Goal: Task Accomplishment & Management: Use online tool/utility

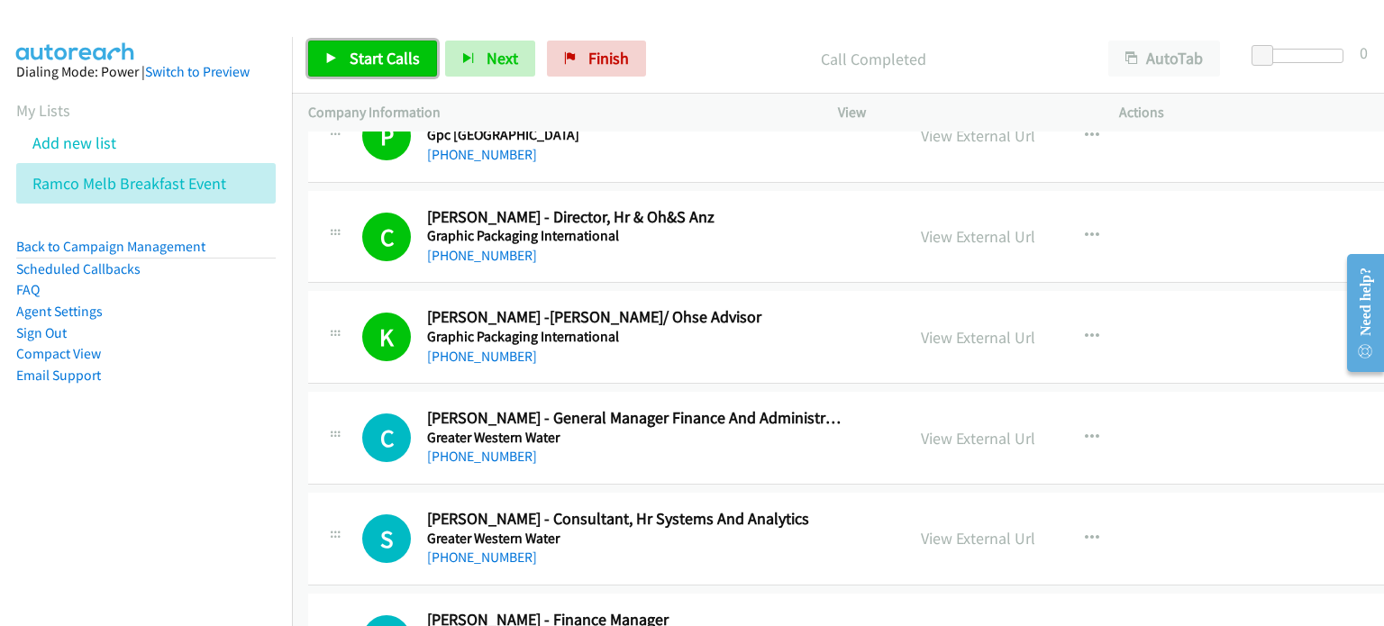
click at [357, 55] on span "Start Calls" at bounding box center [385, 58] width 70 height 21
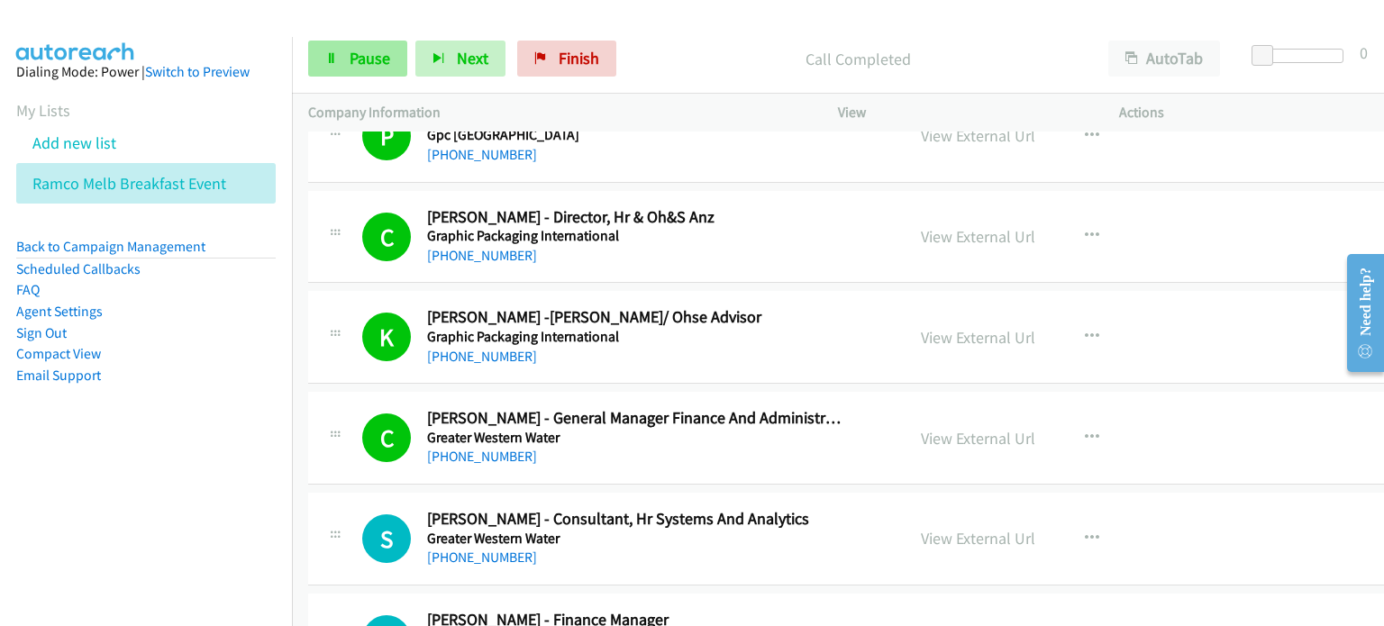
click at [356, 63] on span "Pause" at bounding box center [370, 58] width 41 height 21
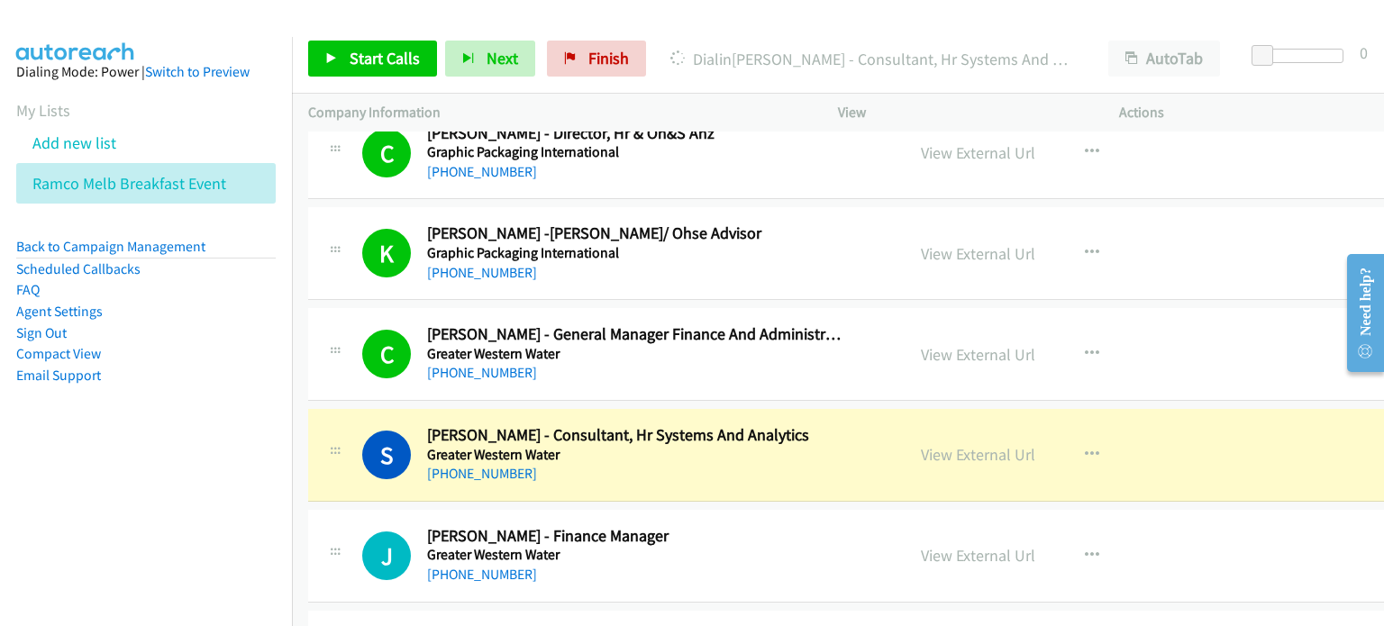
scroll to position [18923, 0]
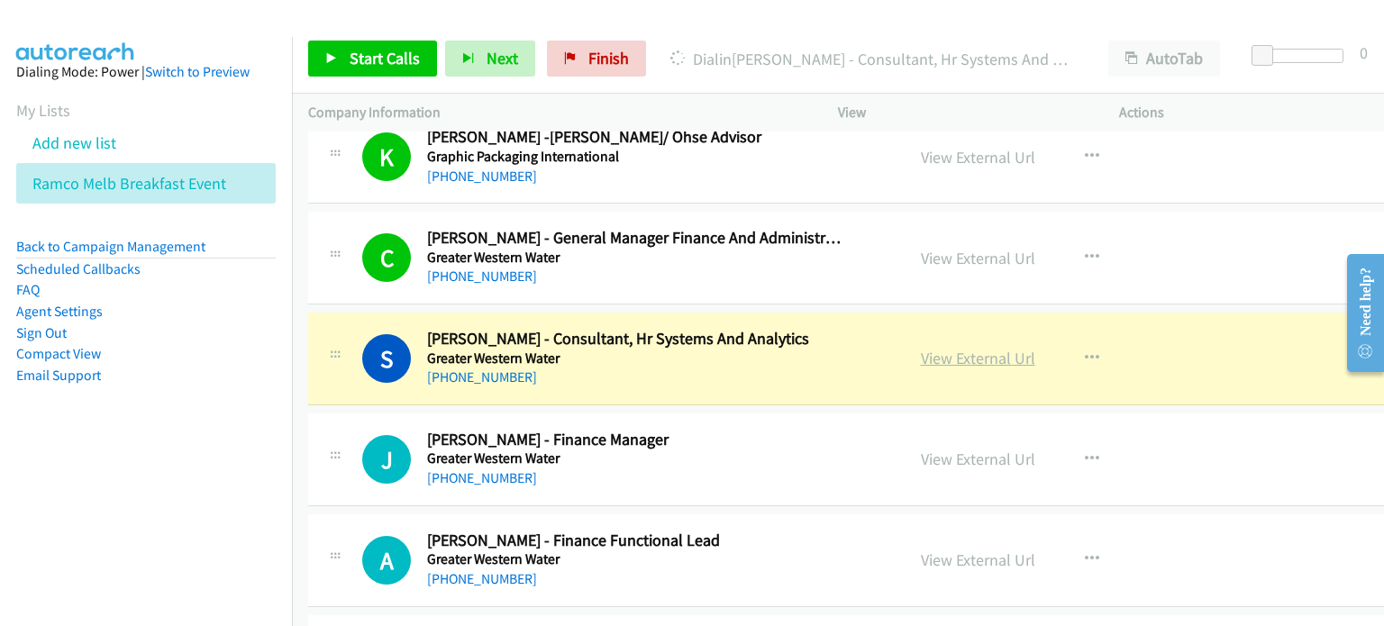
click at [964, 348] on link "View External Url" at bounding box center [978, 358] width 114 height 21
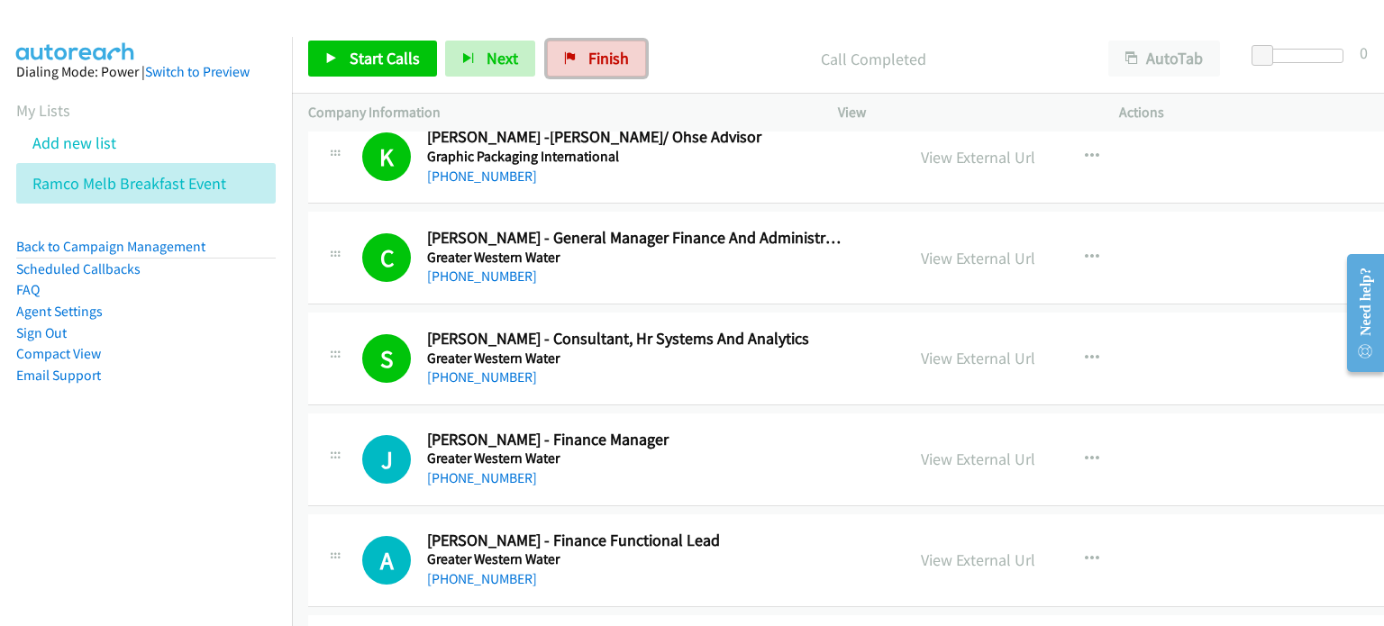
drag, startPoint x: 602, startPoint y: 62, endPoint x: 861, endPoint y: 287, distance: 343.1
click at [602, 62] on span "Finish" at bounding box center [608, 58] width 41 height 21
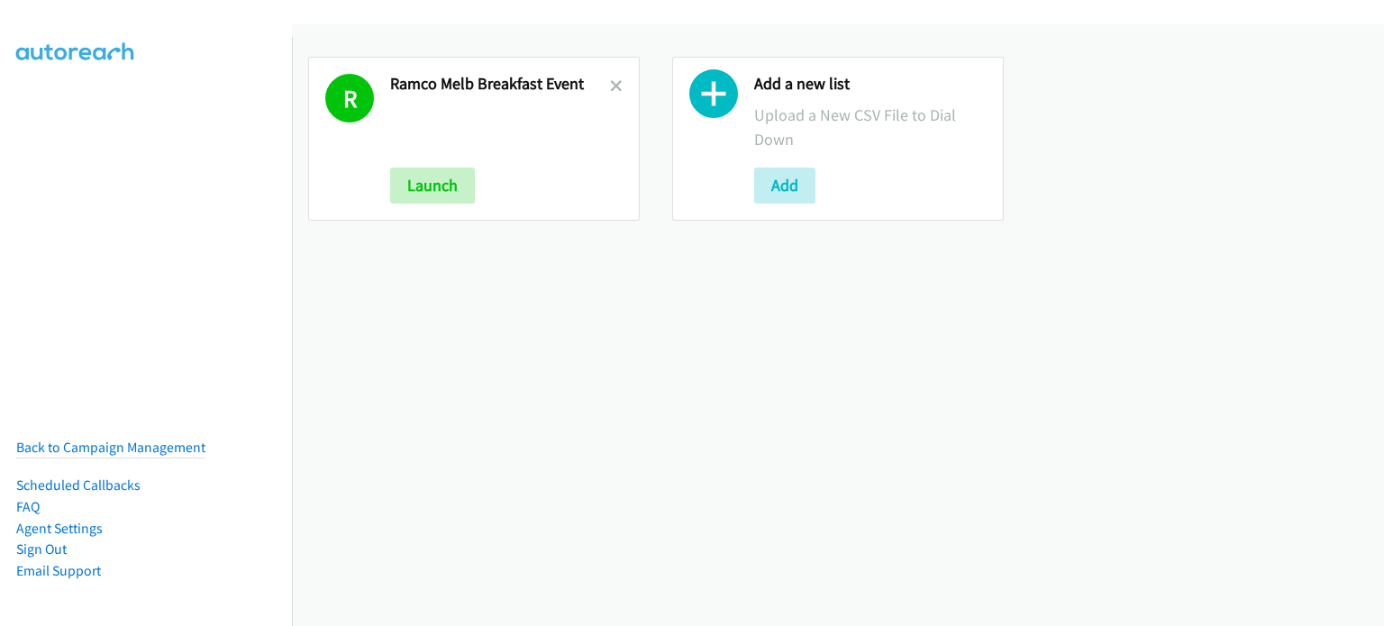
click at [610, 77] on link at bounding box center [616, 86] width 13 height 21
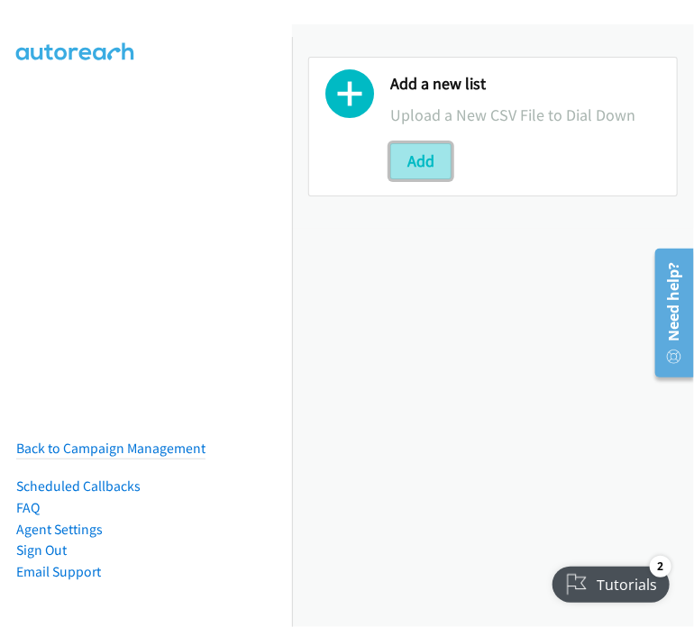
click at [429, 159] on button "Add" at bounding box center [420, 161] width 61 height 36
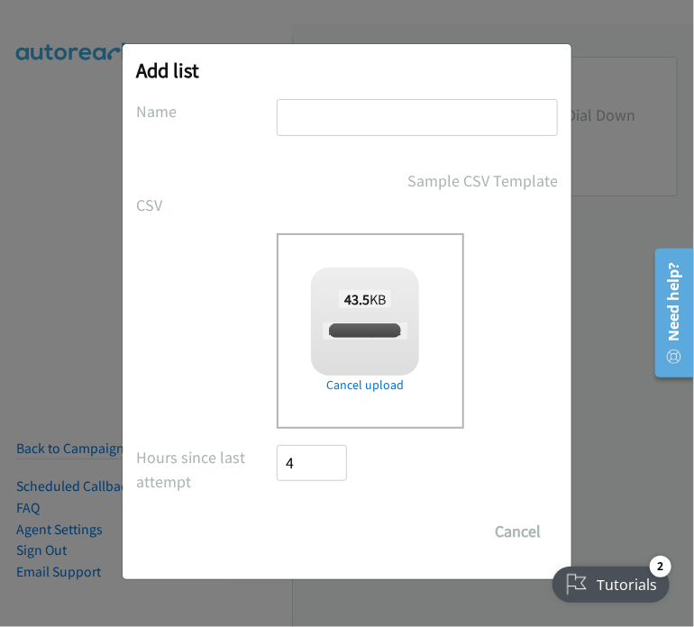
checkbox input "true"
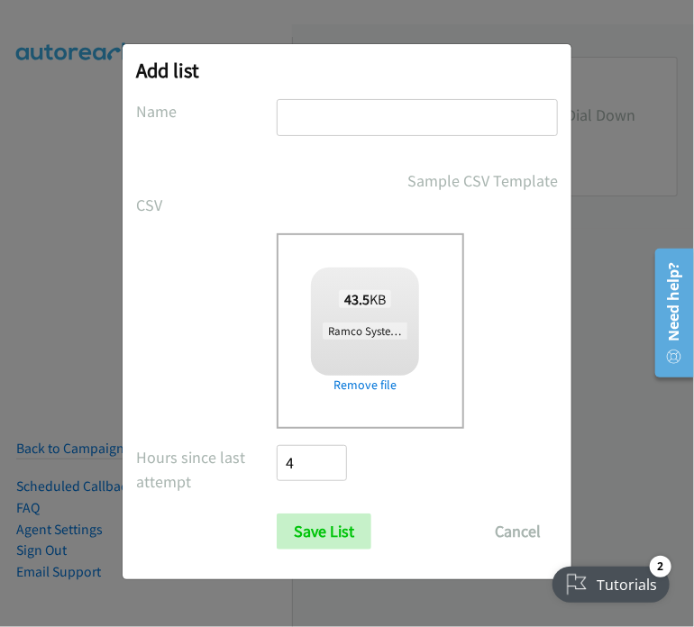
click at [328, 120] on input "text" at bounding box center [417, 117] width 281 height 37
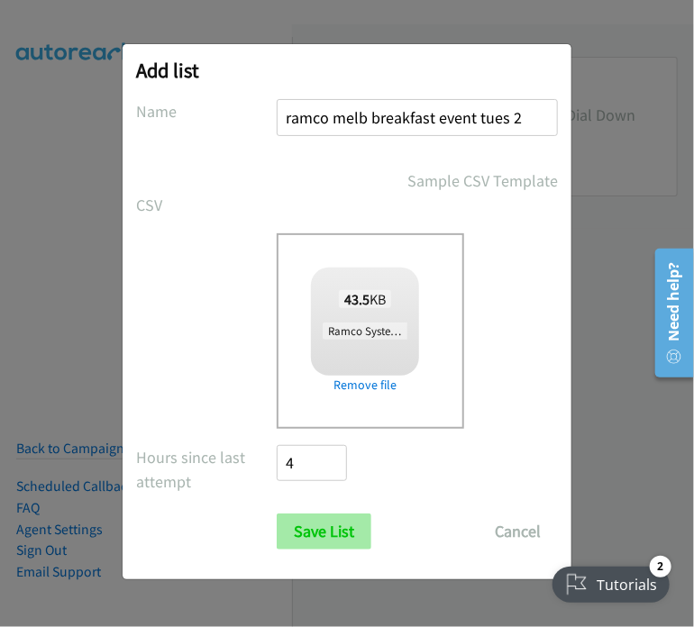
type input "ramco melb breakfast event tues 2"
click at [324, 522] on input "Save List" at bounding box center [324, 532] width 95 height 36
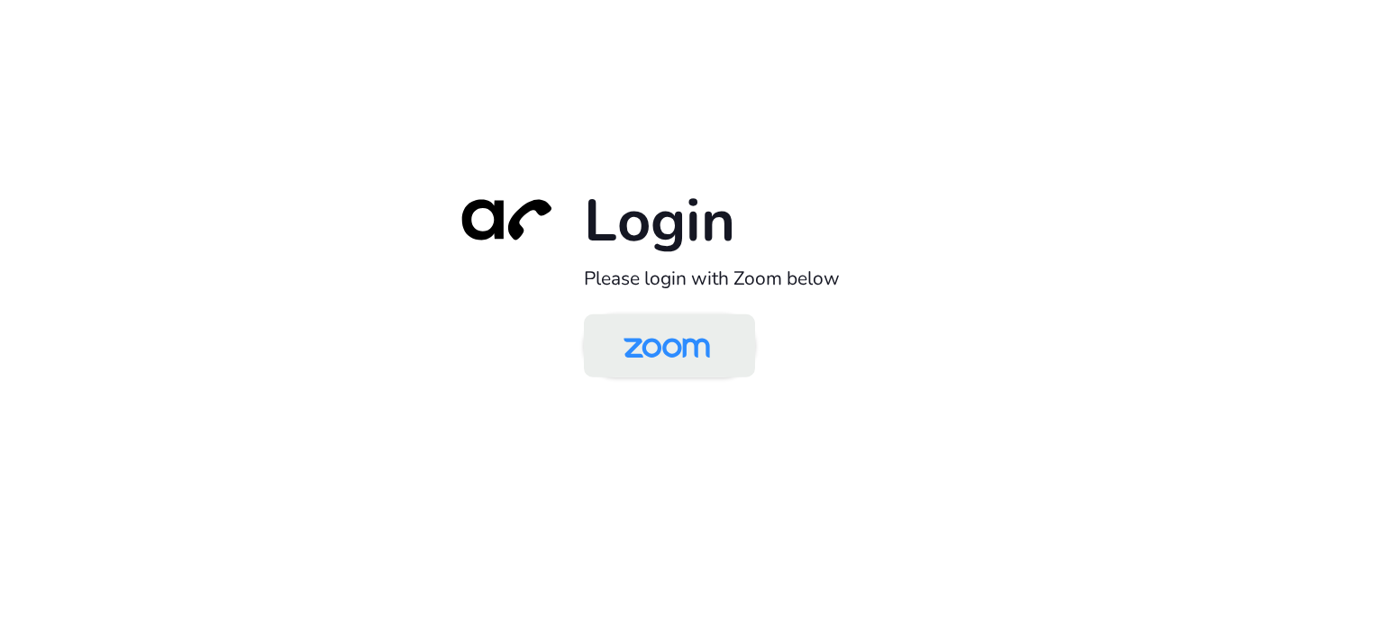
click at [705, 343] on img at bounding box center [667, 347] width 124 height 59
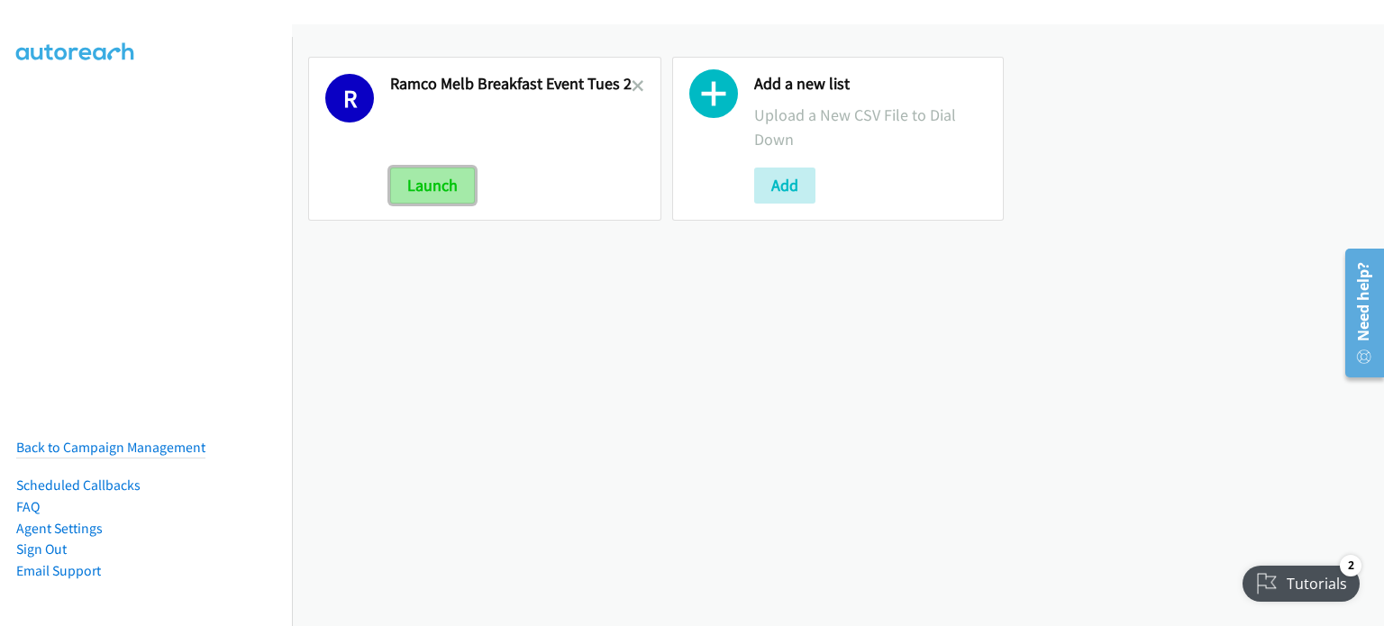
click at [436, 179] on button "Launch" at bounding box center [432, 186] width 85 height 36
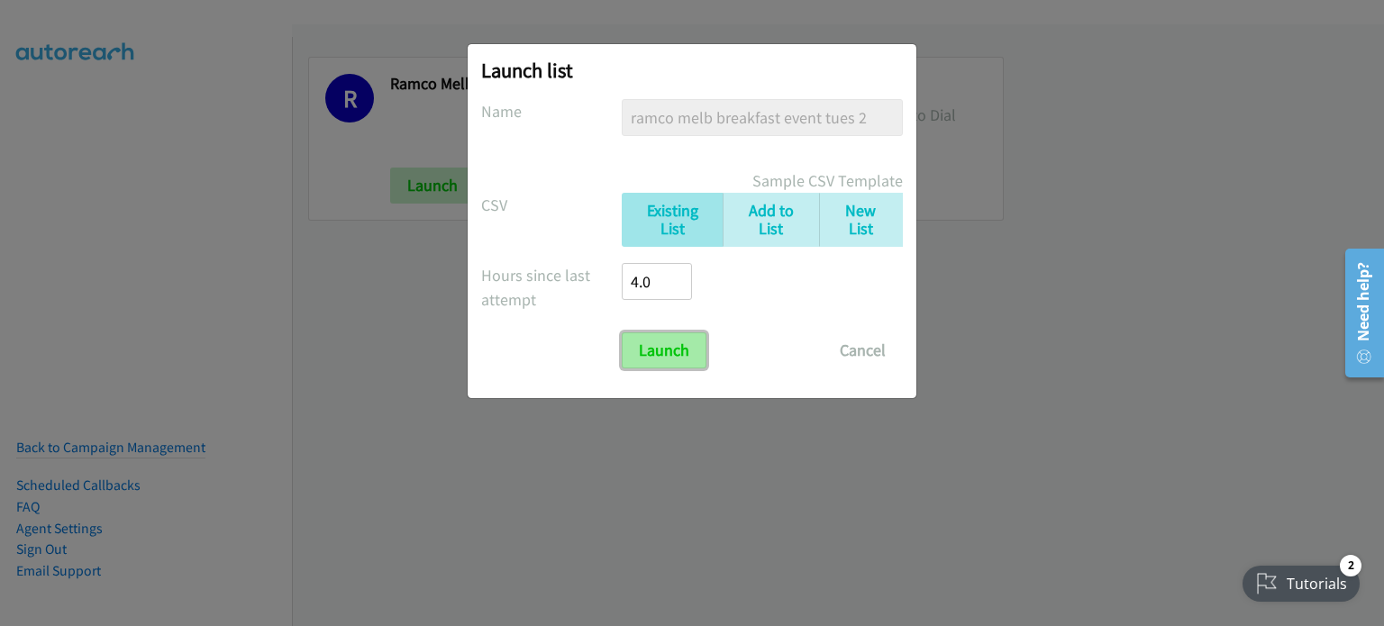
click at [656, 342] on input "Launch" at bounding box center [664, 350] width 85 height 36
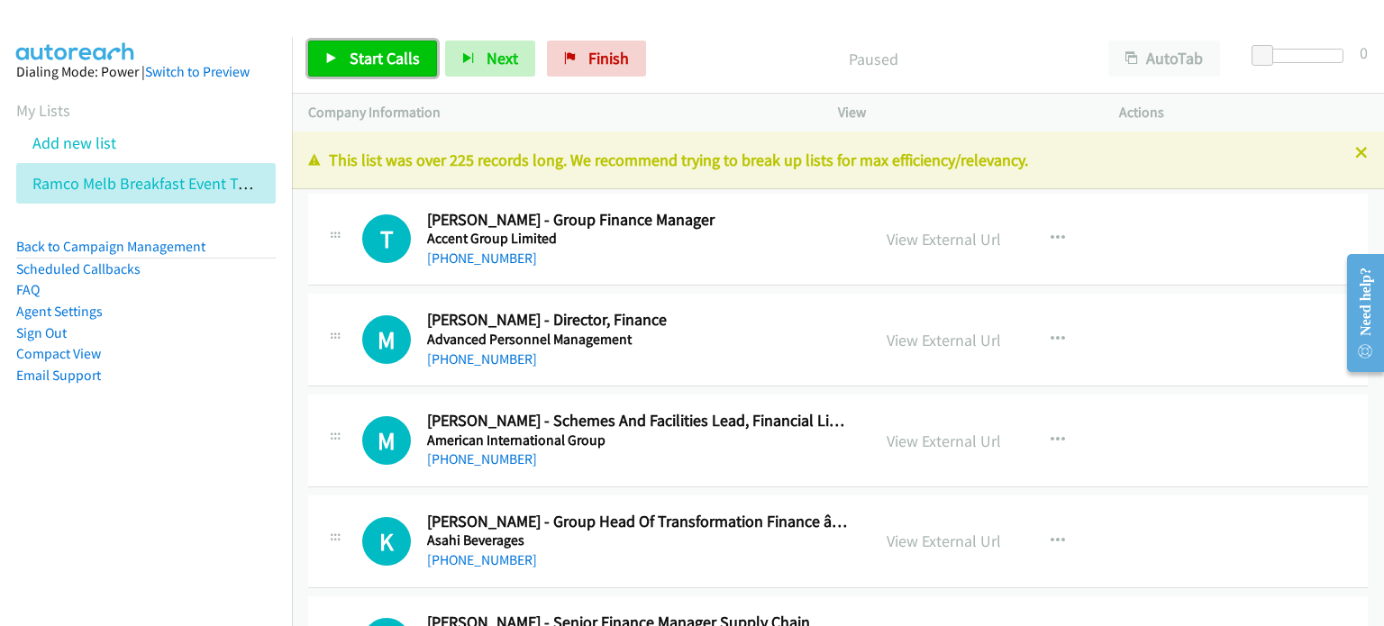
click at [340, 57] on link "Start Calls" at bounding box center [372, 59] width 129 height 36
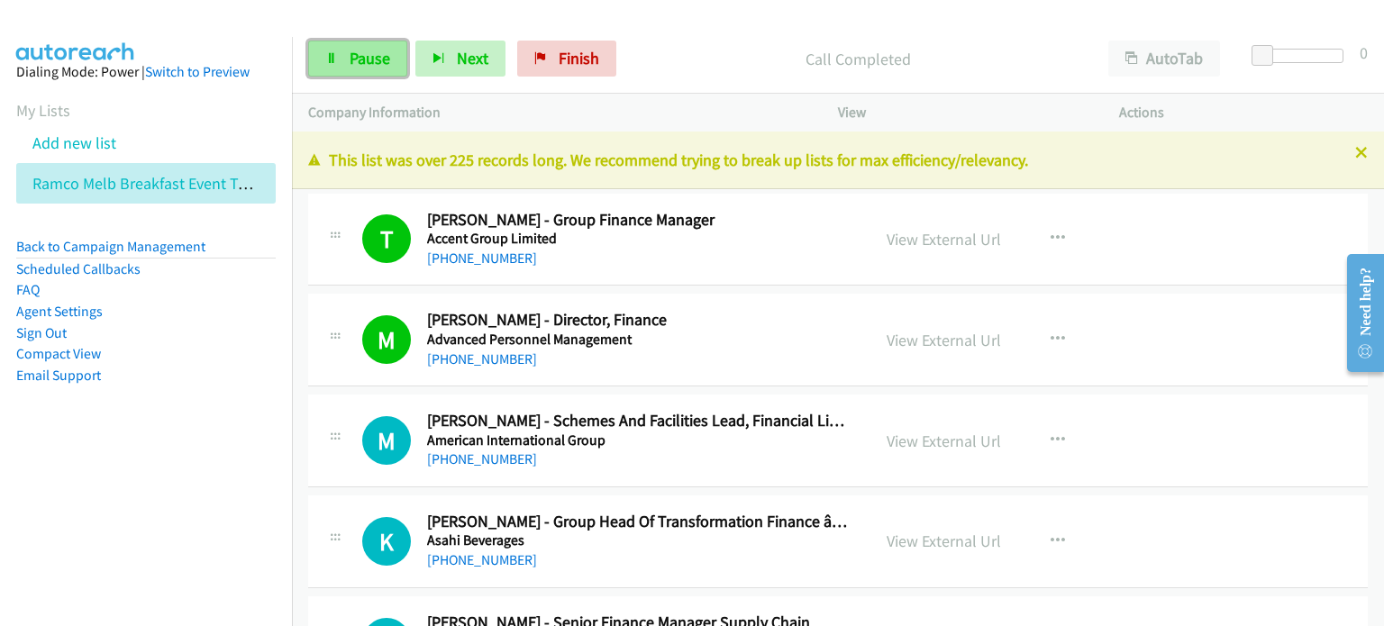
click at [364, 59] on span "Pause" at bounding box center [370, 58] width 41 height 21
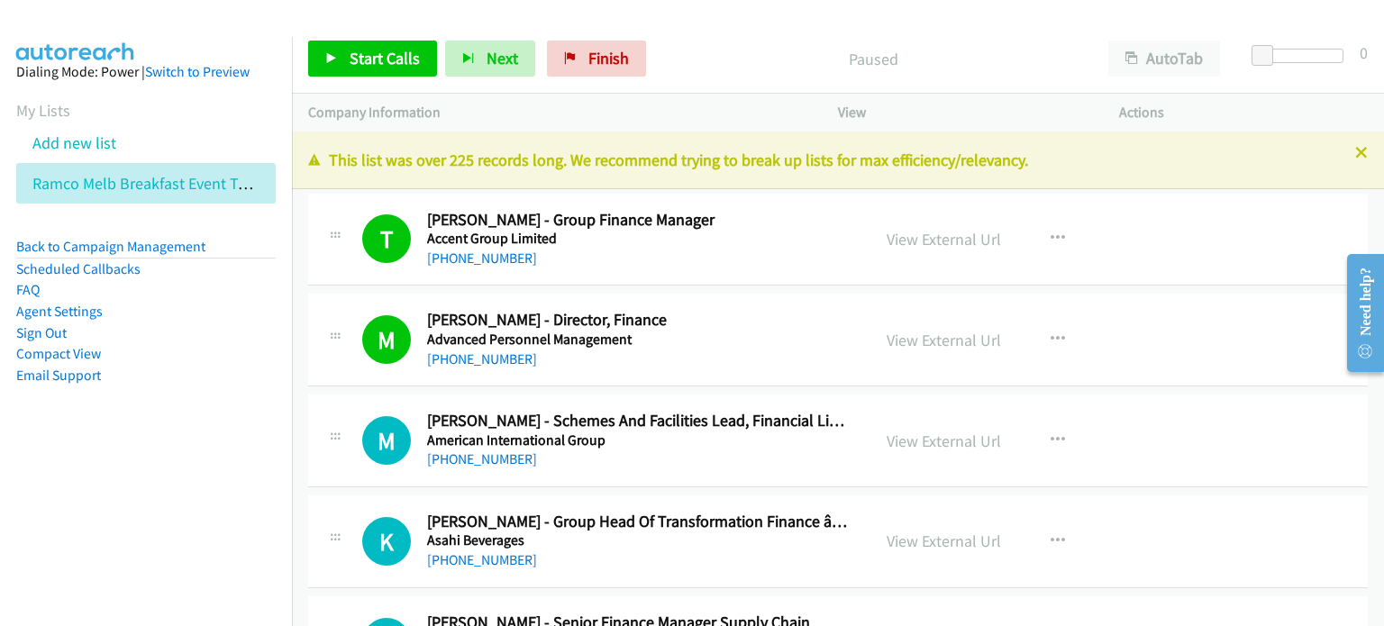
click at [764, 38] on div "Start Calls Pause Next Finish Paused AutoTab AutoTab 0" at bounding box center [838, 58] width 1092 height 69
click at [376, 57] on span "Start Calls" at bounding box center [385, 58] width 70 height 21
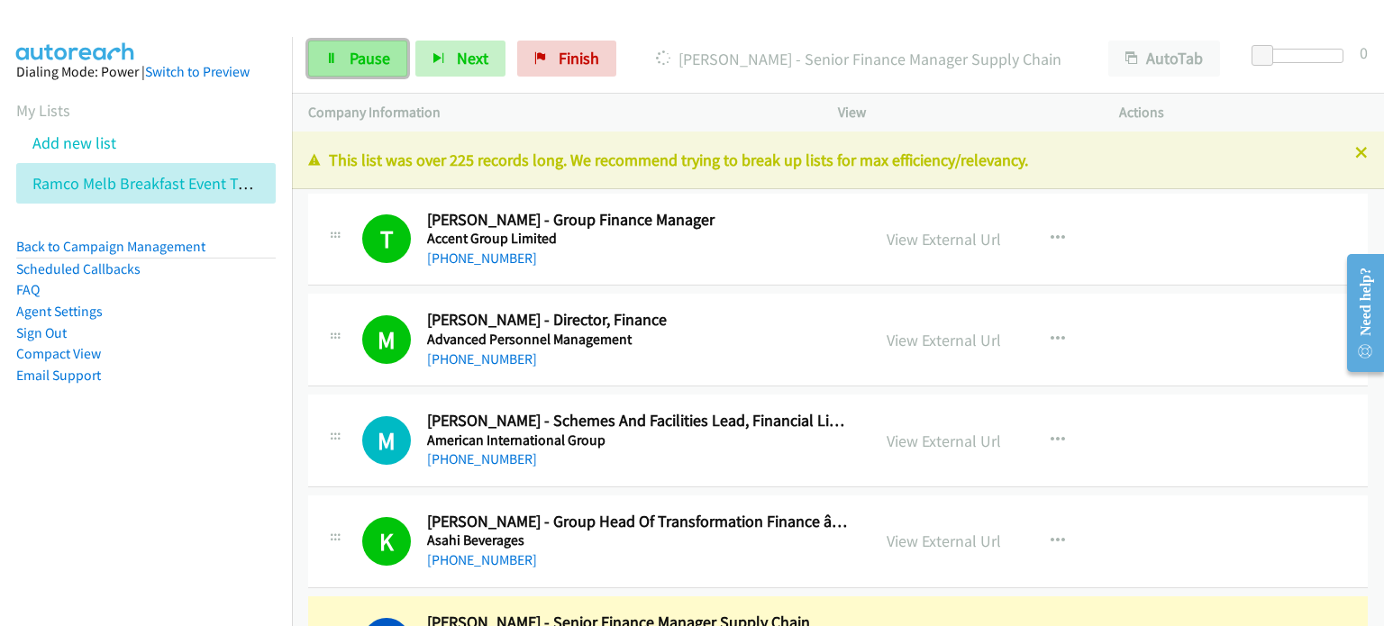
click at [347, 52] on link "Pause" at bounding box center [357, 59] width 99 height 36
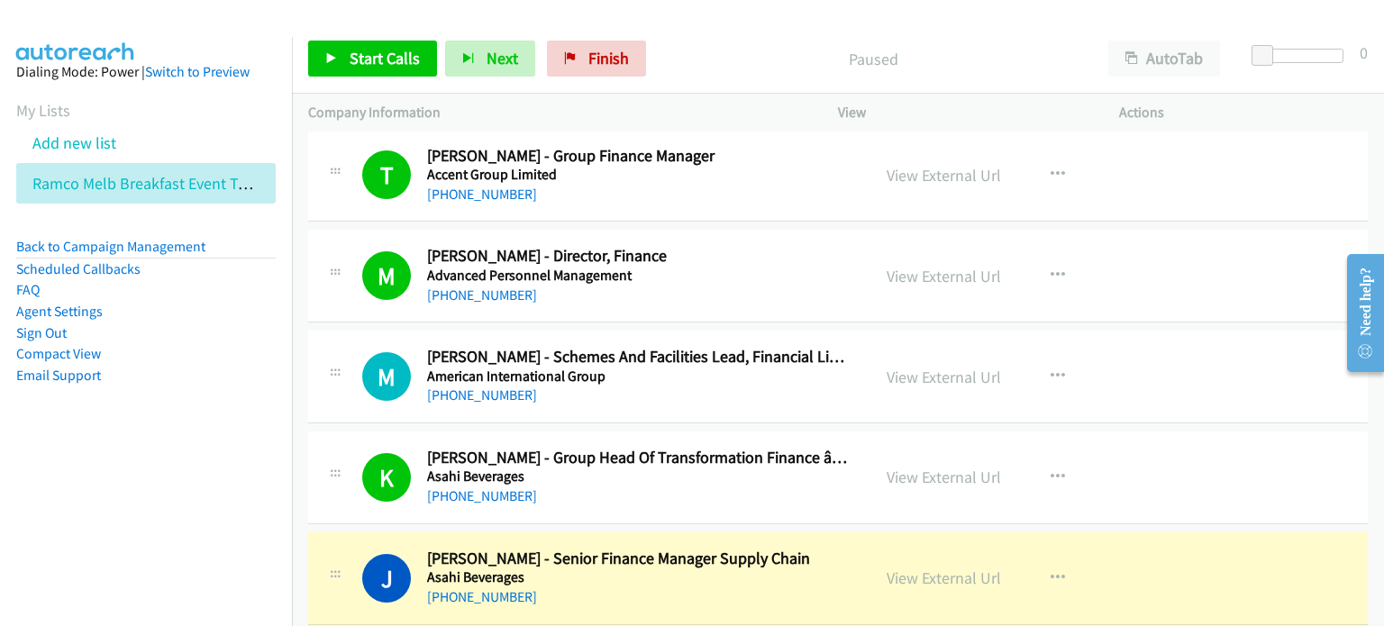
scroll to position [90, 0]
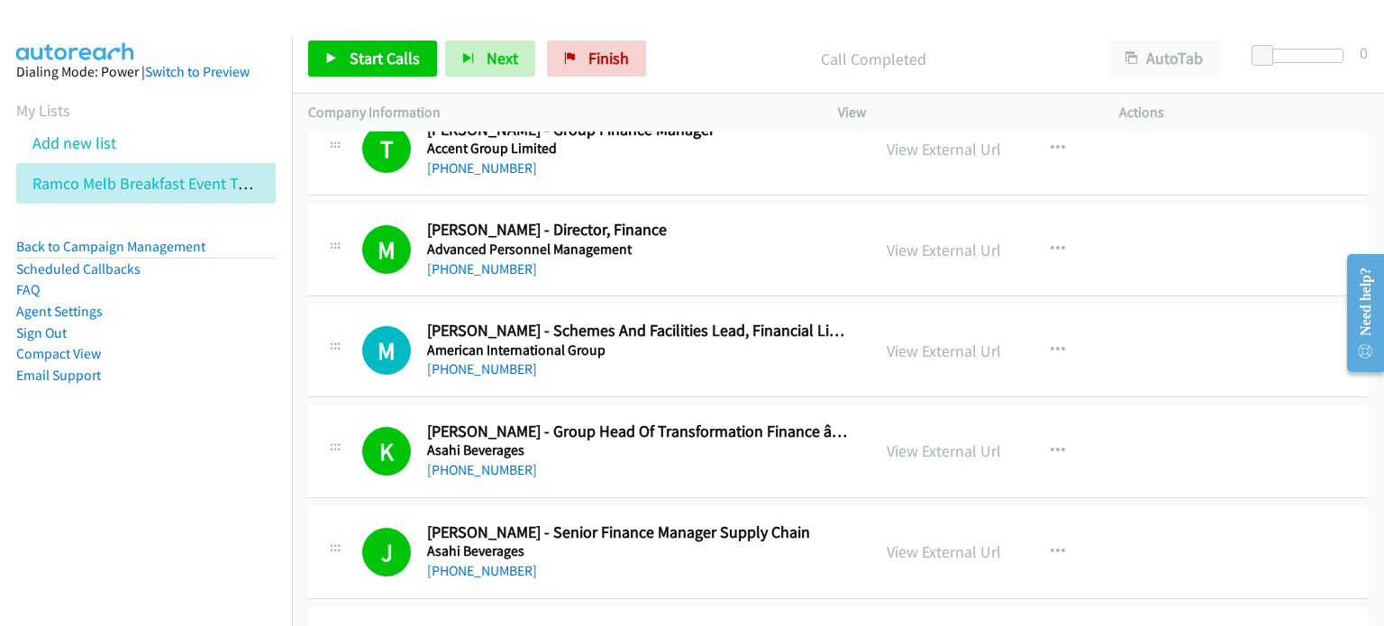
drag, startPoint x: 657, startPoint y: 42, endPoint x: 775, endPoint y: 10, distance: 122.4
click at [671, 36] on div "Start Calls Pause Next Finish Call Completed AutoTab AutoTab 0" at bounding box center [838, 58] width 1092 height 69
click at [383, 51] on span "Start Calls" at bounding box center [385, 58] width 70 height 21
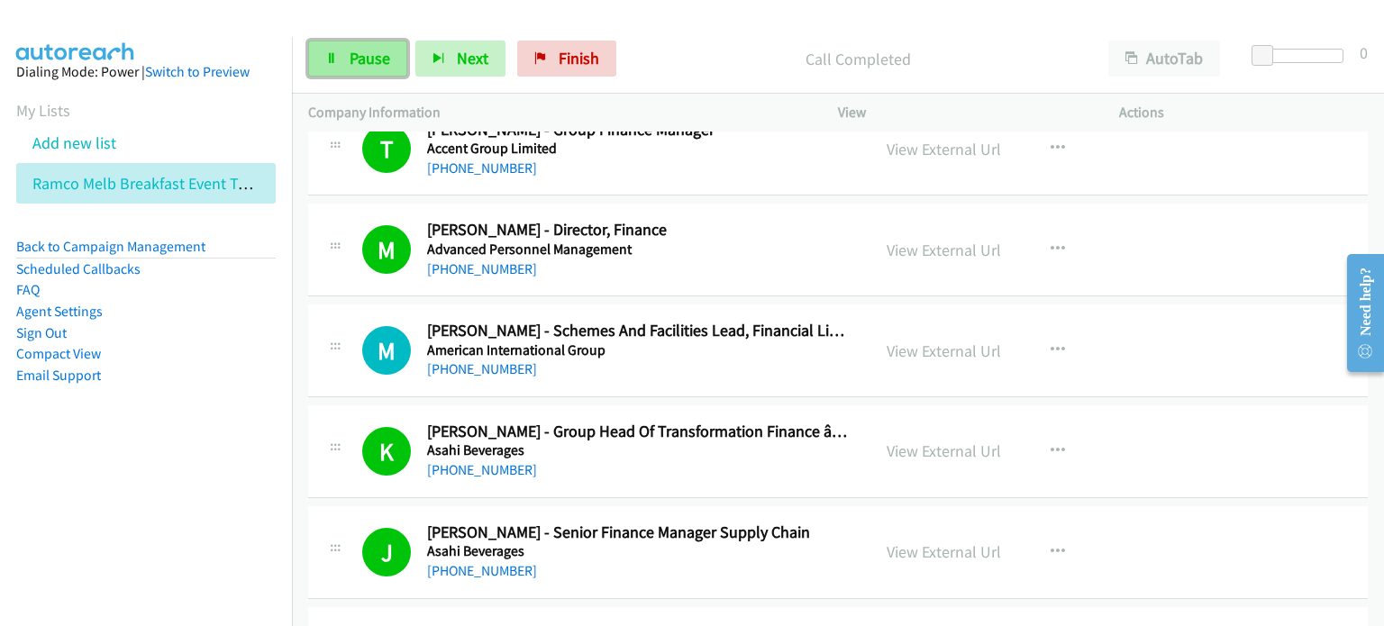
click at [371, 49] on span "Pause" at bounding box center [370, 58] width 41 height 21
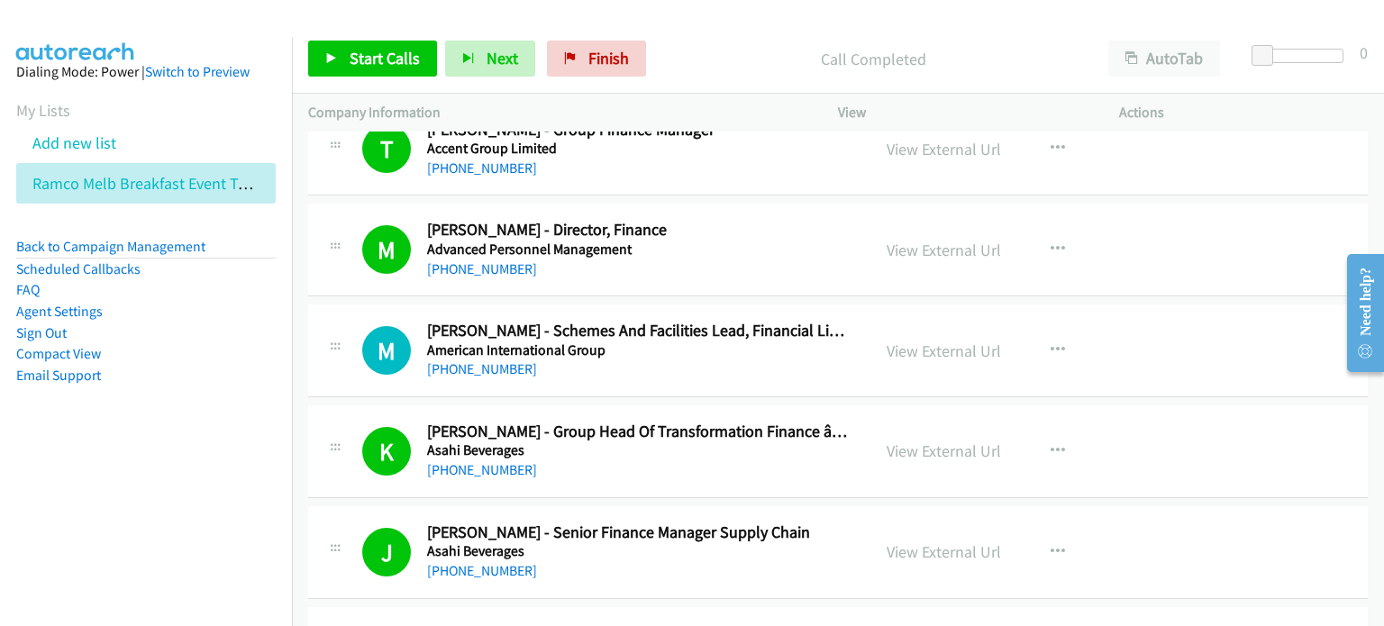
drag, startPoint x: 674, startPoint y: 67, endPoint x: 696, endPoint y: 58, distance: 23.4
click at [674, 66] on p "Call Completed" at bounding box center [872, 59] width 405 height 24
click at [366, 56] on span "Start Calls" at bounding box center [385, 58] width 70 height 21
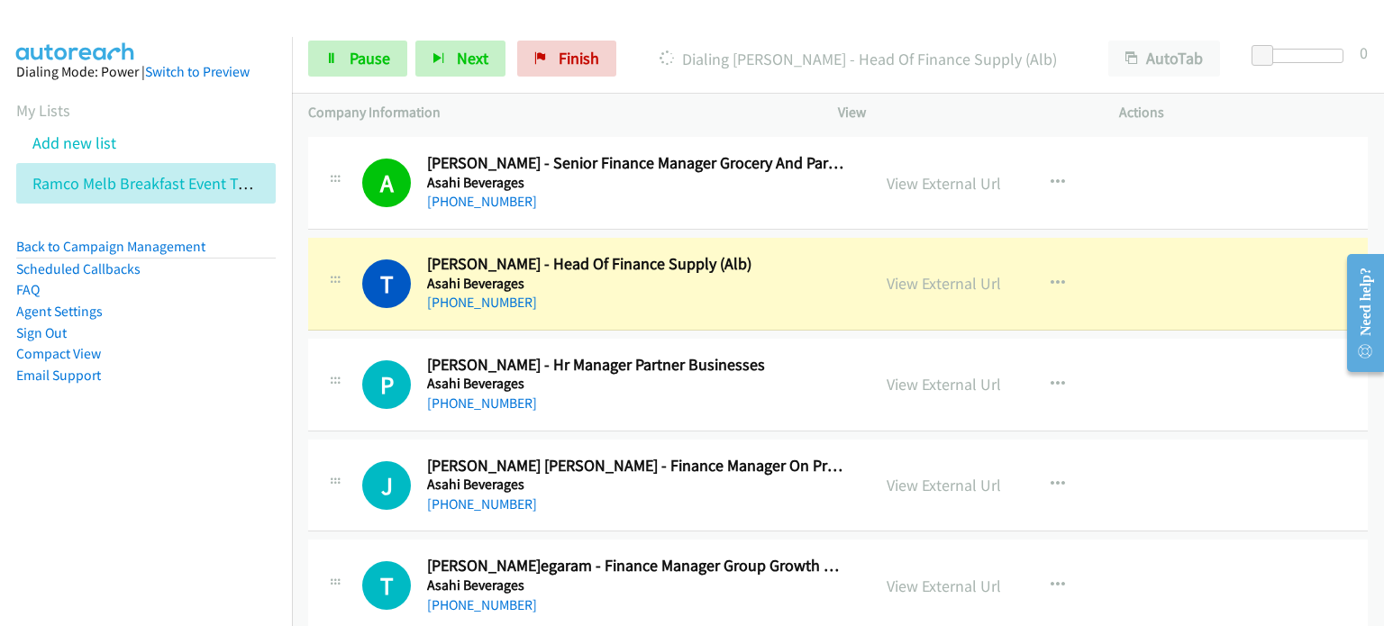
scroll to position [2433, 0]
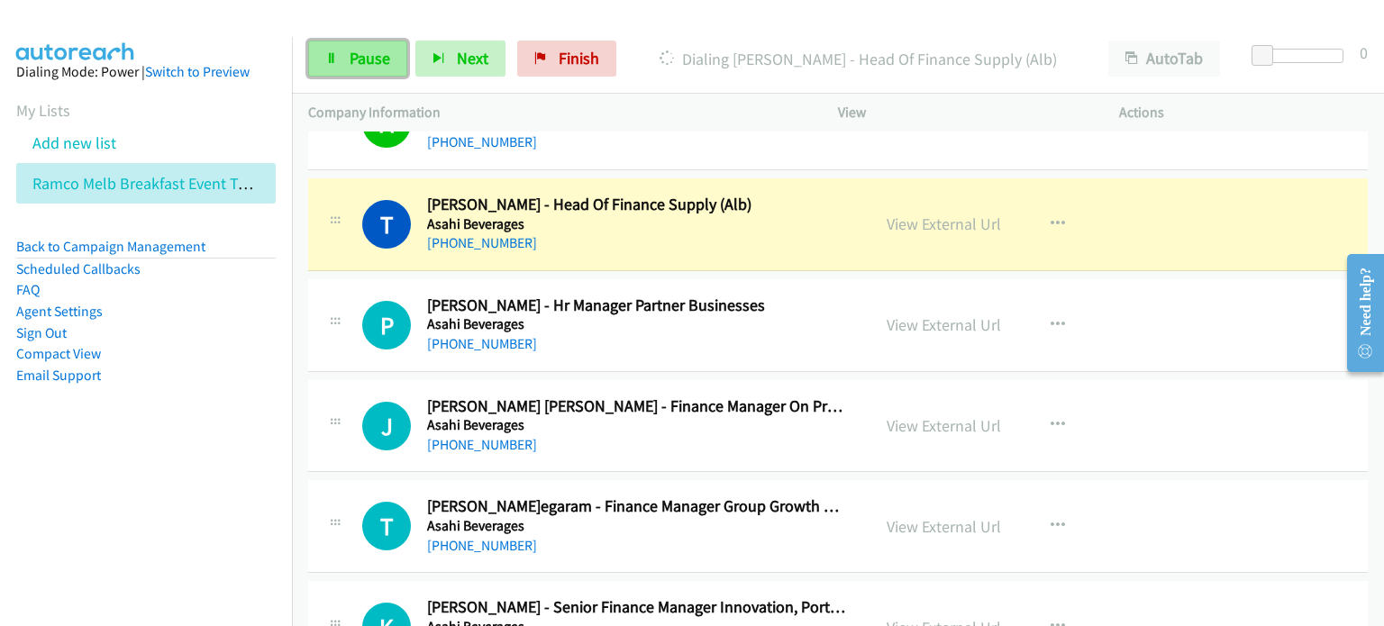
click at [358, 54] on span "Pause" at bounding box center [370, 58] width 41 height 21
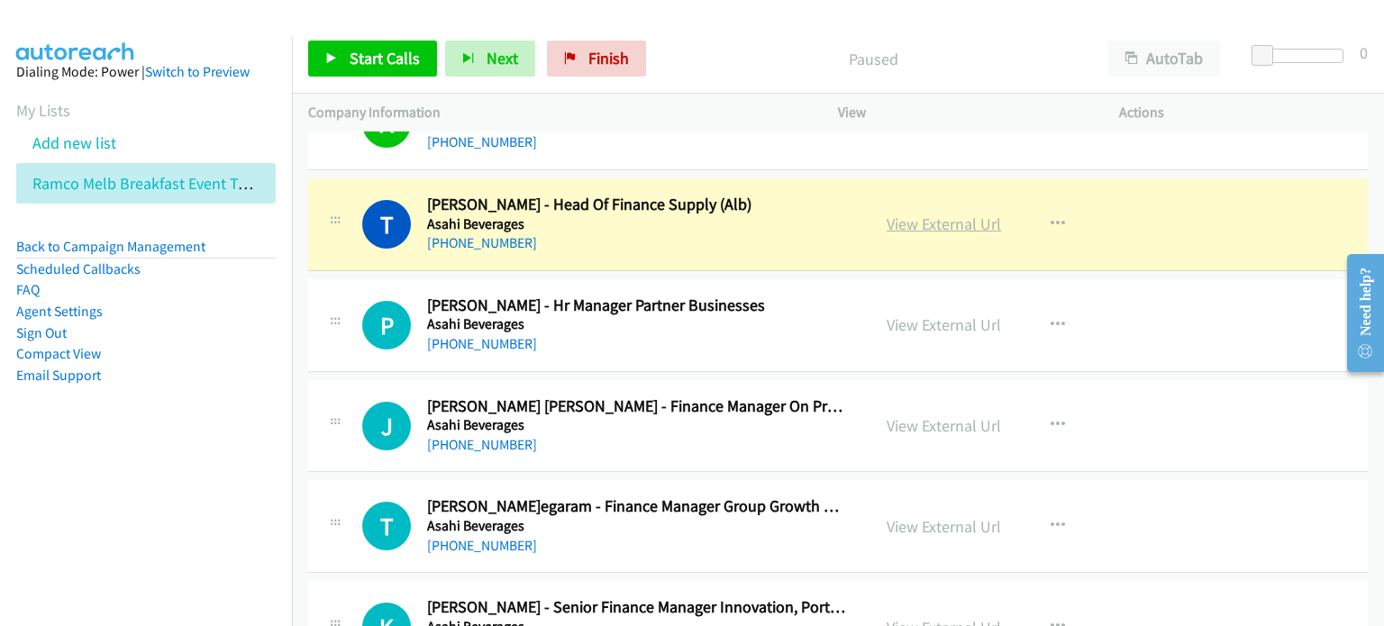
click at [925, 226] on link "View External Url" at bounding box center [944, 224] width 114 height 21
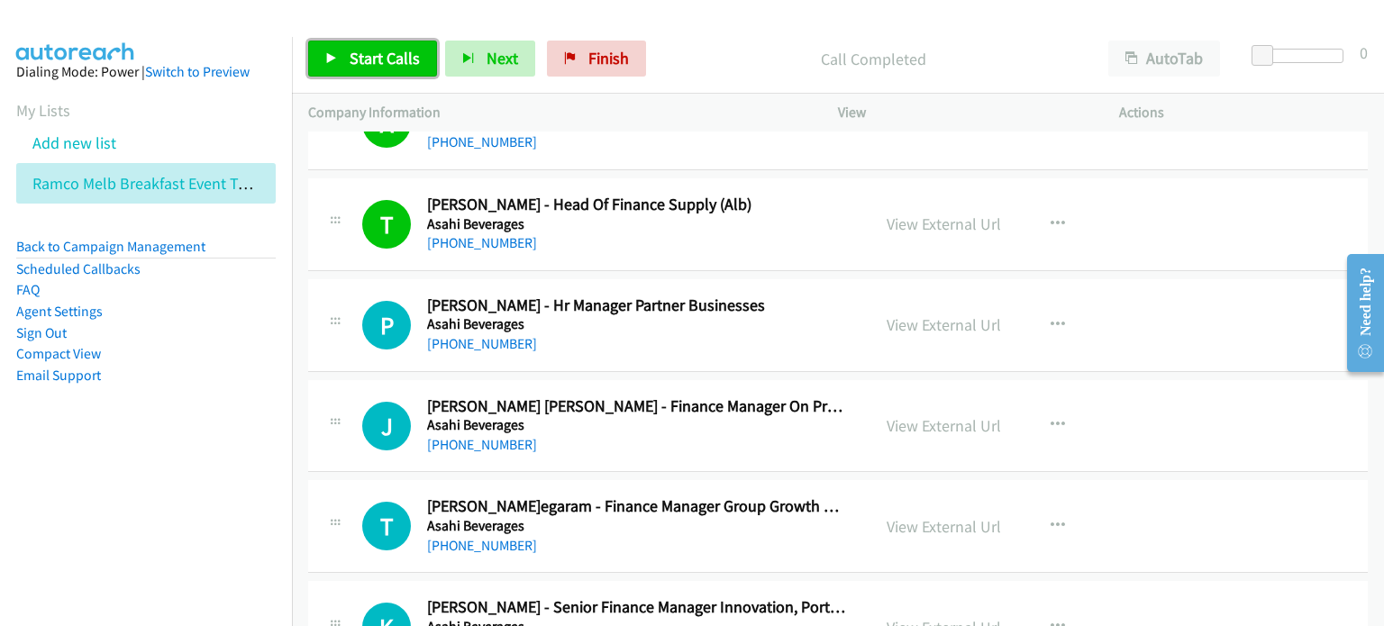
click at [368, 57] on span "Start Calls" at bounding box center [385, 58] width 70 height 21
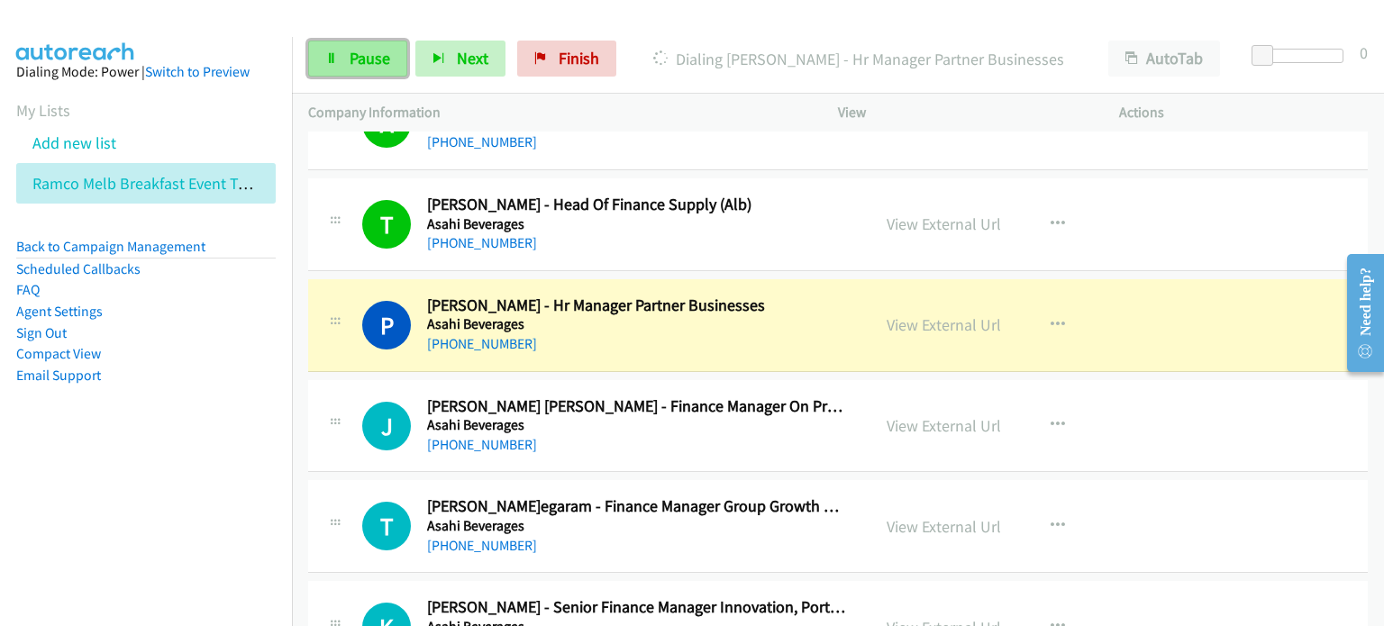
click at [357, 53] on span "Pause" at bounding box center [370, 58] width 41 height 21
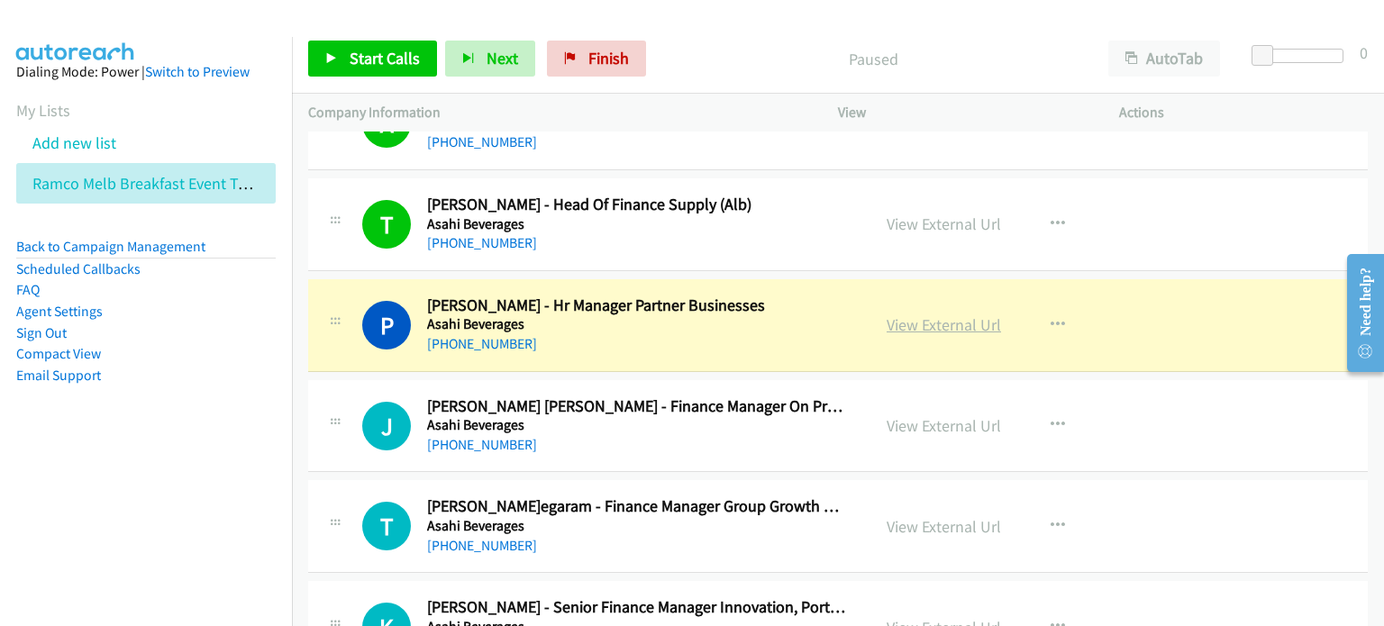
click at [905, 319] on link "View External Url" at bounding box center [944, 324] width 114 height 21
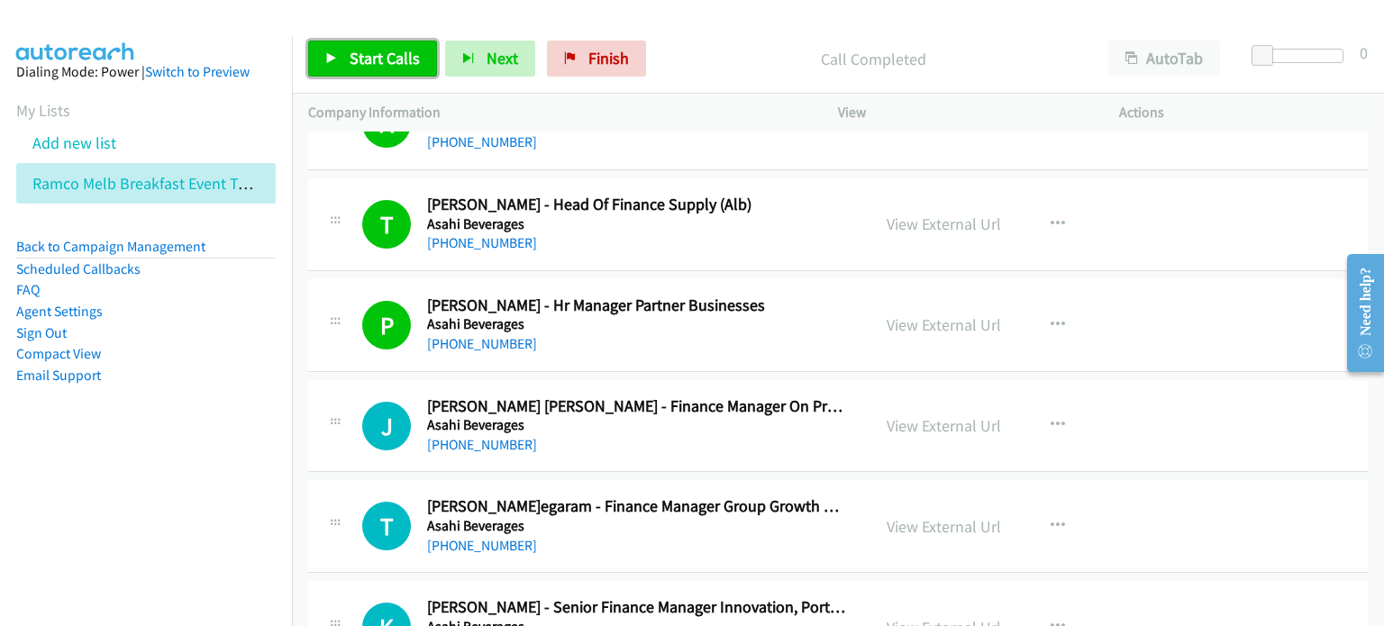
drag, startPoint x: 369, startPoint y: 54, endPoint x: 418, endPoint y: 130, distance: 90.5
click at [371, 54] on span "Start Calls" at bounding box center [385, 58] width 70 height 21
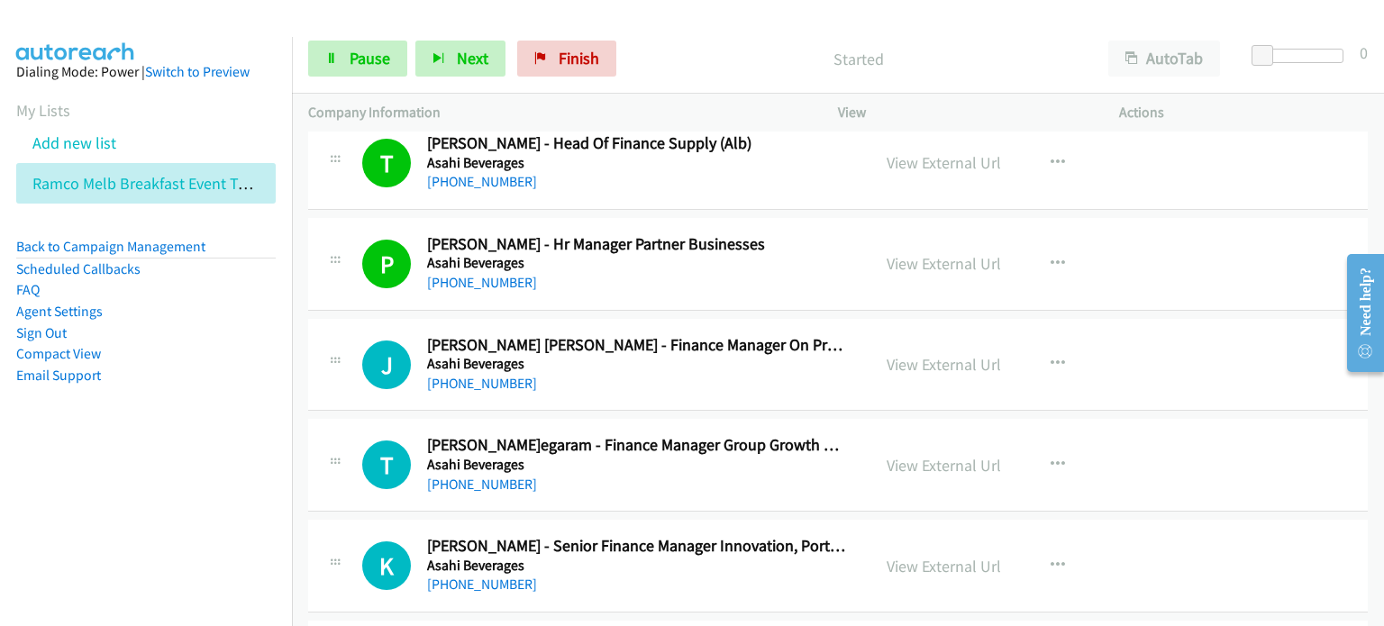
scroll to position [2523, 0]
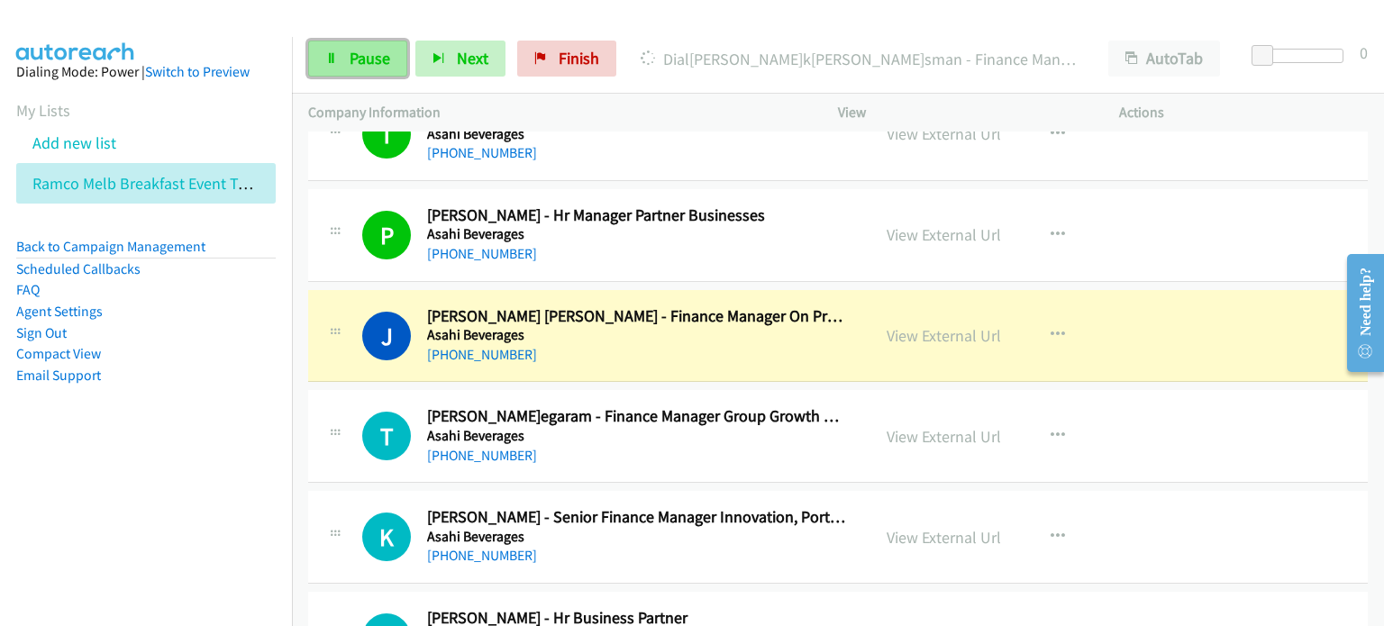
click at [360, 56] on span "Pause" at bounding box center [370, 58] width 41 height 21
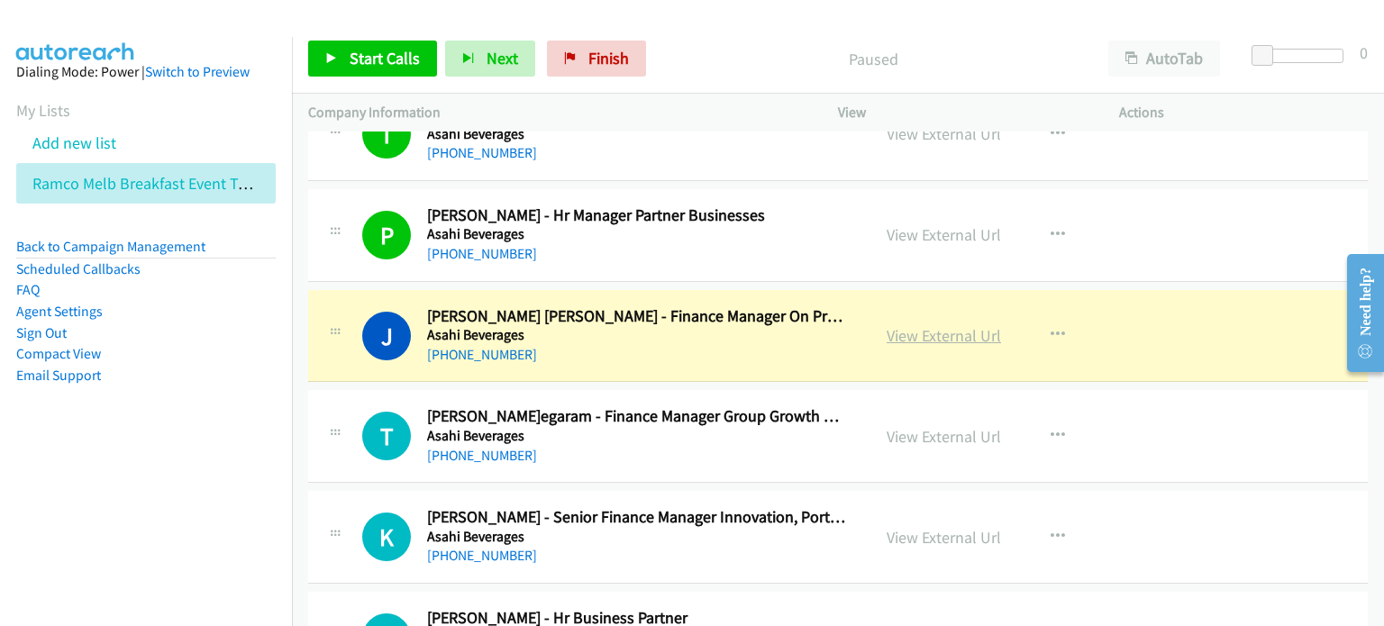
click at [944, 329] on link "View External Url" at bounding box center [944, 335] width 114 height 21
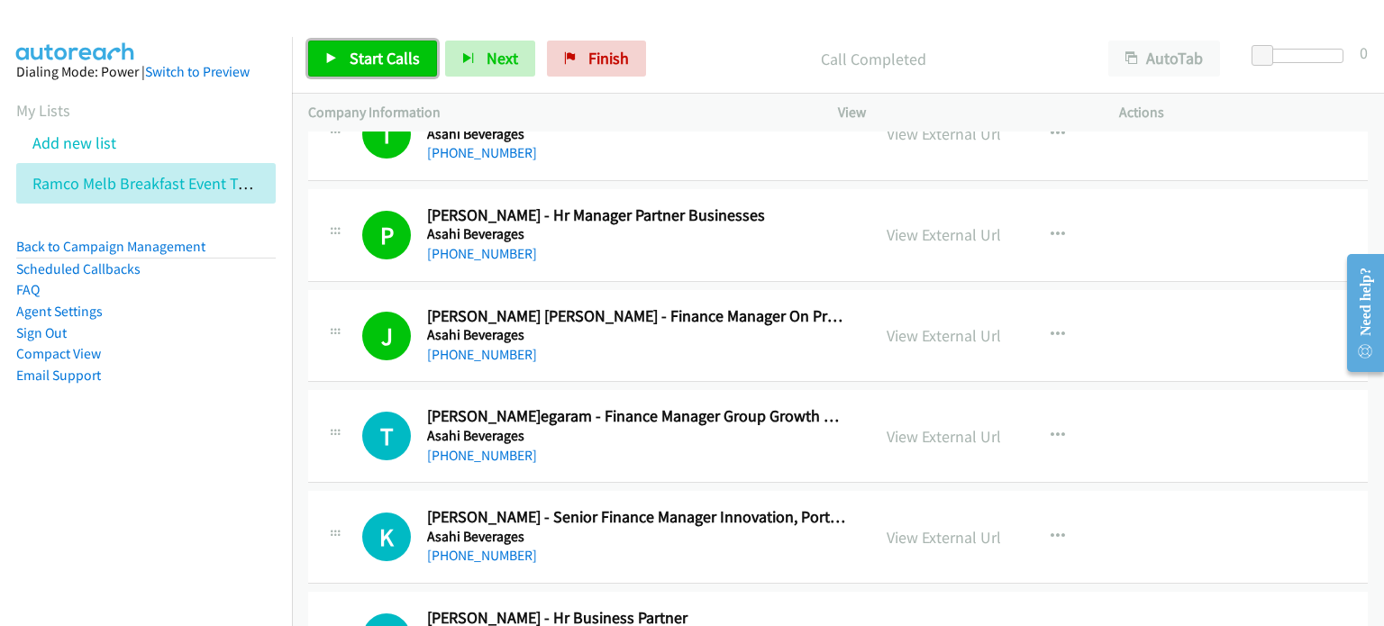
click at [347, 61] on link "Start Calls" at bounding box center [372, 59] width 129 height 36
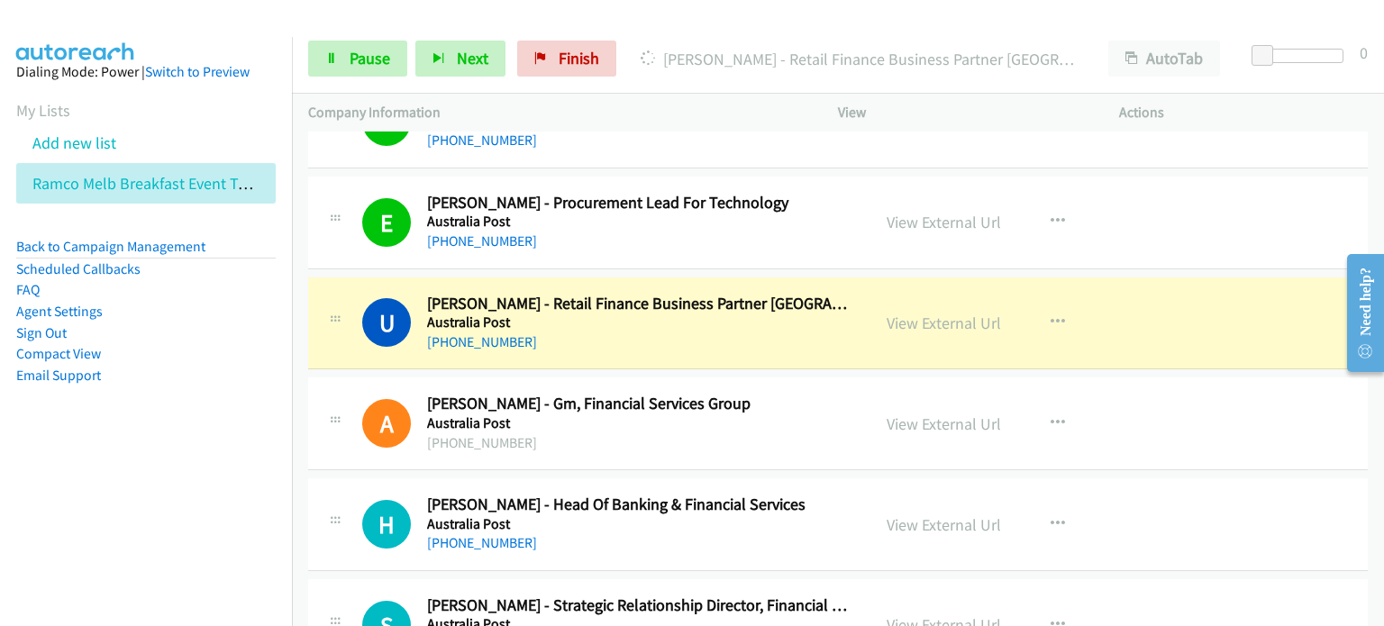
scroll to position [3064, 0]
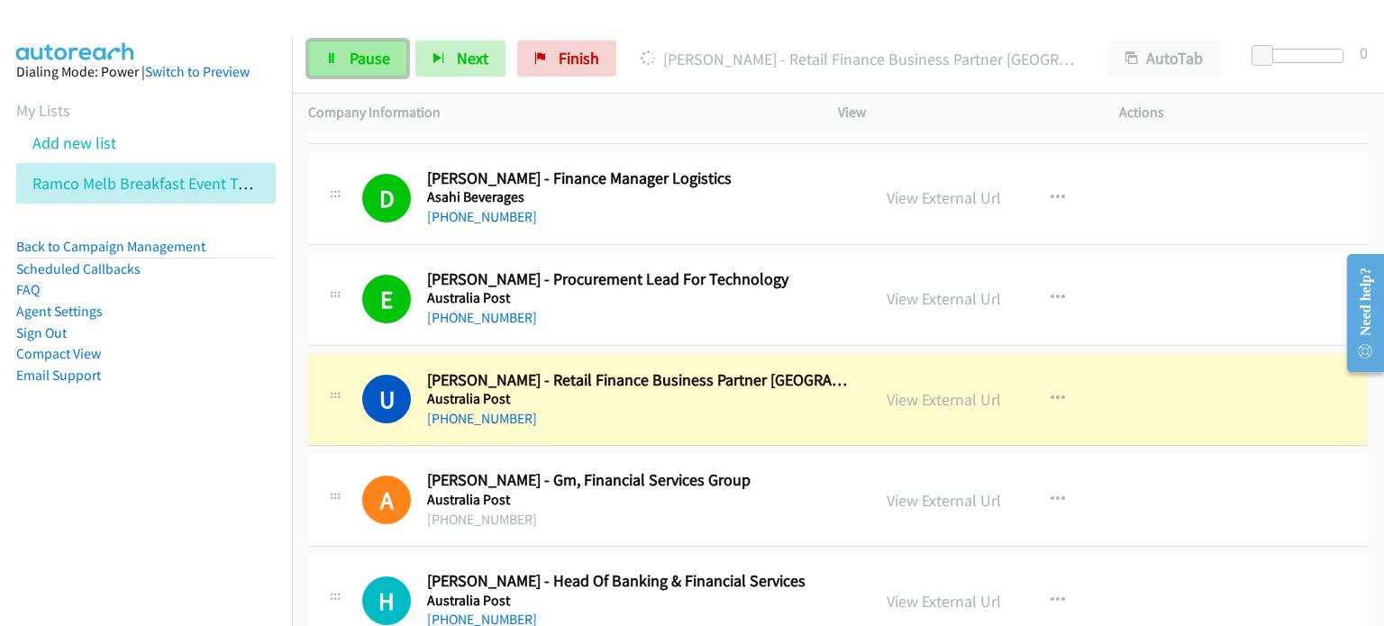
click at [359, 53] on span "Pause" at bounding box center [370, 58] width 41 height 21
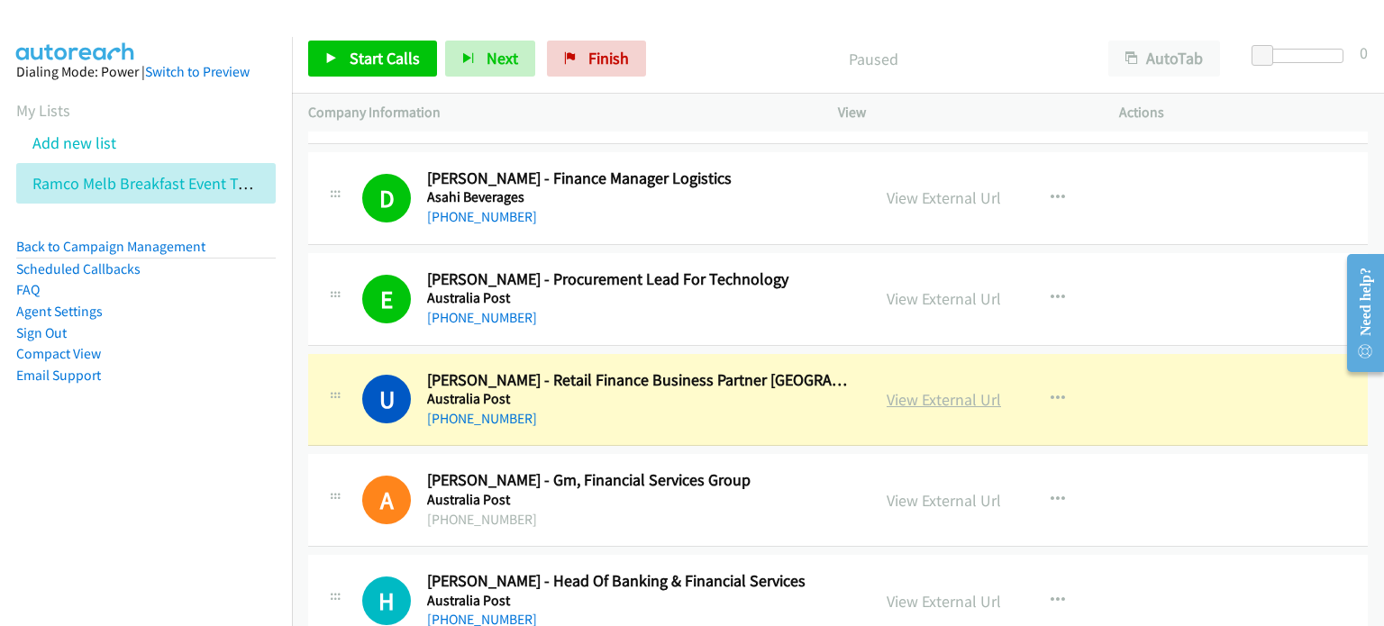
click at [937, 394] on link "View External Url" at bounding box center [944, 399] width 114 height 21
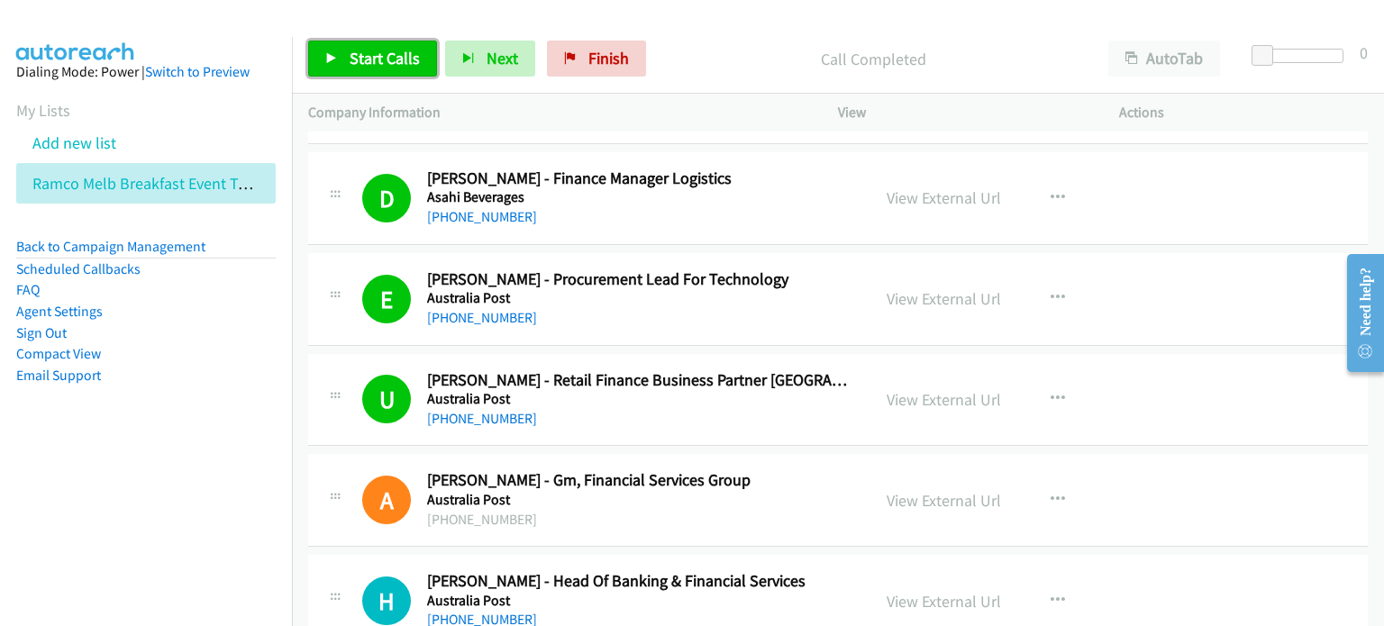
click at [332, 59] on icon at bounding box center [331, 59] width 13 height 13
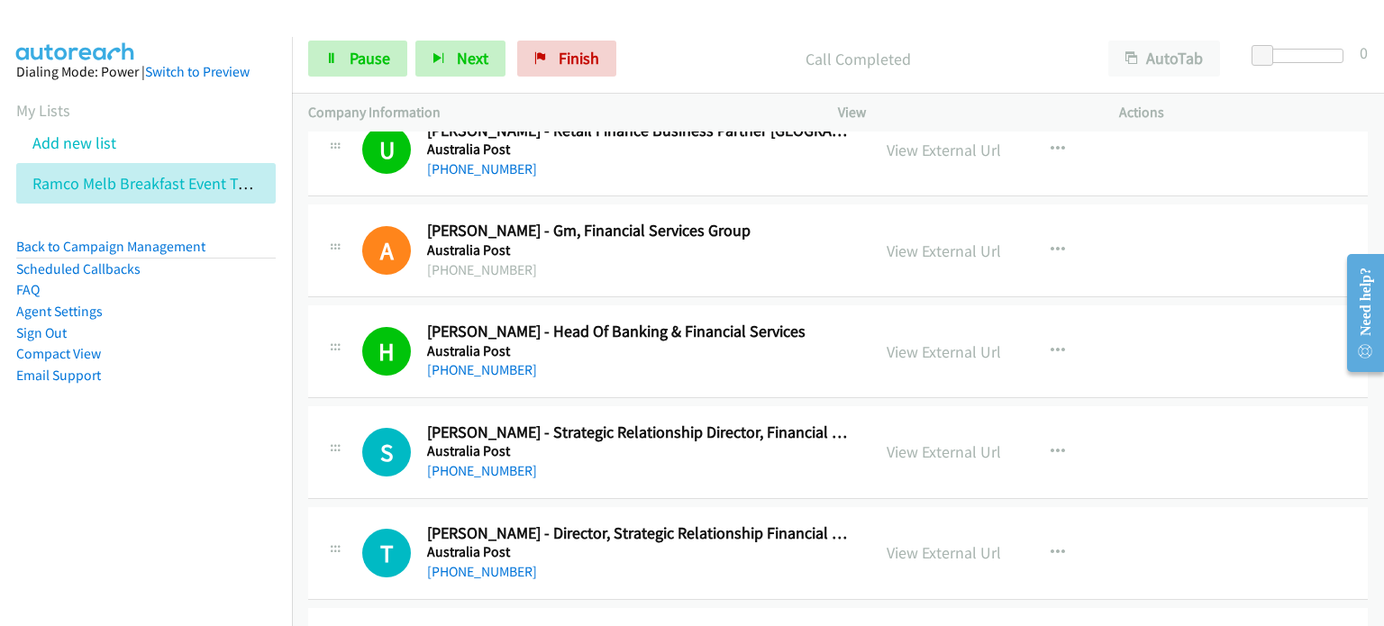
scroll to position [3334, 0]
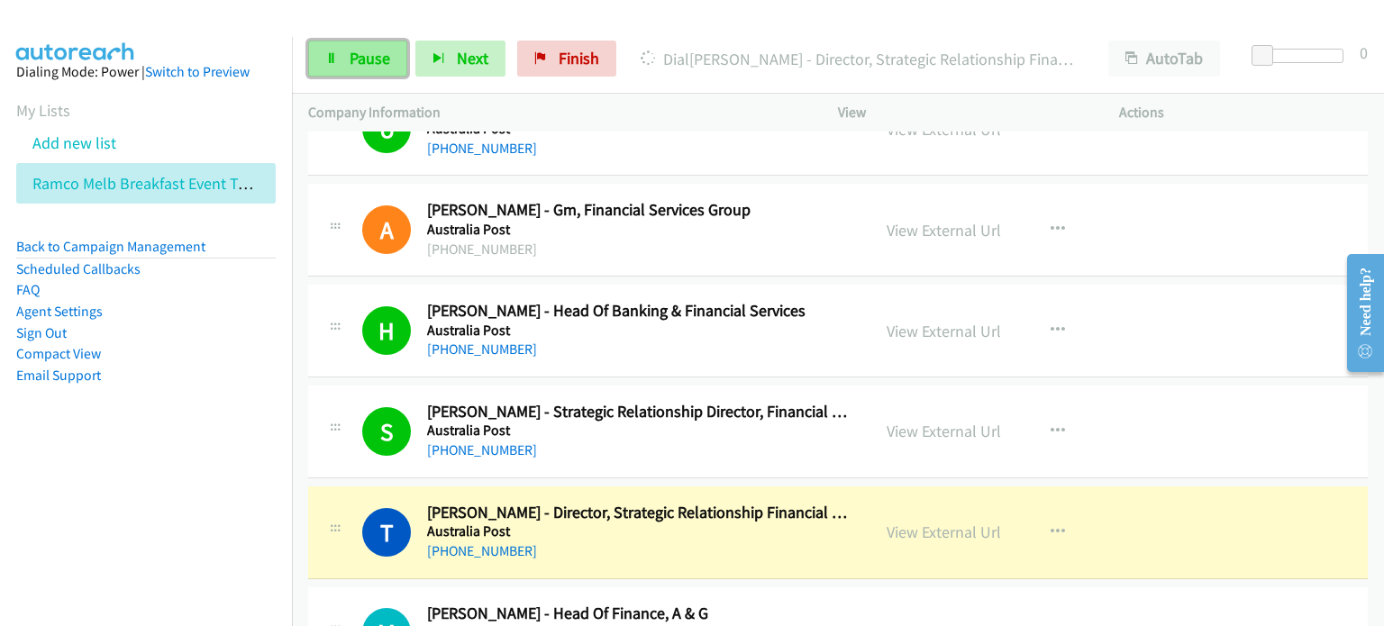
click at [348, 45] on link "Pause" at bounding box center [357, 59] width 99 height 36
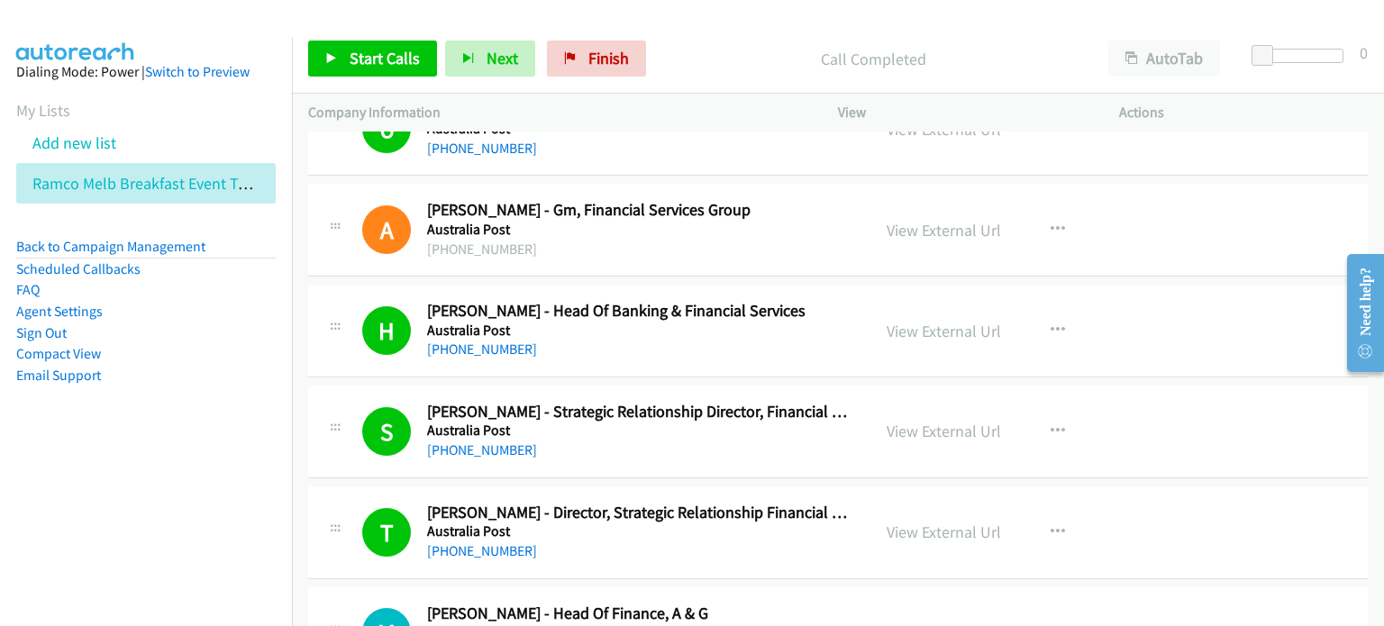
click at [710, 61] on p "Call Completed" at bounding box center [872, 59] width 405 height 24
click at [937, 525] on link "View External Url" at bounding box center [944, 532] width 114 height 21
click at [343, 51] on link "Start Calls" at bounding box center [372, 59] width 129 height 36
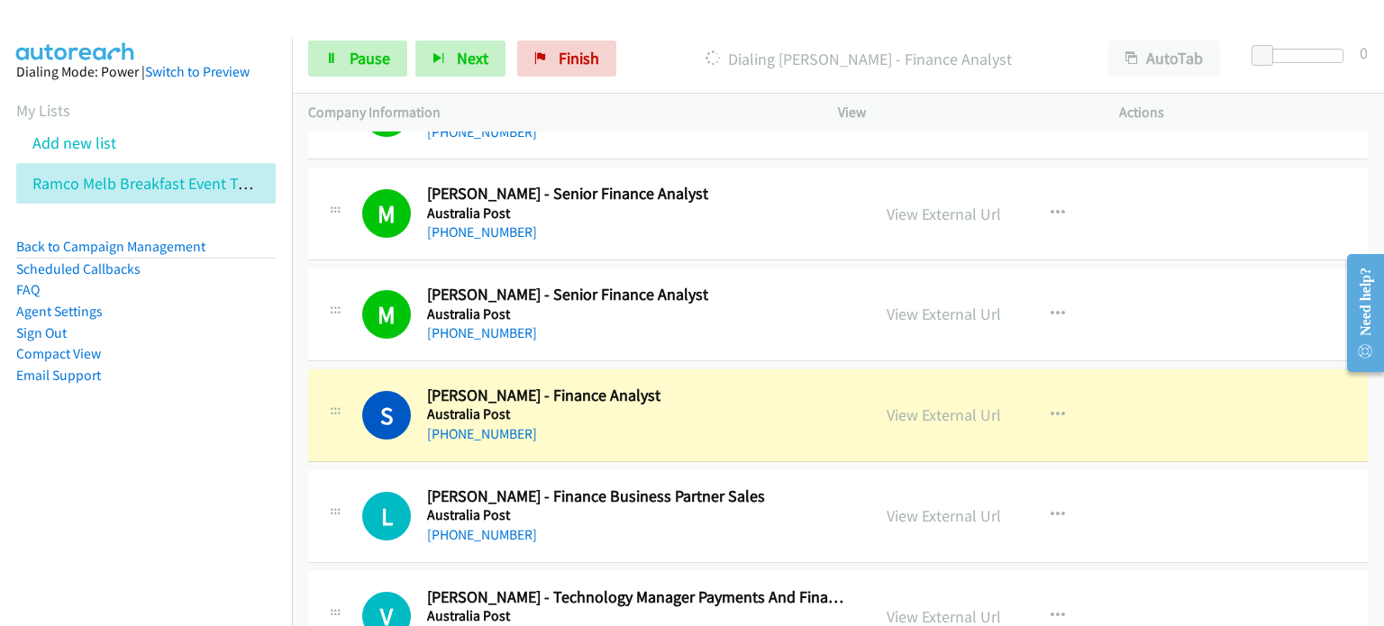
scroll to position [4505, 0]
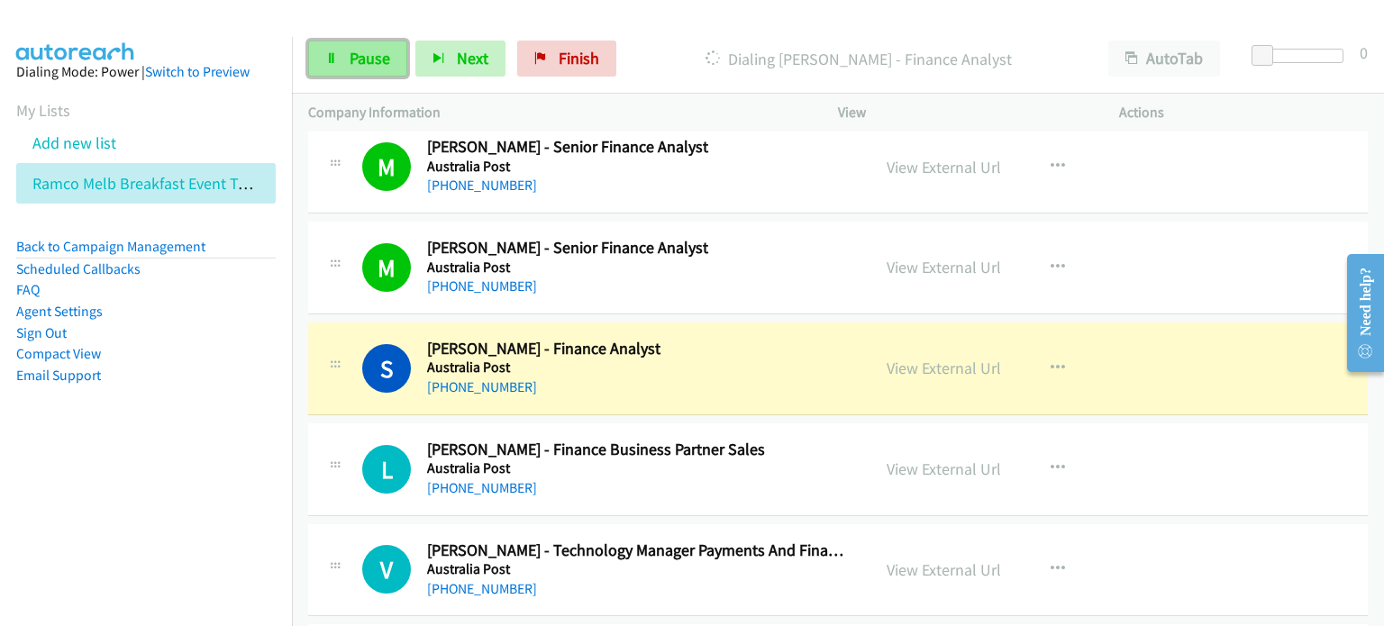
click at [365, 50] on span "Pause" at bounding box center [370, 58] width 41 height 21
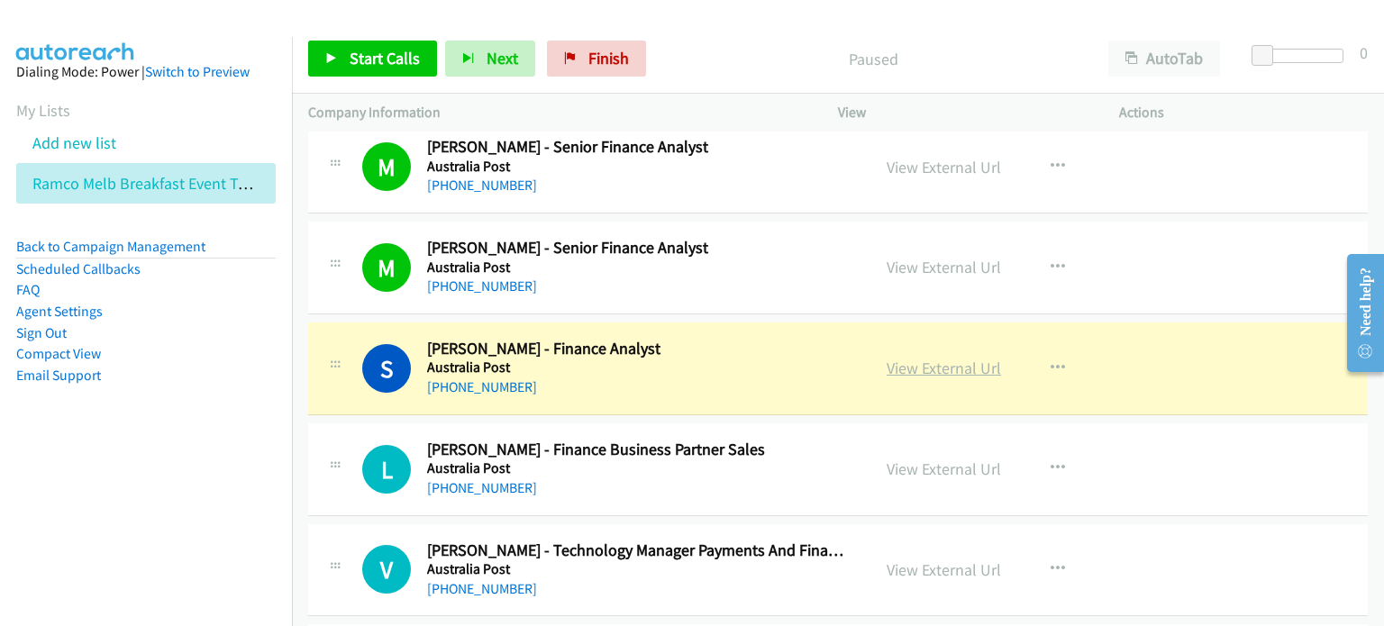
click at [923, 360] on link "View External Url" at bounding box center [944, 368] width 114 height 21
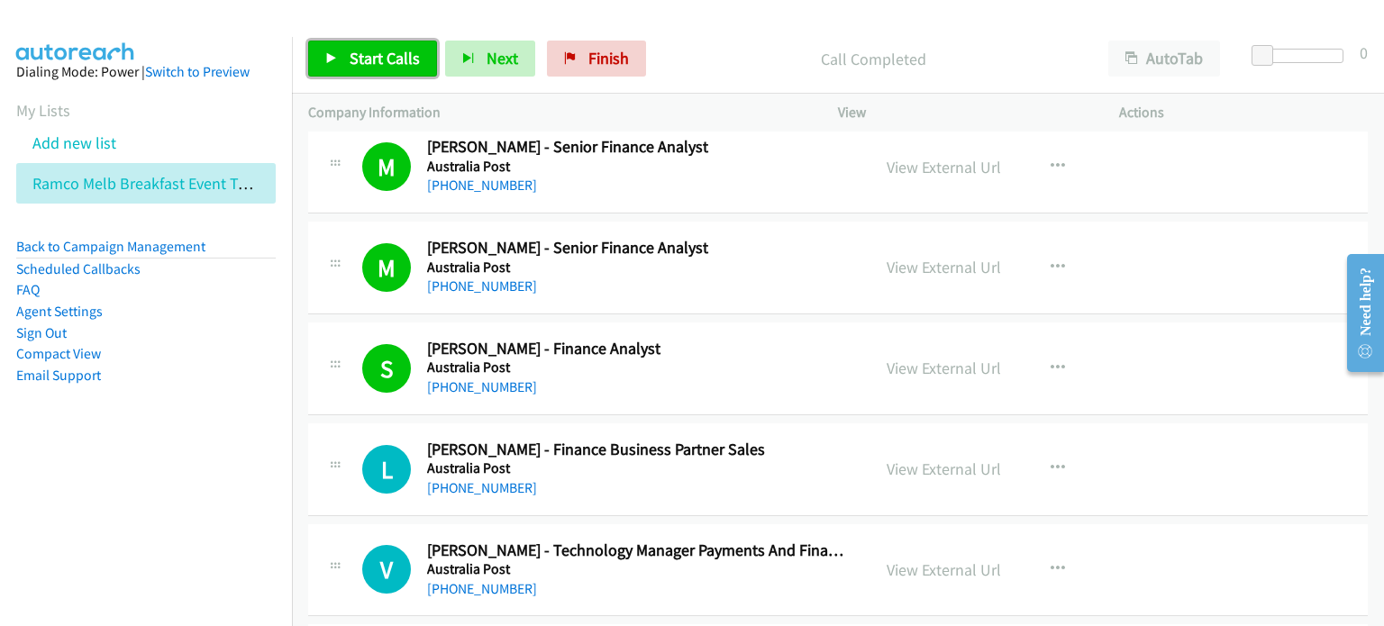
click at [383, 53] on span "Start Calls" at bounding box center [385, 58] width 70 height 21
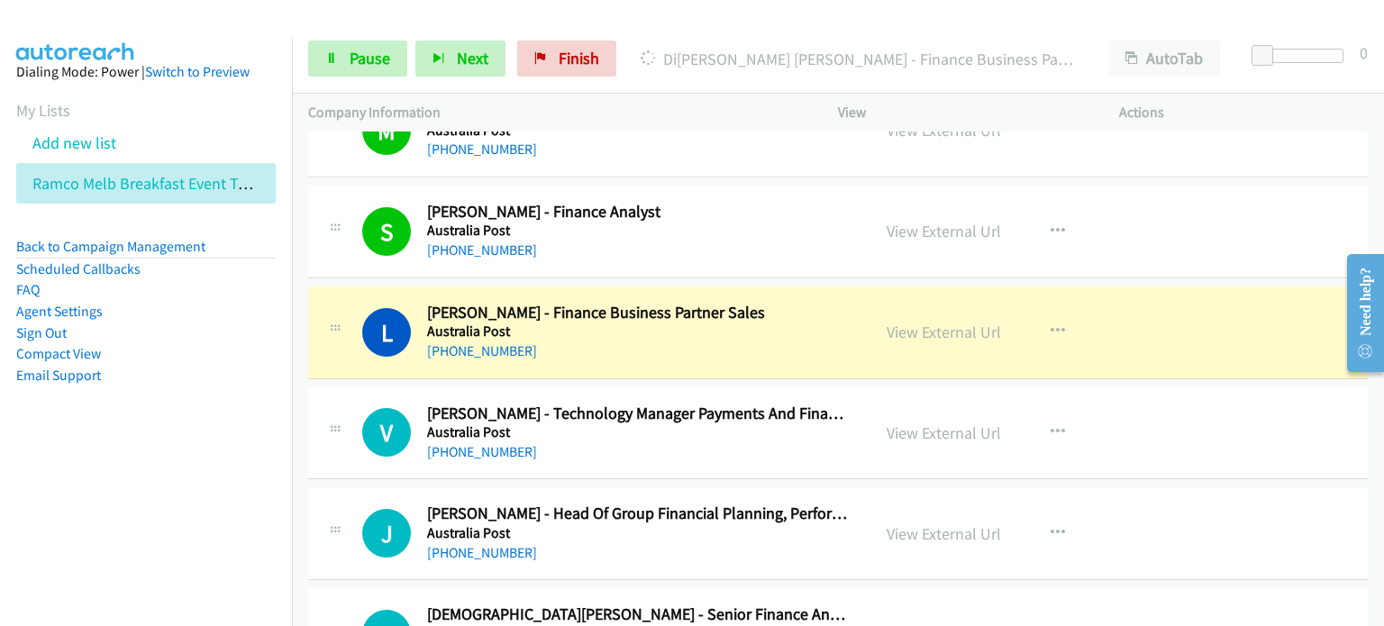
scroll to position [4686, 0]
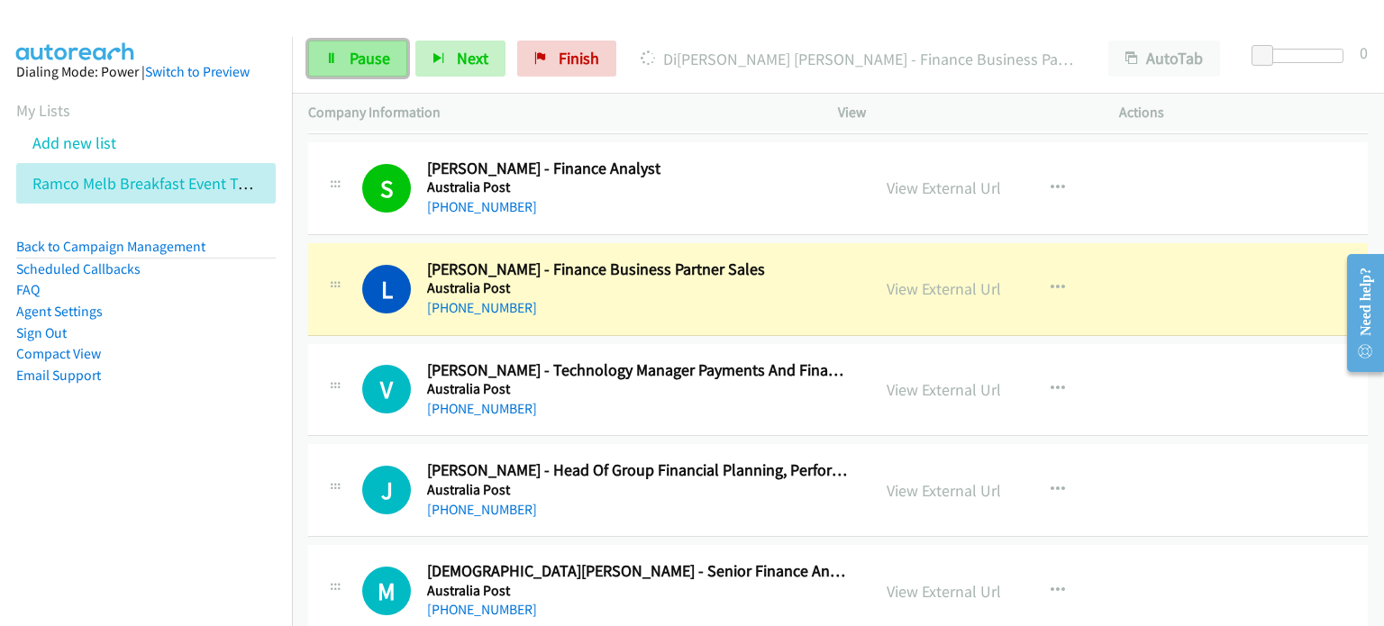
click at [354, 56] on span "Pause" at bounding box center [370, 58] width 41 height 21
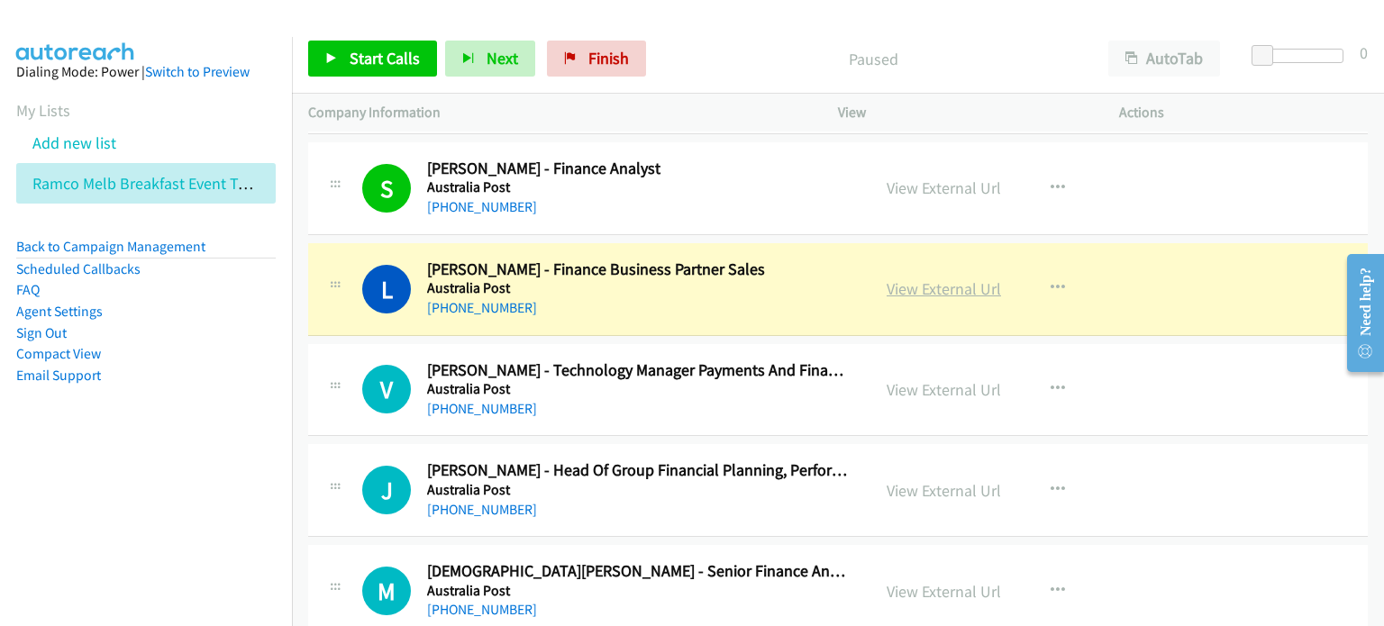
click at [904, 278] on link "View External Url" at bounding box center [944, 288] width 114 height 21
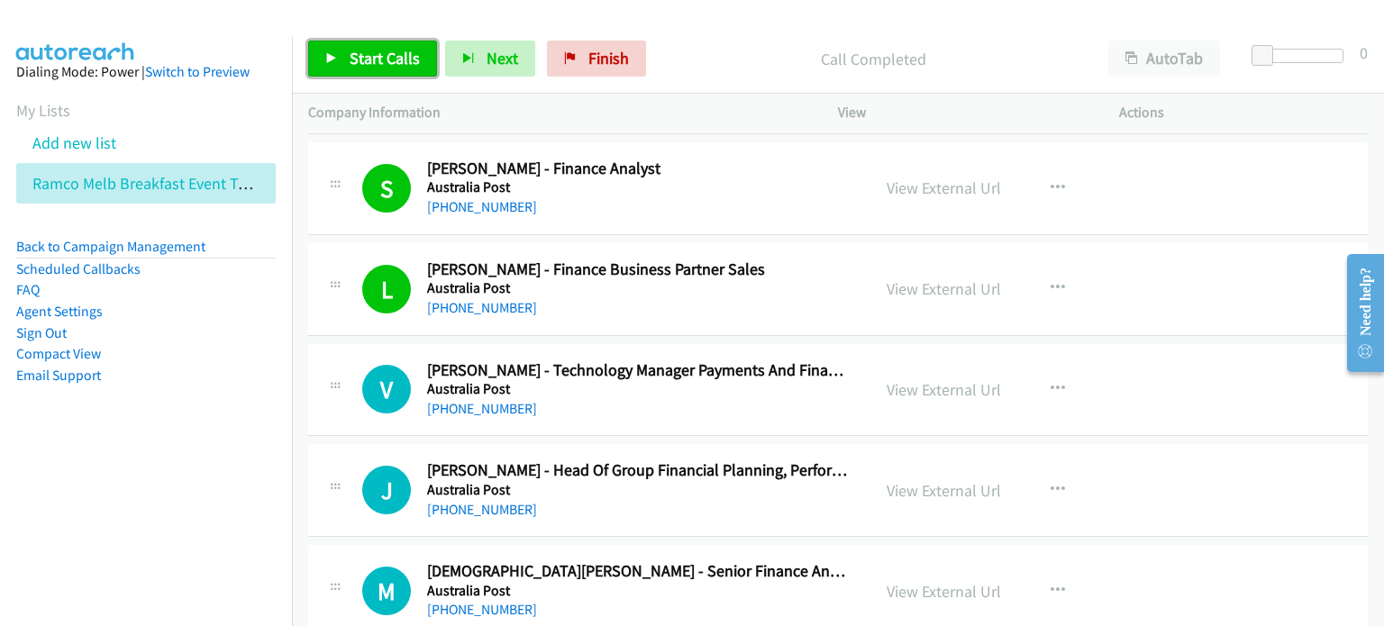
drag, startPoint x: 374, startPoint y: 52, endPoint x: 383, endPoint y: 68, distance: 17.8
click at [374, 52] on span "Start Calls" at bounding box center [385, 58] width 70 height 21
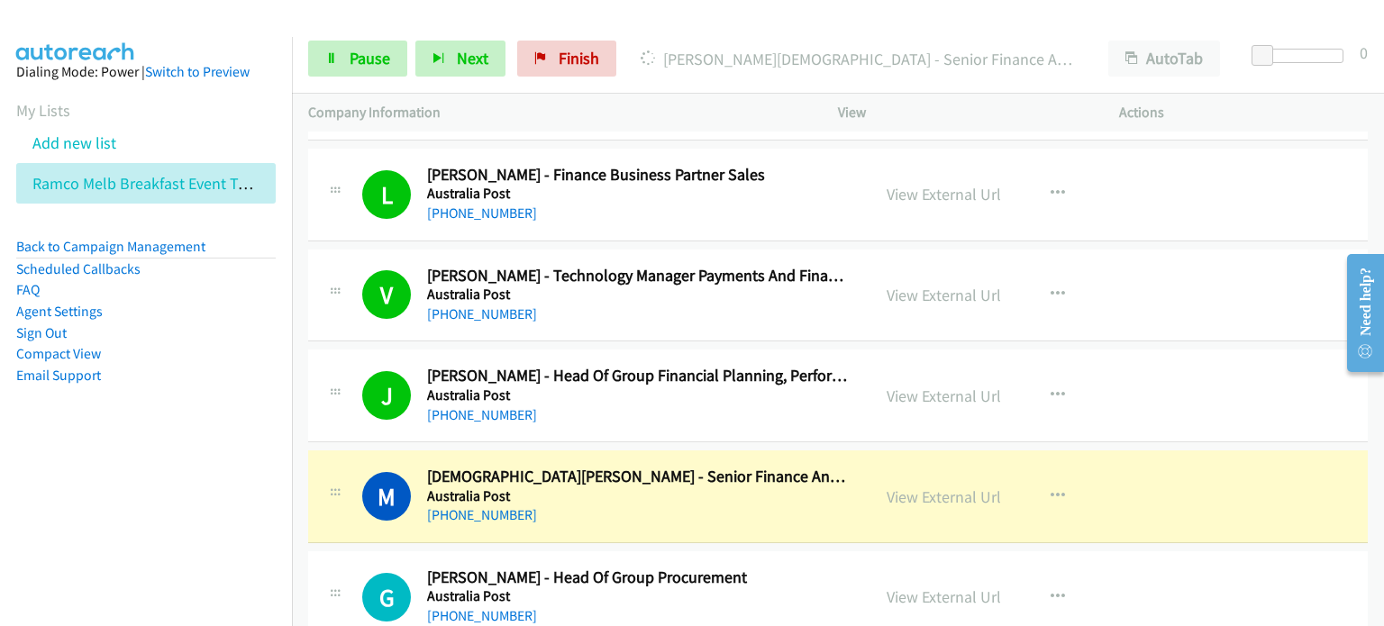
scroll to position [4866, 0]
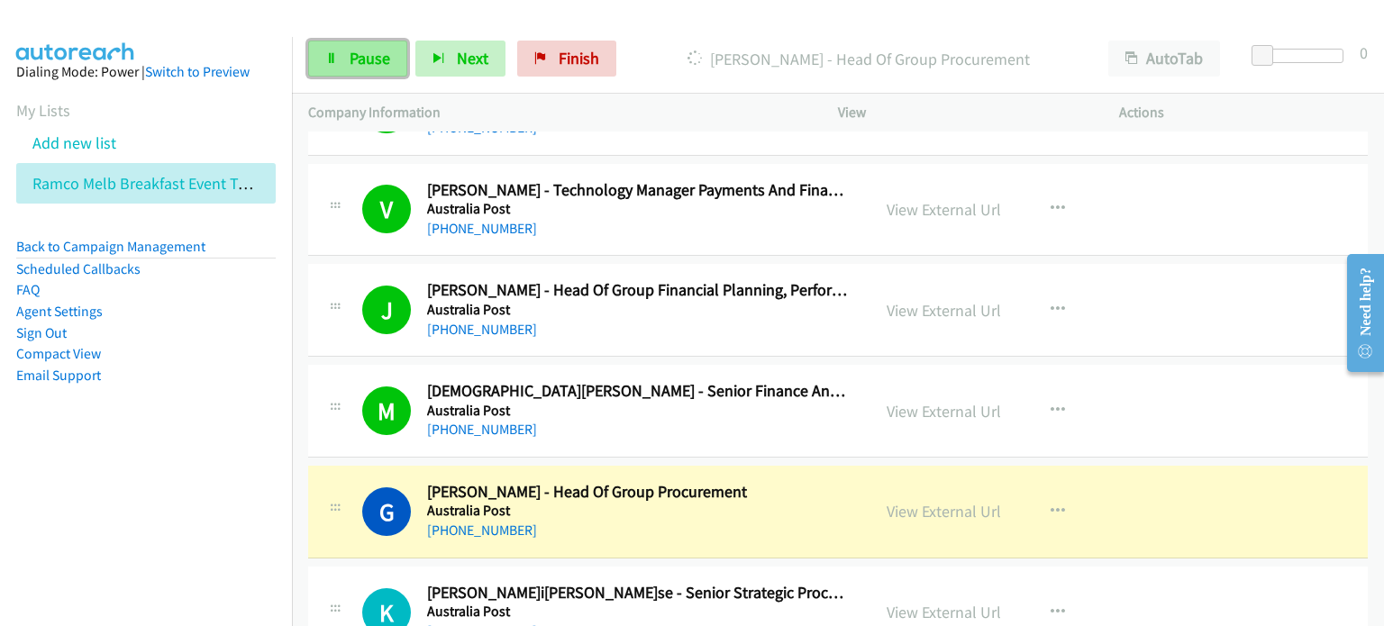
click at [350, 46] on link "Pause" at bounding box center [357, 59] width 99 height 36
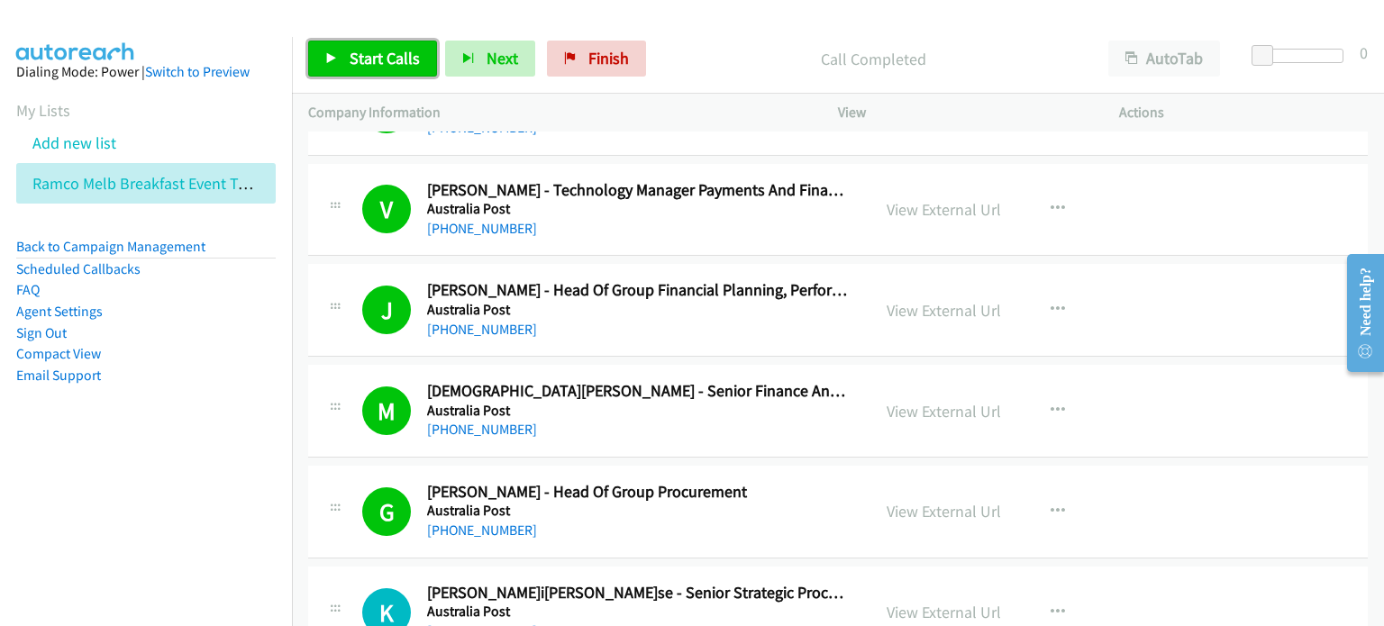
click at [362, 43] on link "Start Calls" at bounding box center [372, 59] width 129 height 36
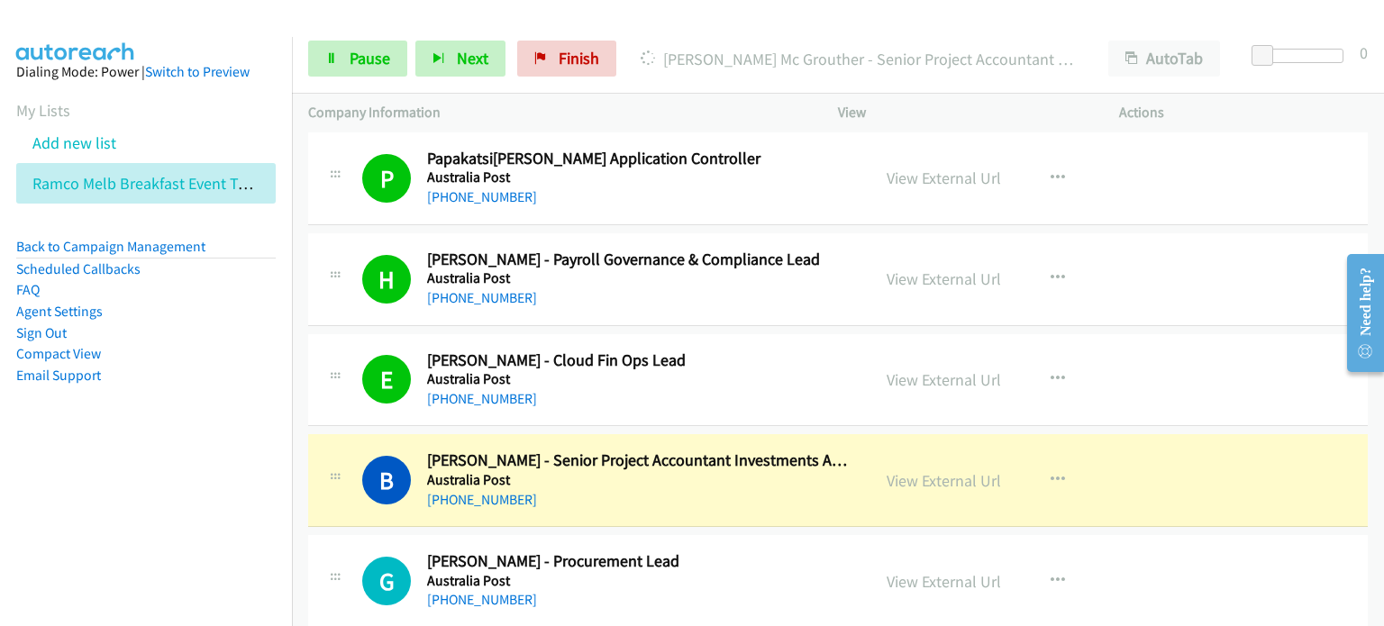
scroll to position [6488, 0]
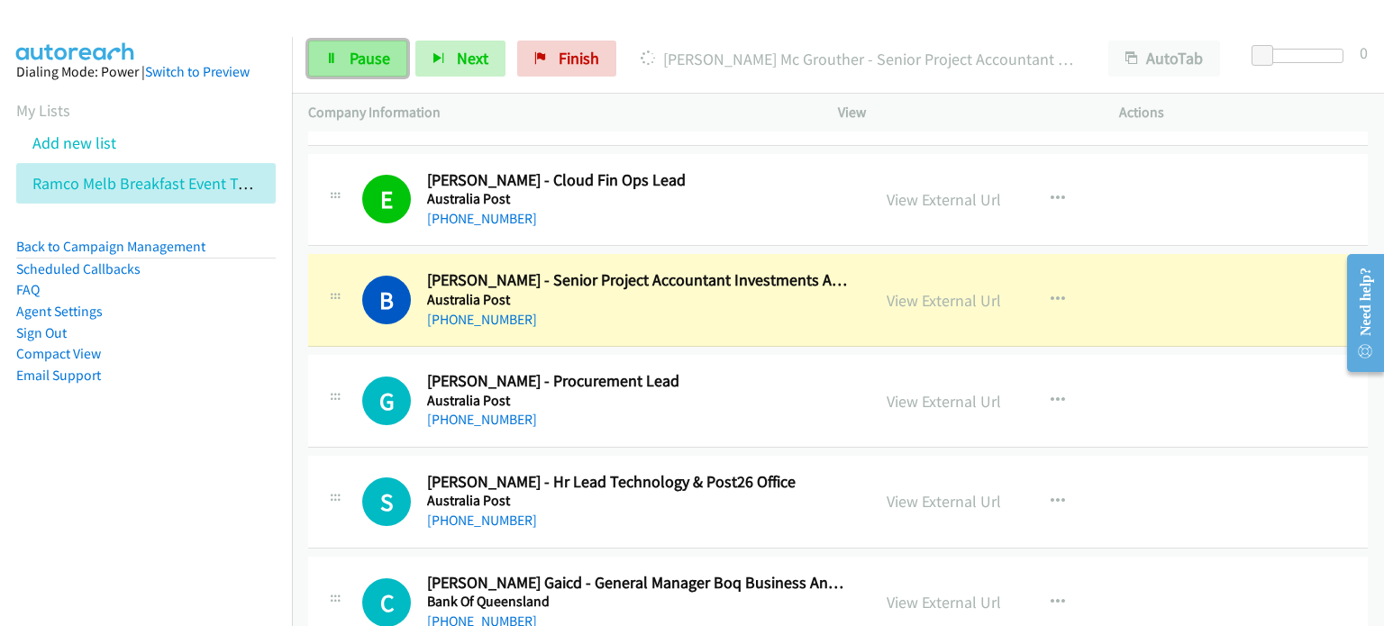
click at [357, 53] on span "Pause" at bounding box center [370, 58] width 41 height 21
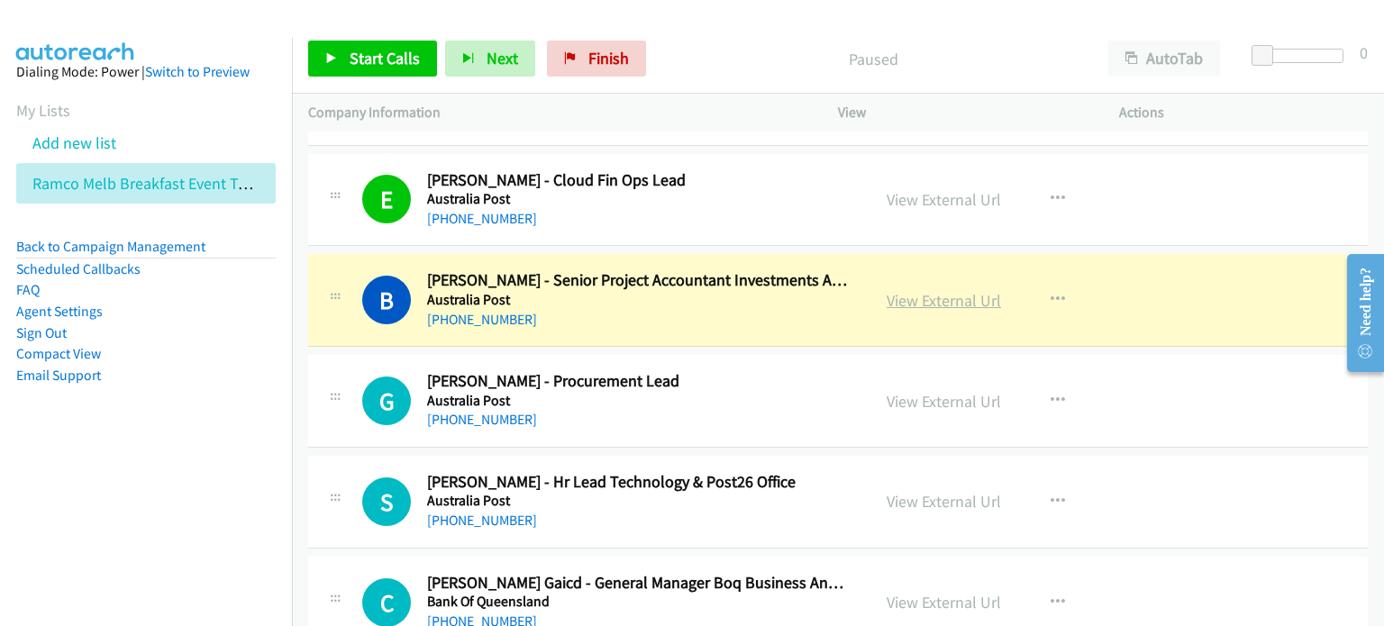
click at [900, 290] on link "View External Url" at bounding box center [944, 300] width 114 height 21
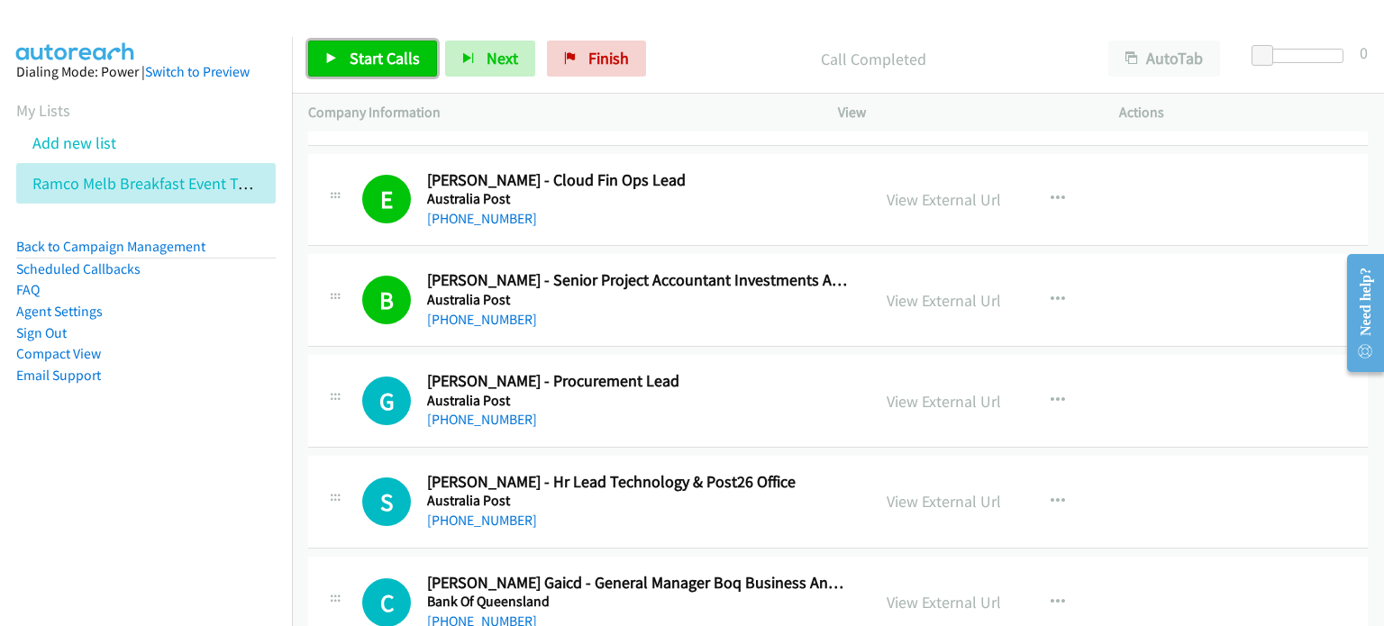
click at [367, 58] on span "Start Calls" at bounding box center [385, 58] width 70 height 21
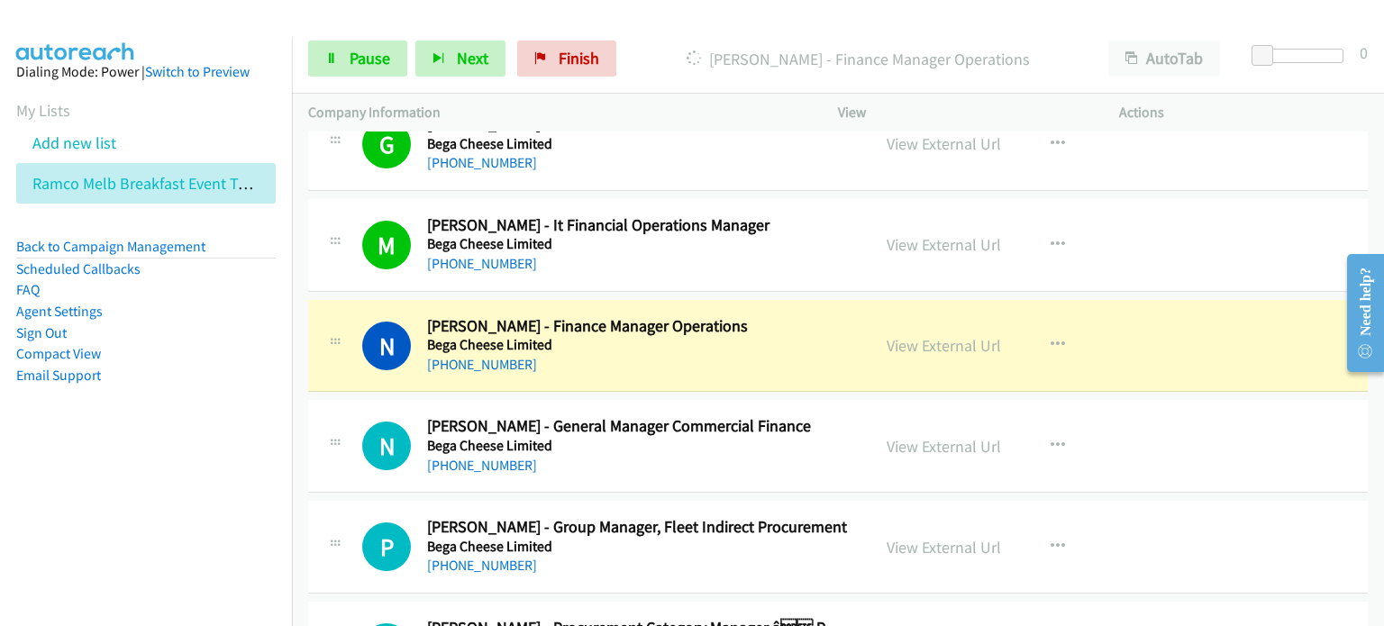
scroll to position [7479, 0]
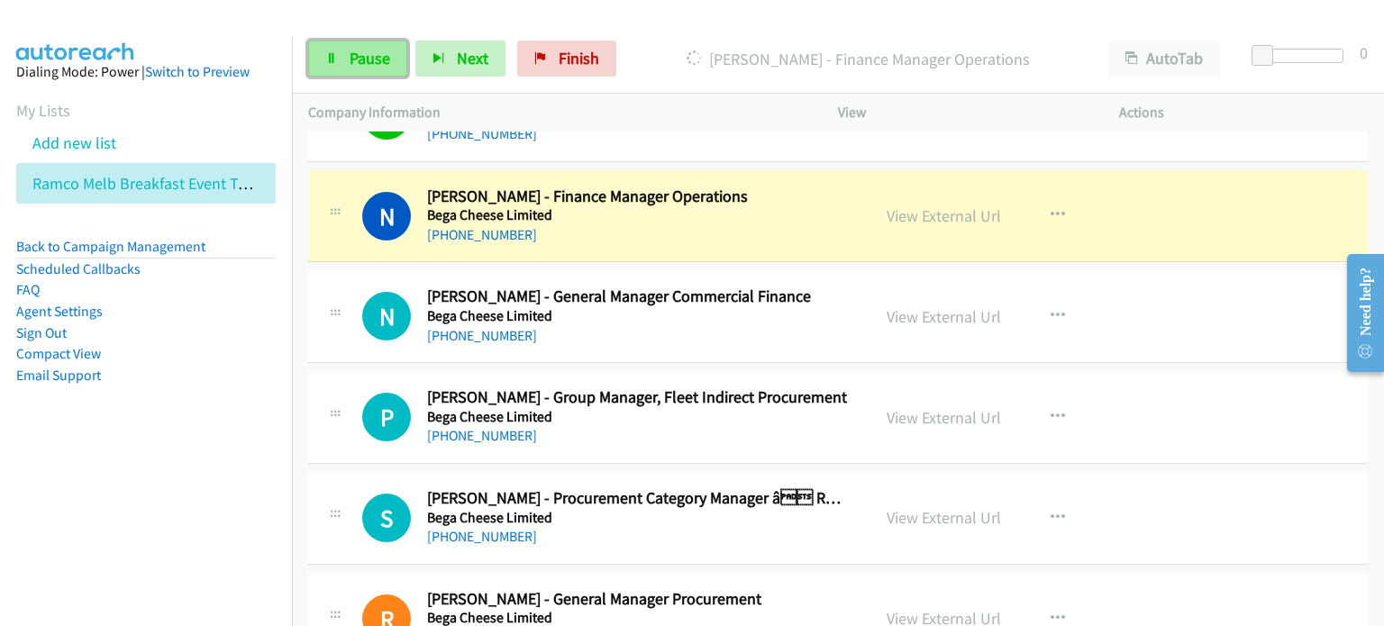
click at [365, 59] on span "Pause" at bounding box center [370, 58] width 41 height 21
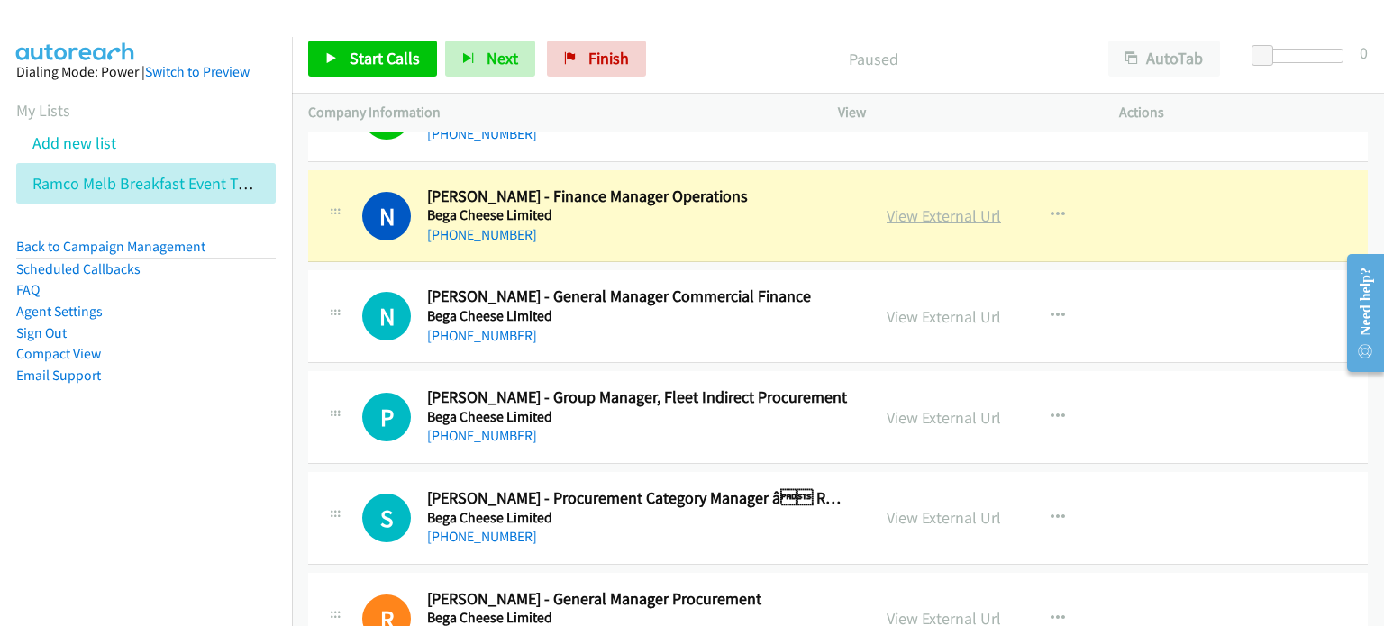
click at [934, 205] on link "View External Url" at bounding box center [944, 215] width 114 height 21
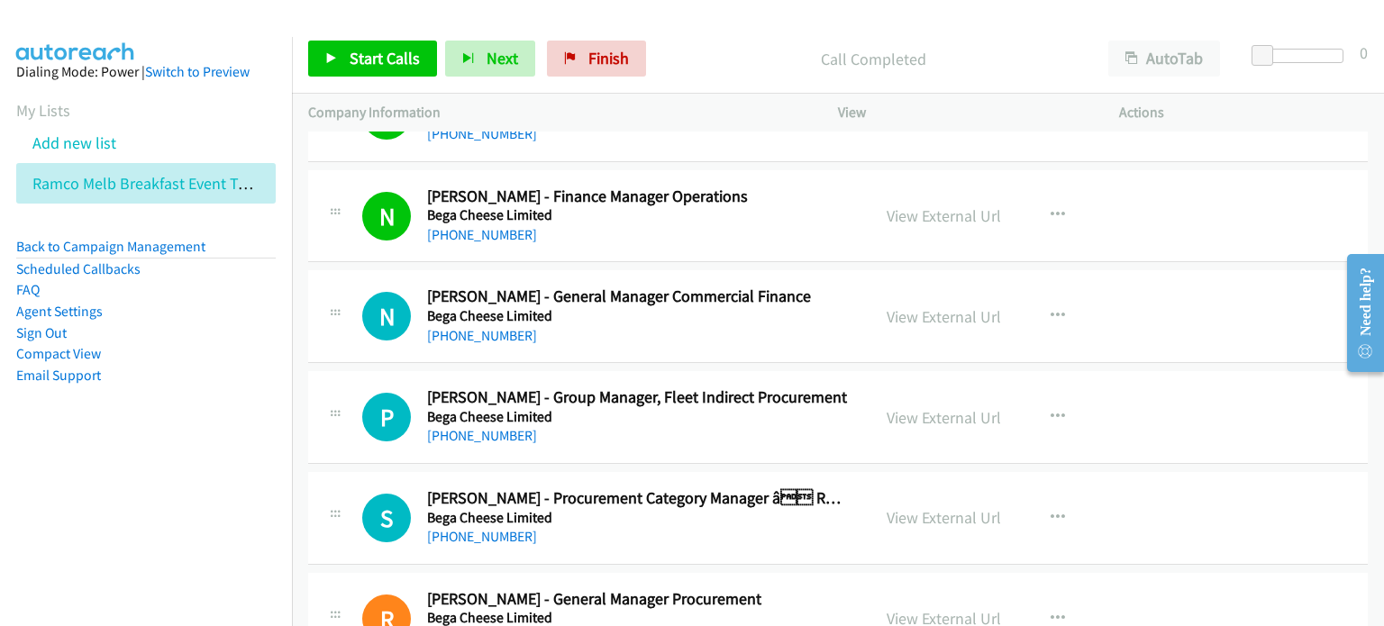
click at [712, 41] on div "Call Completed" at bounding box center [873, 59] width 438 height 36
click at [377, 49] on span "Start Calls" at bounding box center [385, 58] width 70 height 21
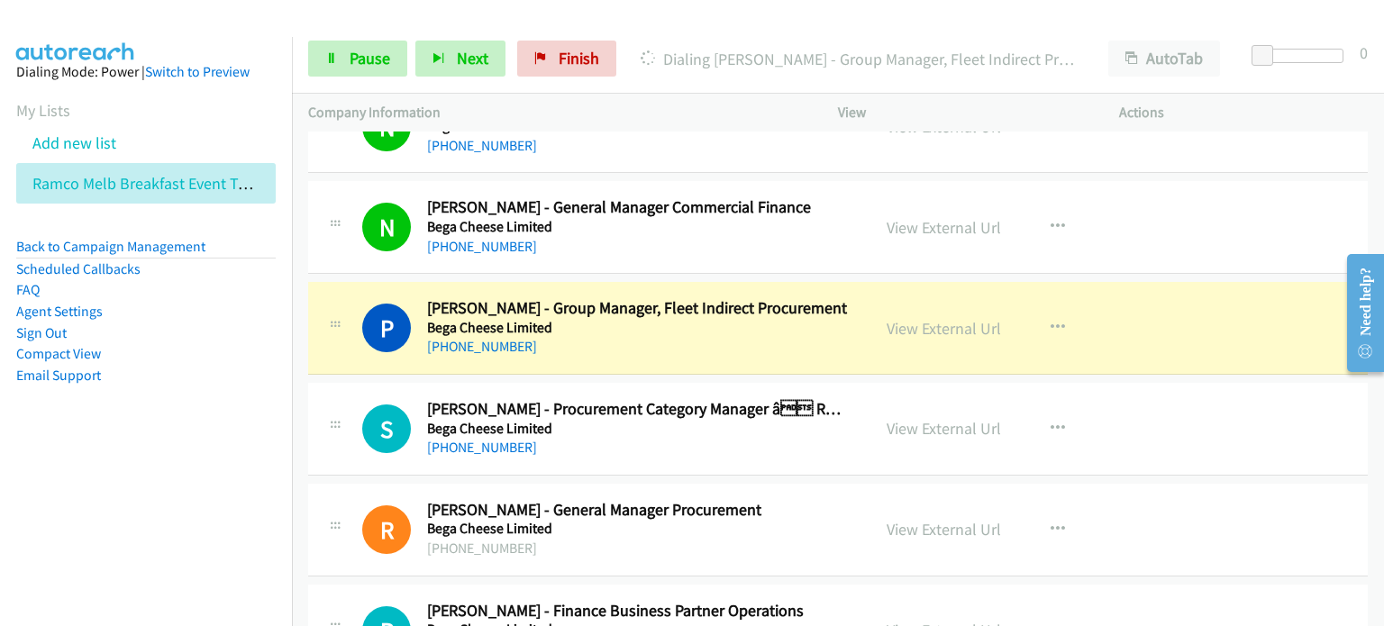
scroll to position [7569, 0]
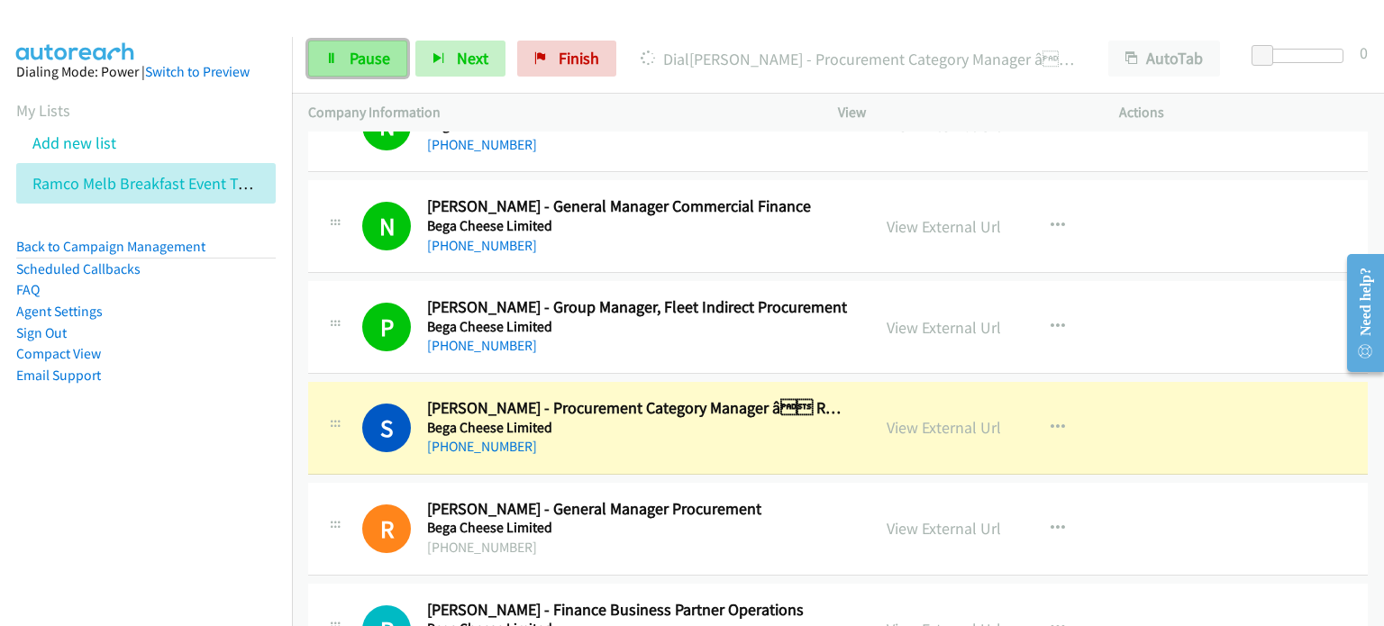
click at [330, 47] on link "Pause" at bounding box center [357, 59] width 99 height 36
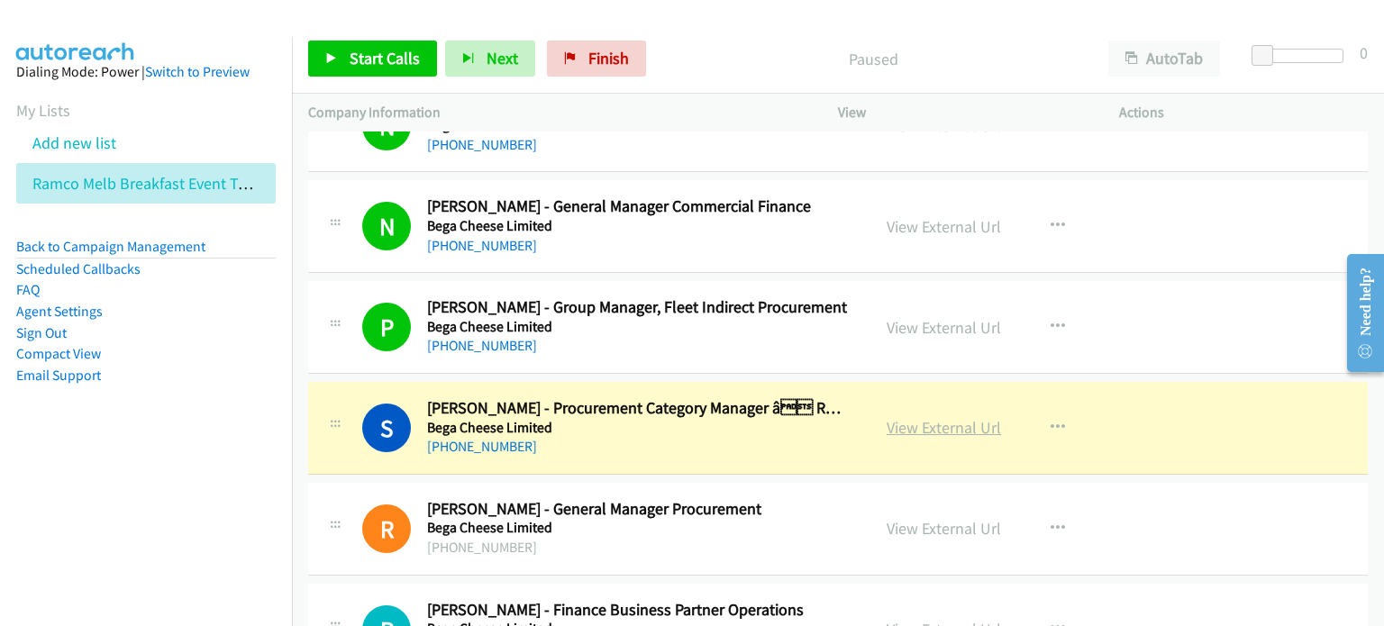
click at [920, 417] on link "View External Url" at bounding box center [944, 427] width 114 height 21
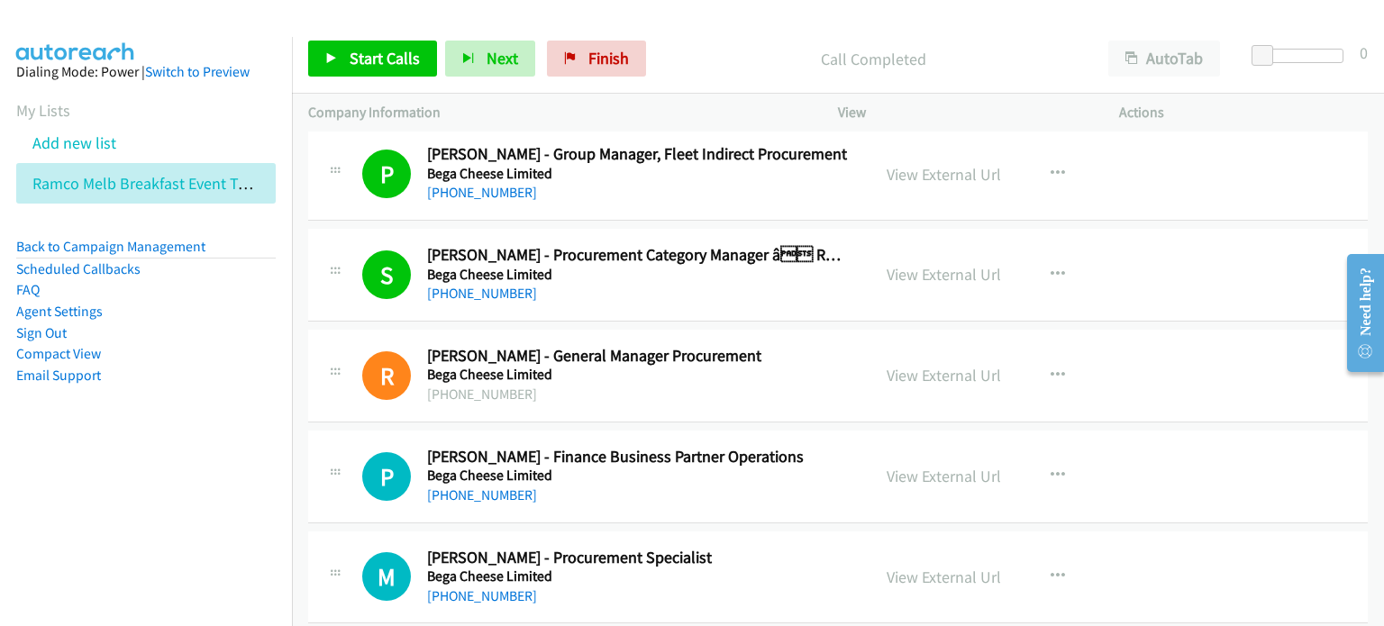
scroll to position [7749, 0]
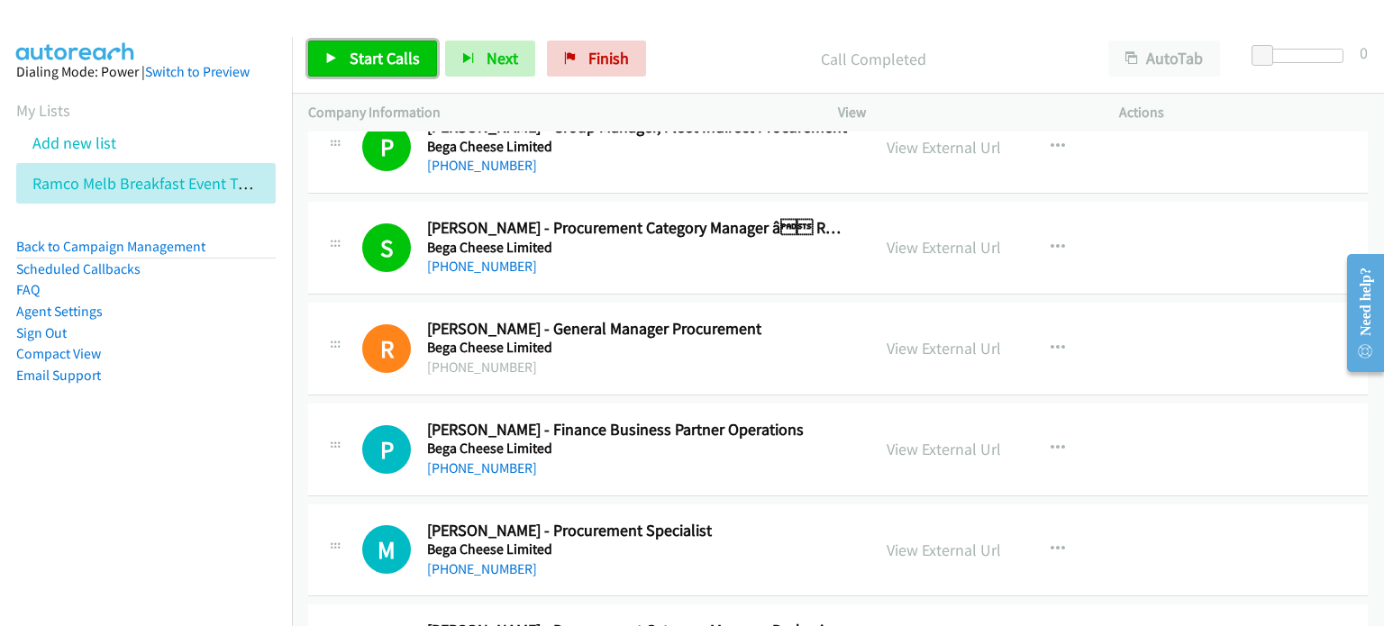
click at [381, 55] on span "Start Calls" at bounding box center [385, 58] width 70 height 21
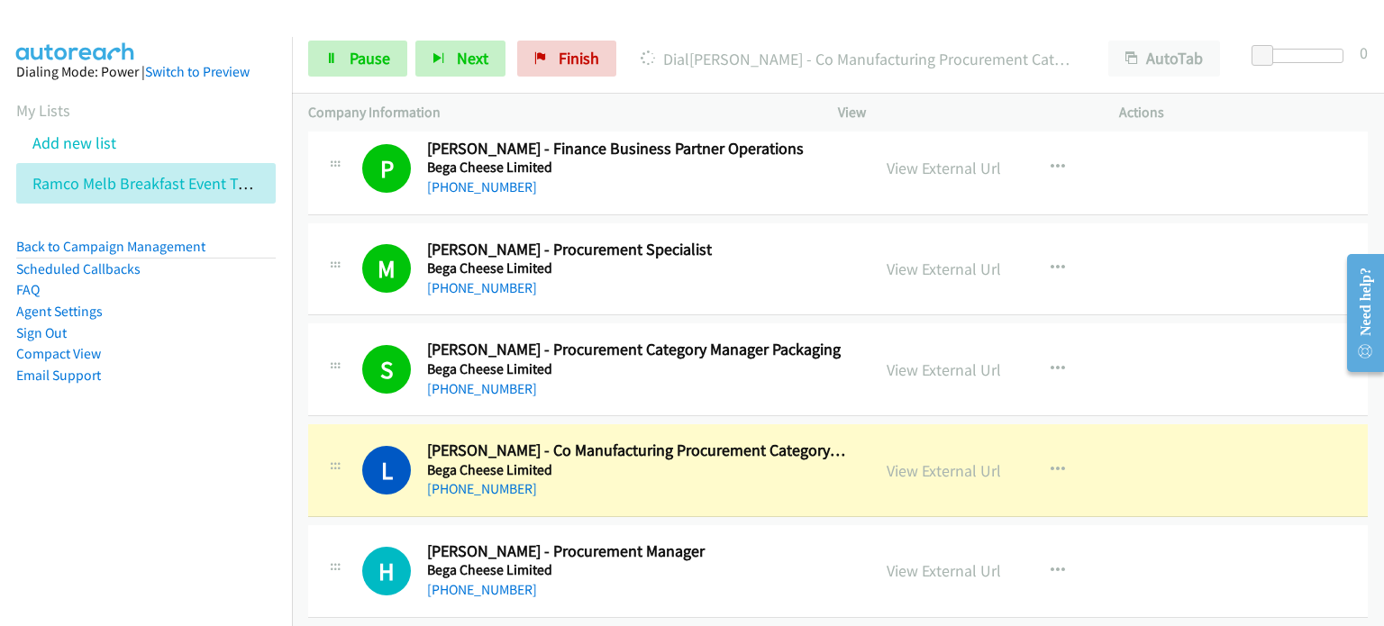
scroll to position [8110, 0]
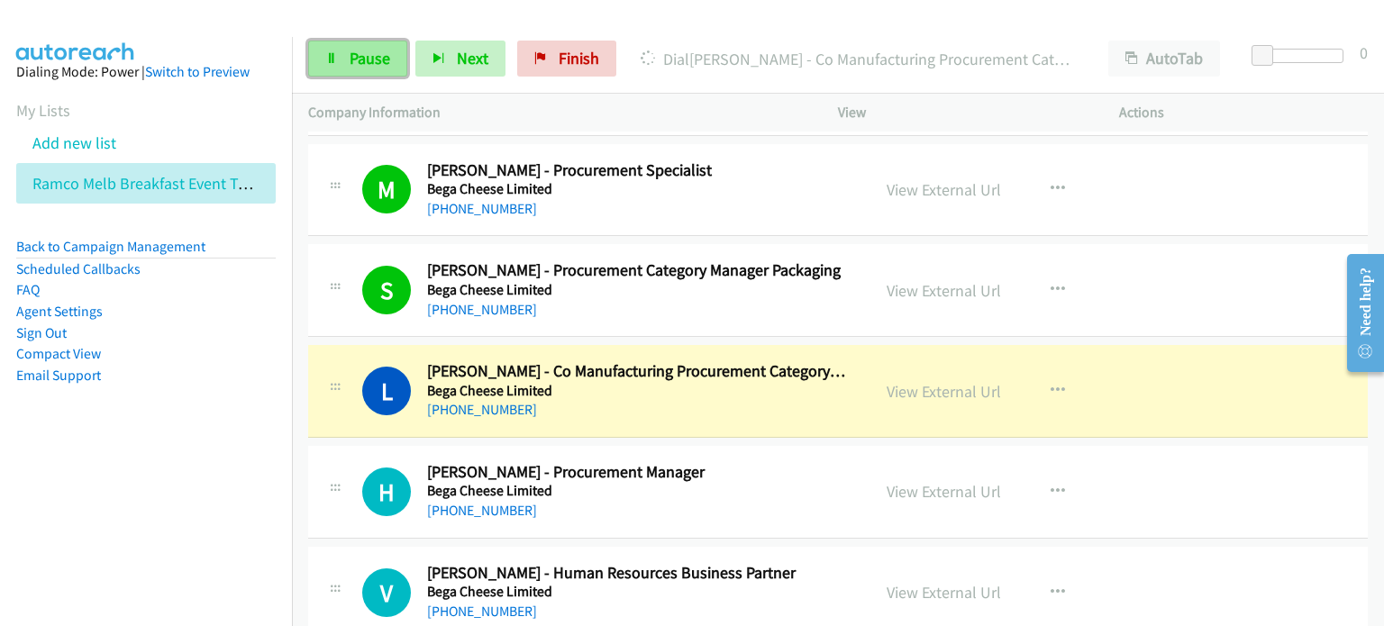
click at [355, 63] on span "Pause" at bounding box center [370, 58] width 41 height 21
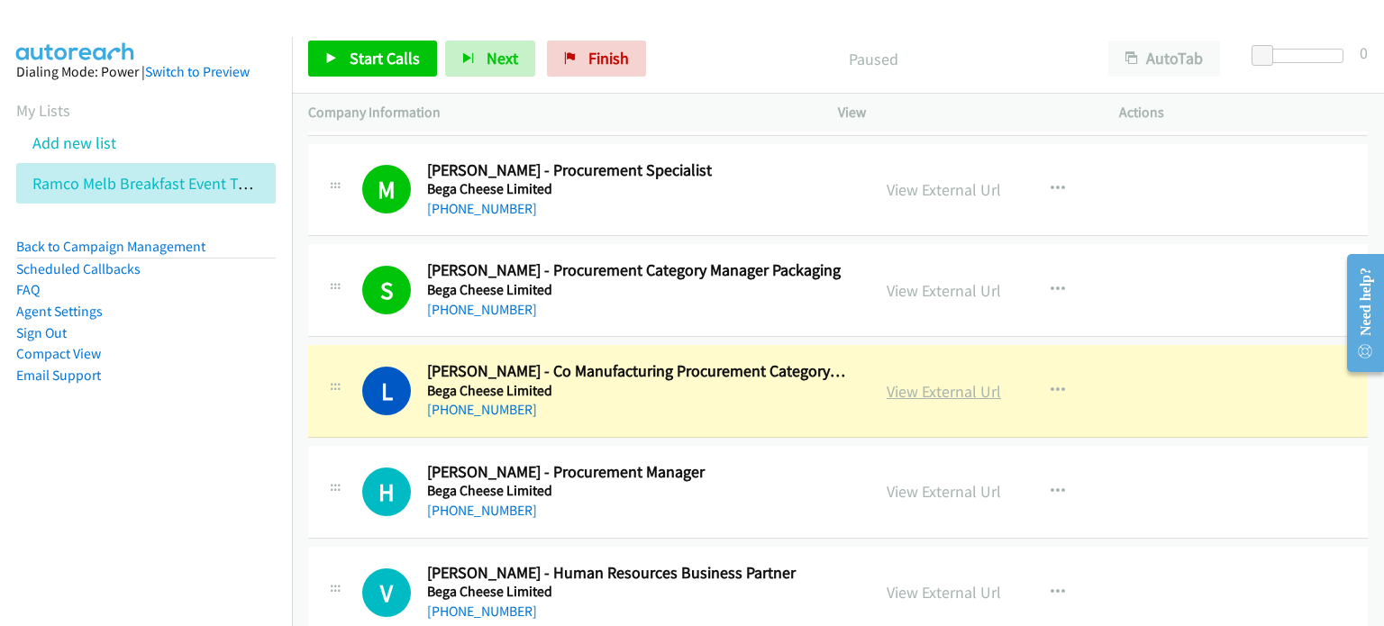
click at [906, 381] on link "View External Url" at bounding box center [944, 391] width 114 height 21
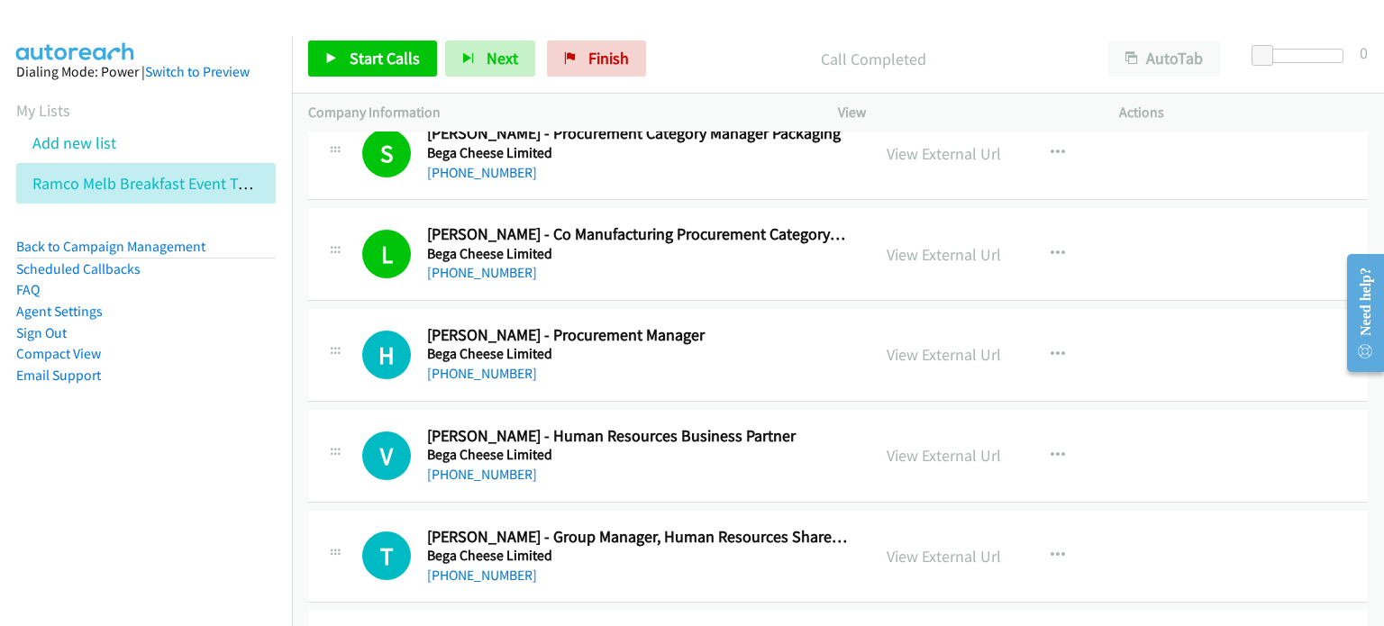
scroll to position [8200, 0]
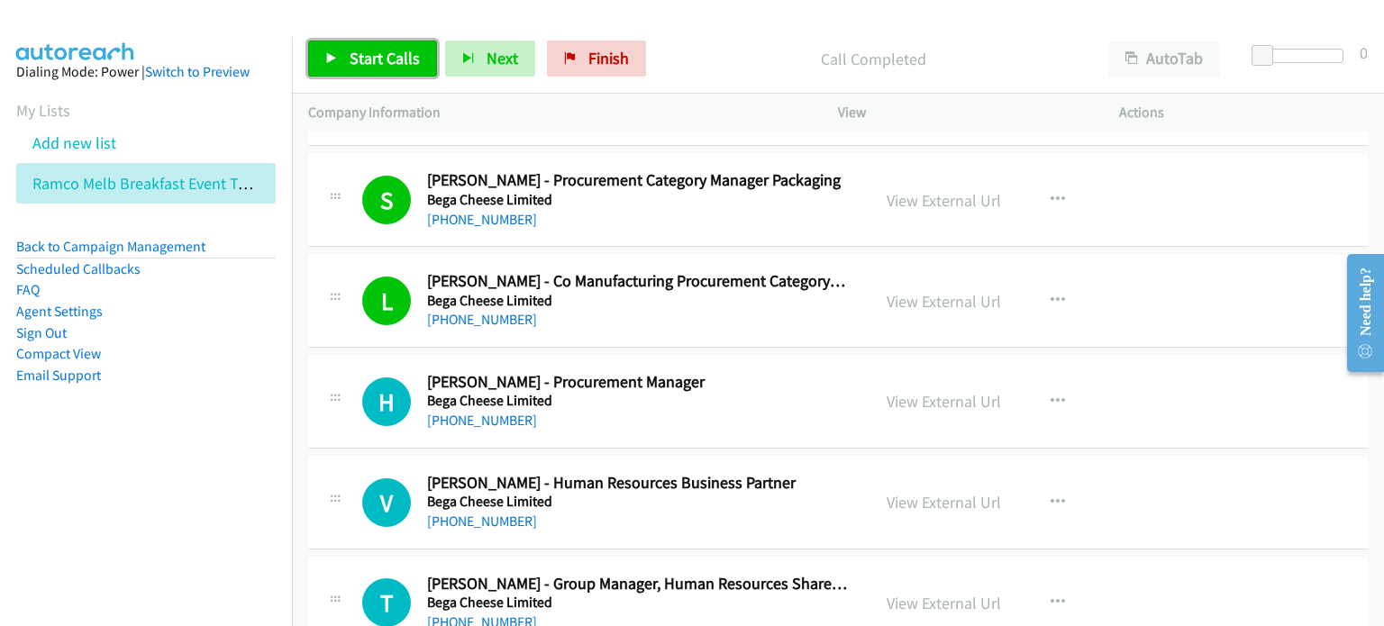
click at [378, 50] on span "Start Calls" at bounding box center [385, 58] width 70 height 21
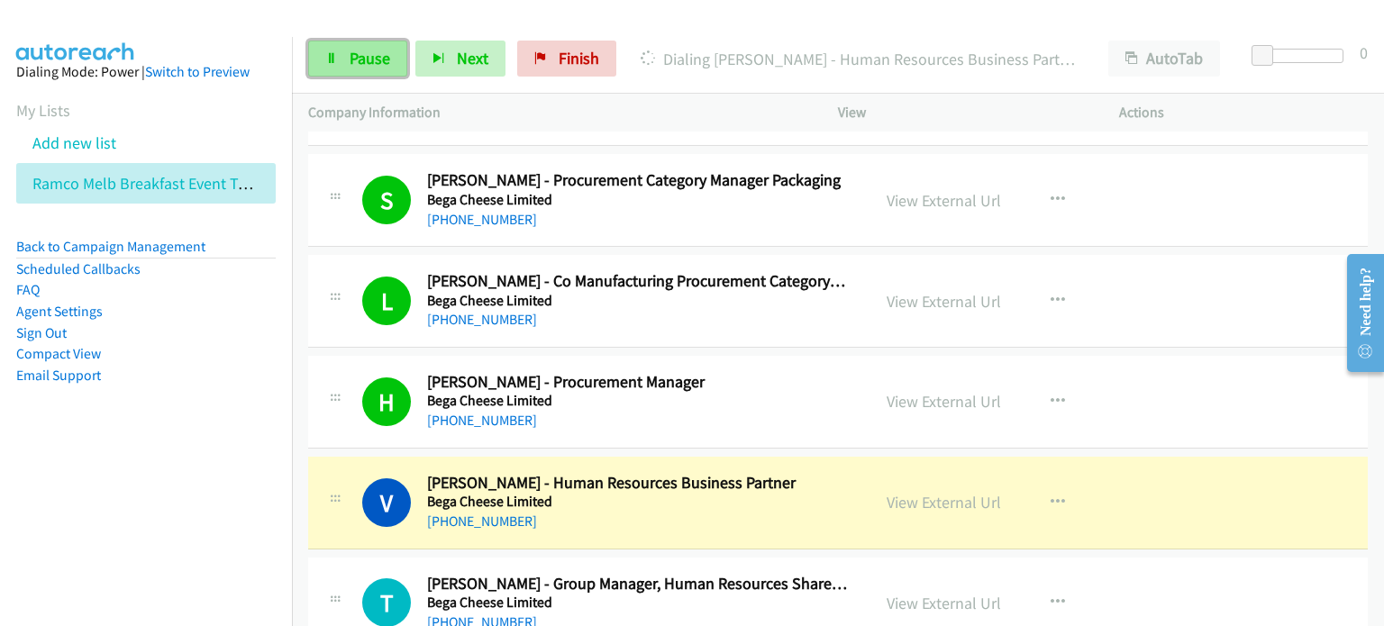
click at [368, 60] on span "Pause" at bounding box center [370, 58] width 41 height 21
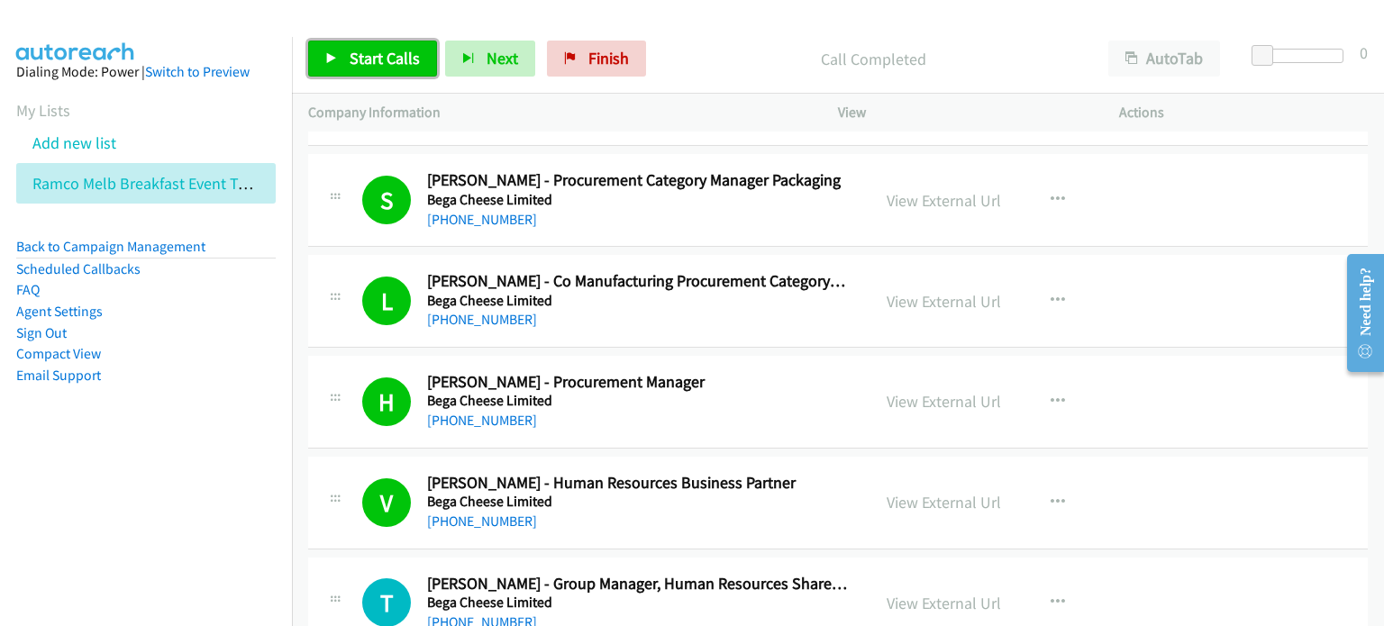
click at [377, 53] on span "Start Calls" at bounding box center [385, 58] width 70 height 21
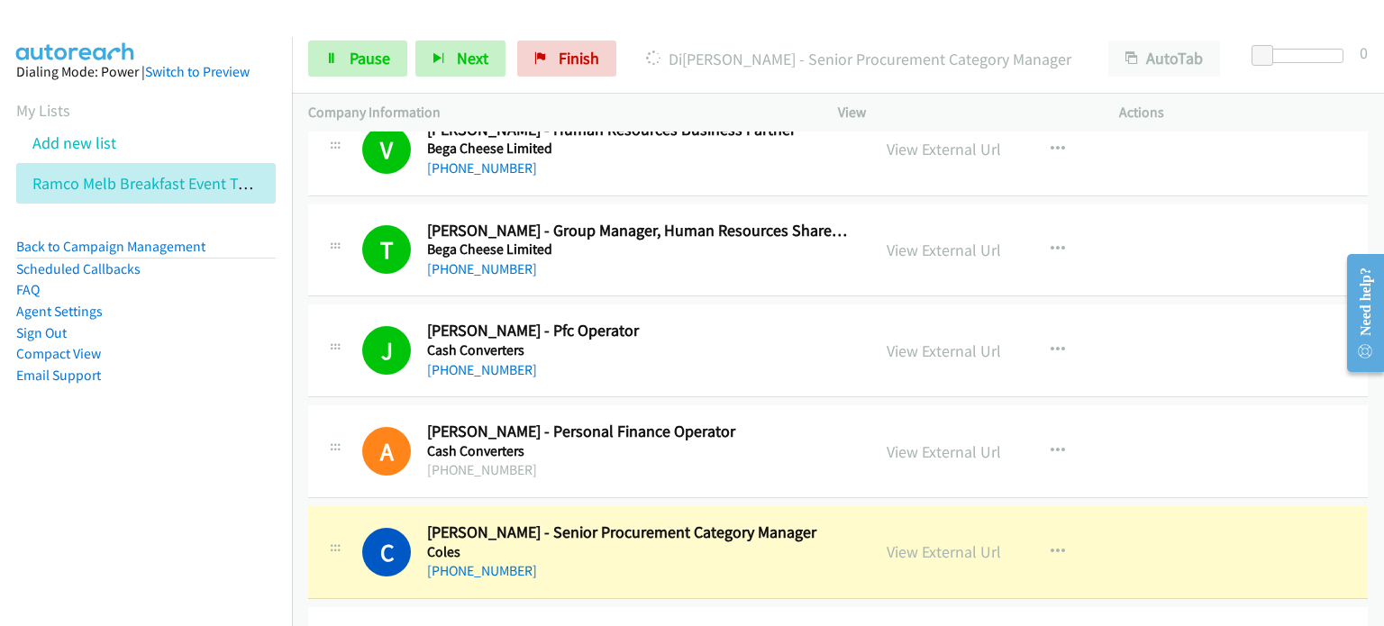
scroll to position [8650, 0]
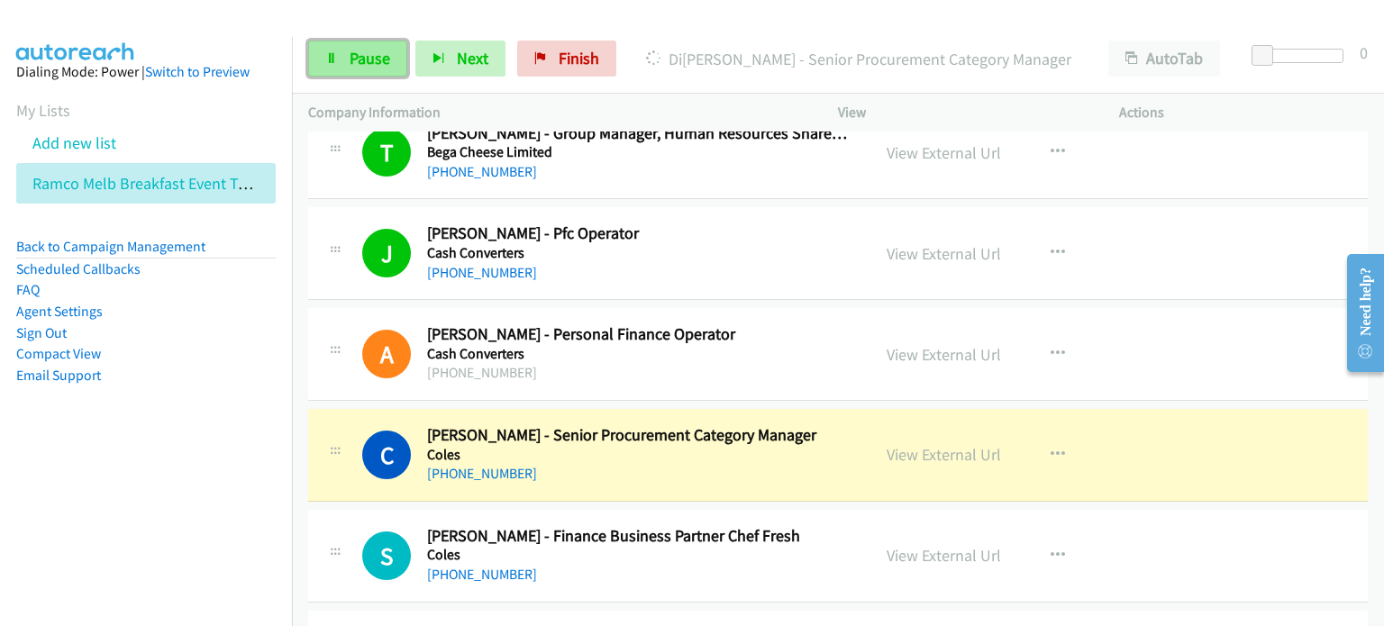
click at [350, 53] on span "Pause" at bounding box center [370, 58] width 41 height 21
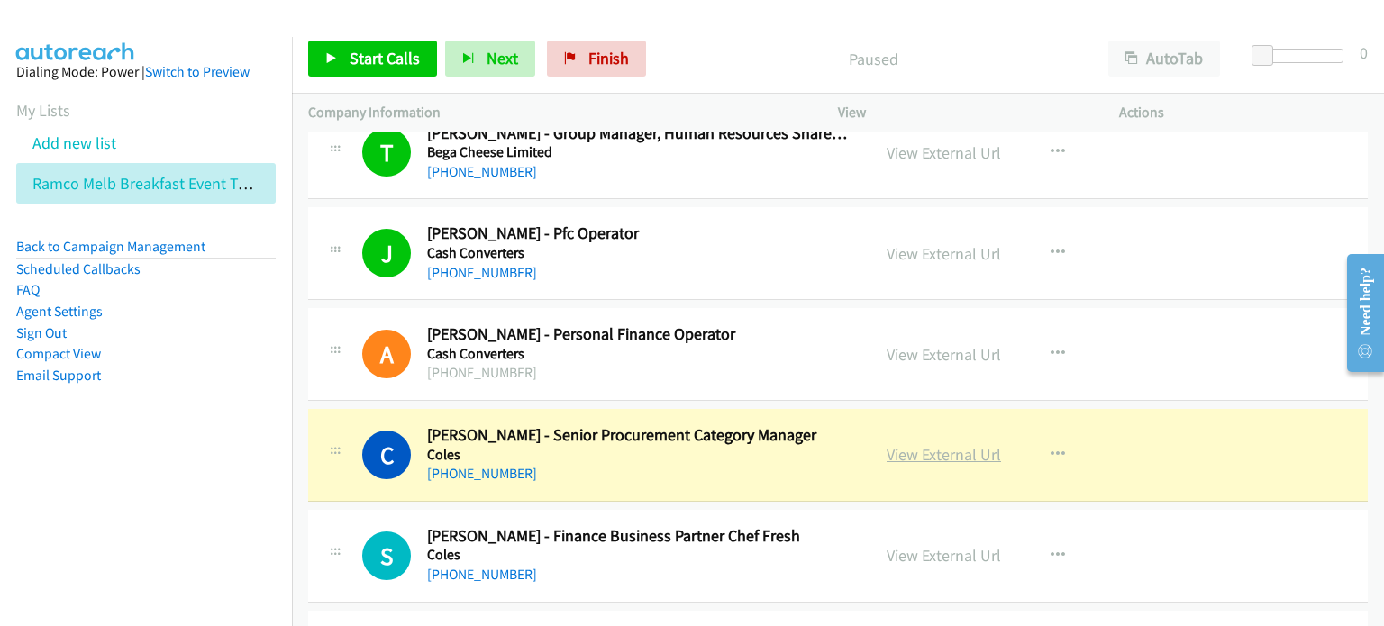
click at [923, 444] on link "View External Url" at bounding box center [944, 454] width 114 height 21
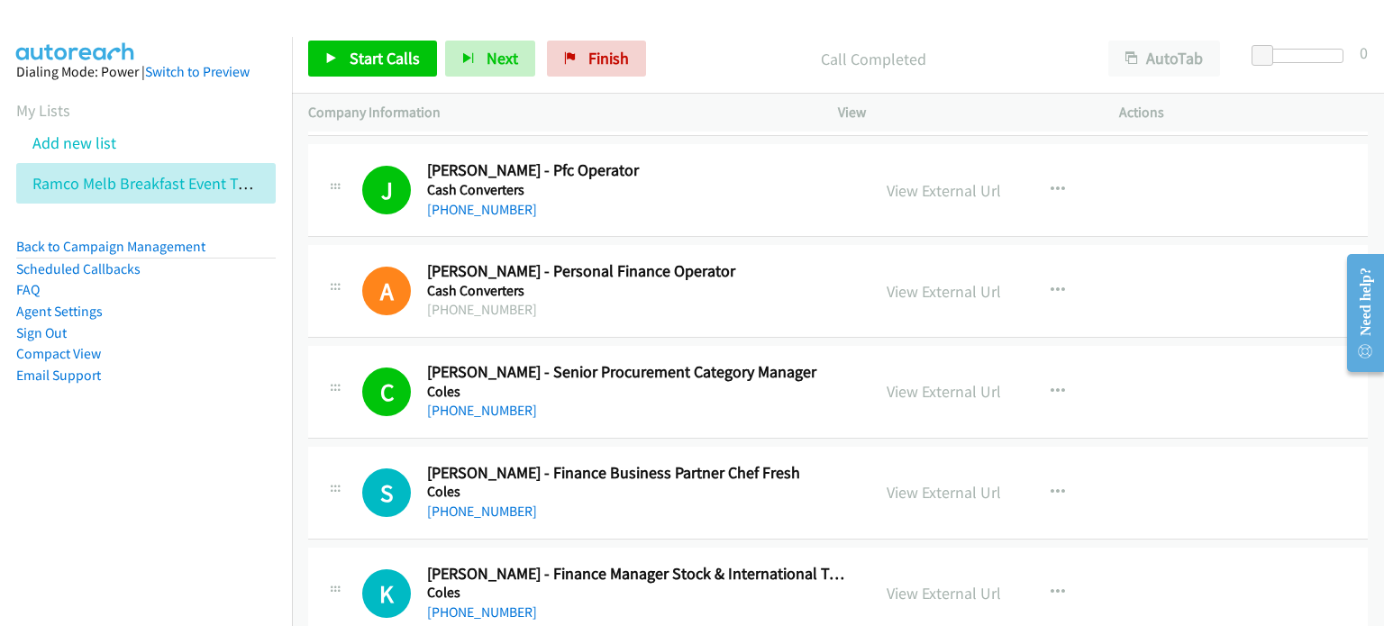
scroll to position [8741, 0]
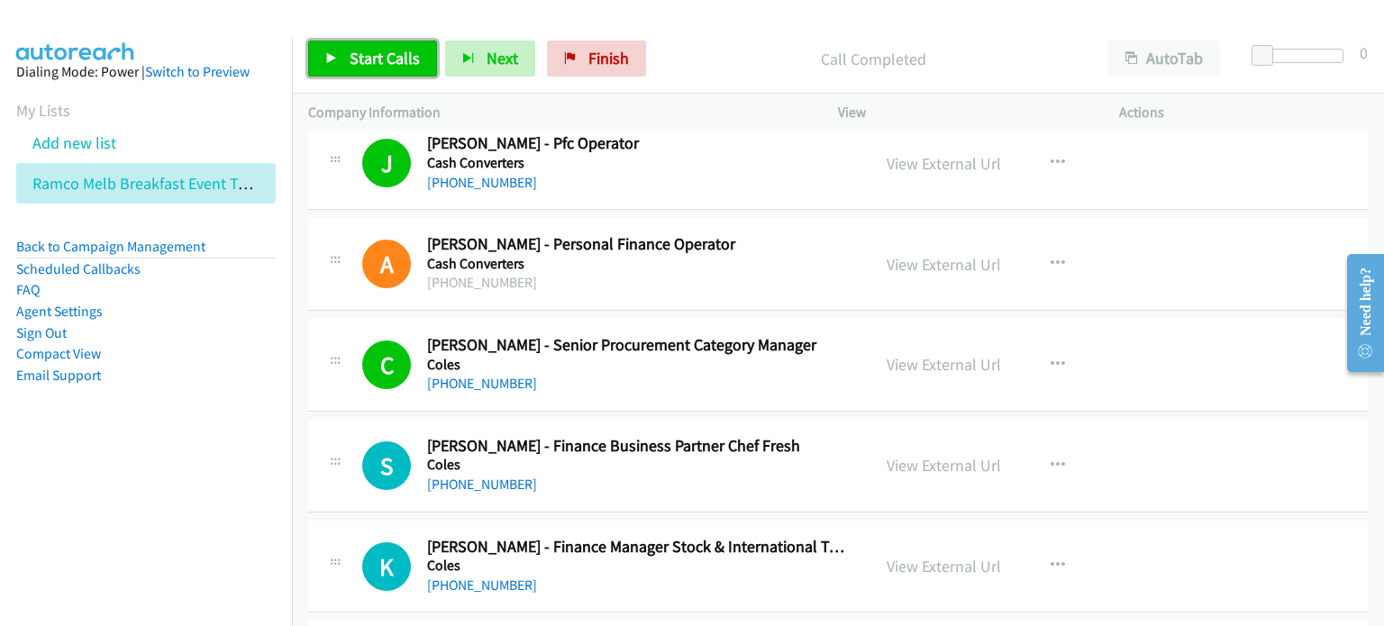
click at [375, 52] on span "Start Calls" at bounding box center [385, 58] width 70 height 21
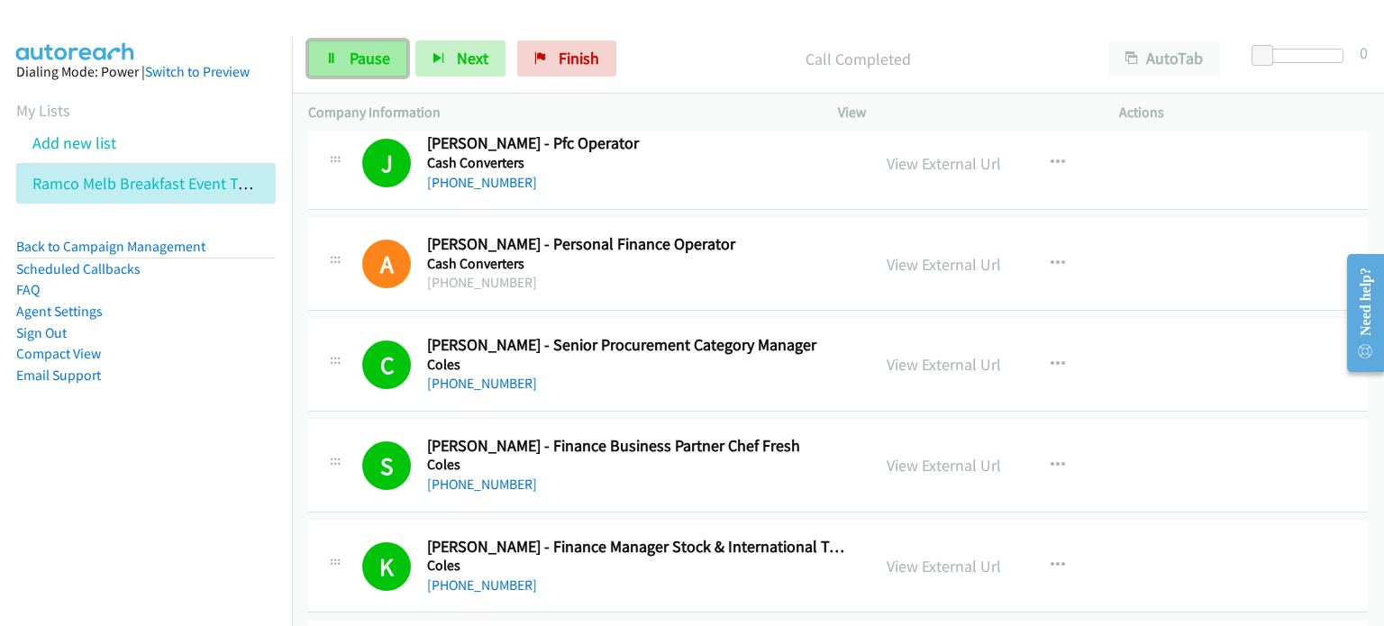
click at [368, 65] on span "Pause" at bounding box center [370, 58] width 41 height 21
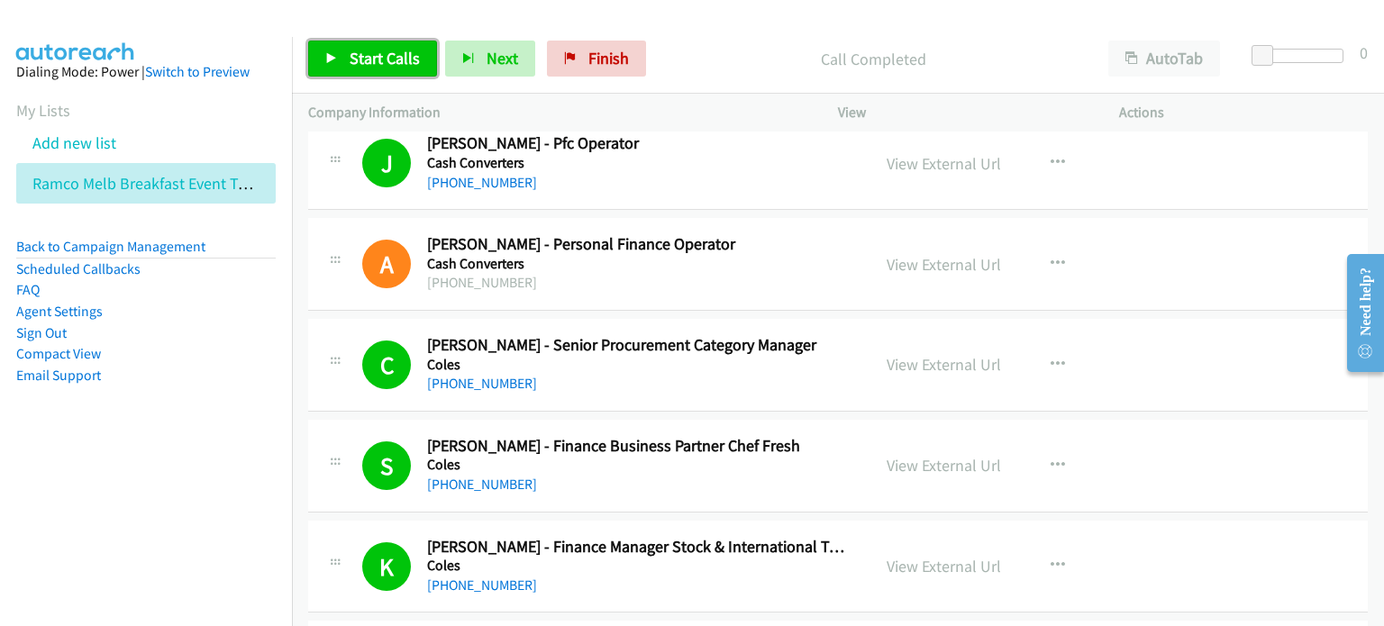
click at [365, 52] on span "Start Calls" at bounding box center [385, 58] width 70 height 21
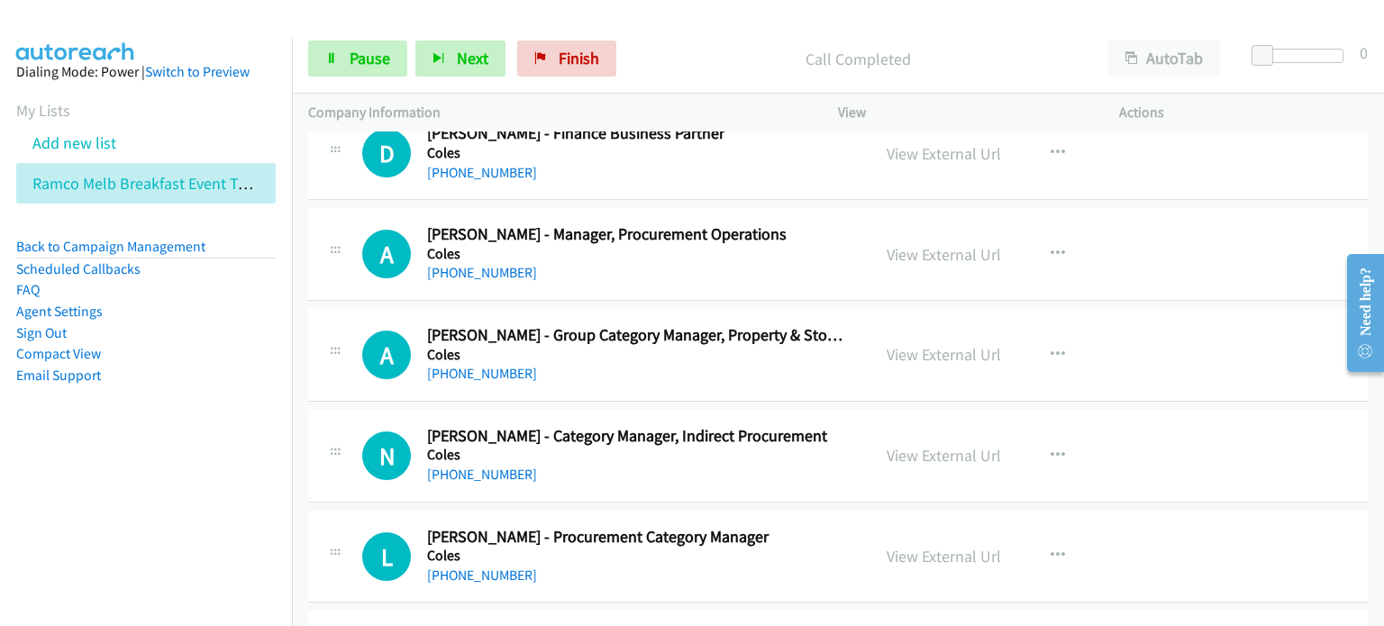
scroll to position [10272, 0]
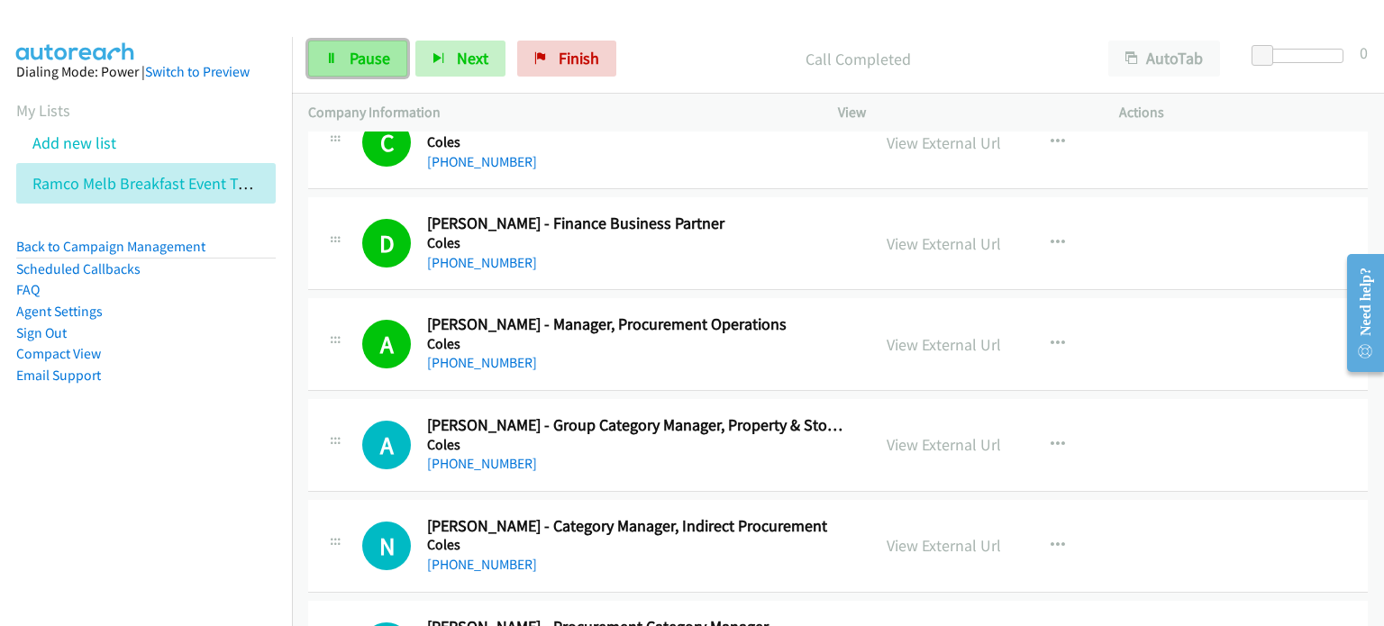
click at [351, 54] on span "Pause" at bounding box center [370, 58] width 41 height 21
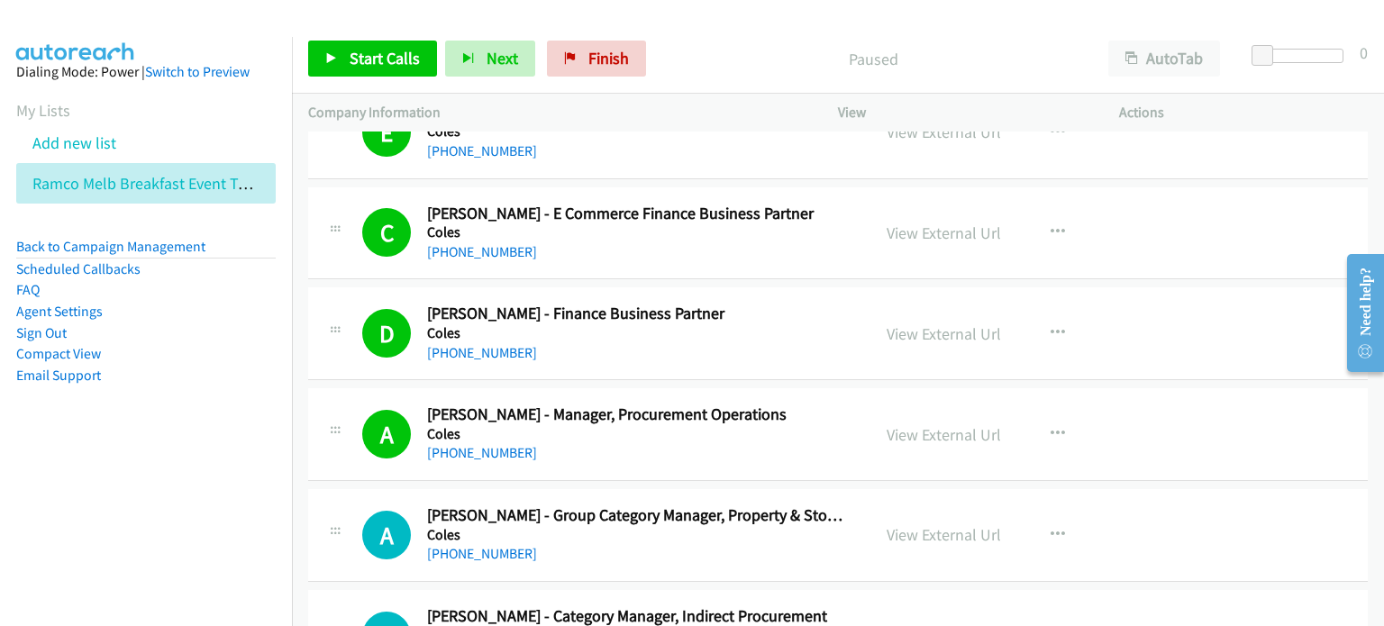
scroll to position [10362, 0]
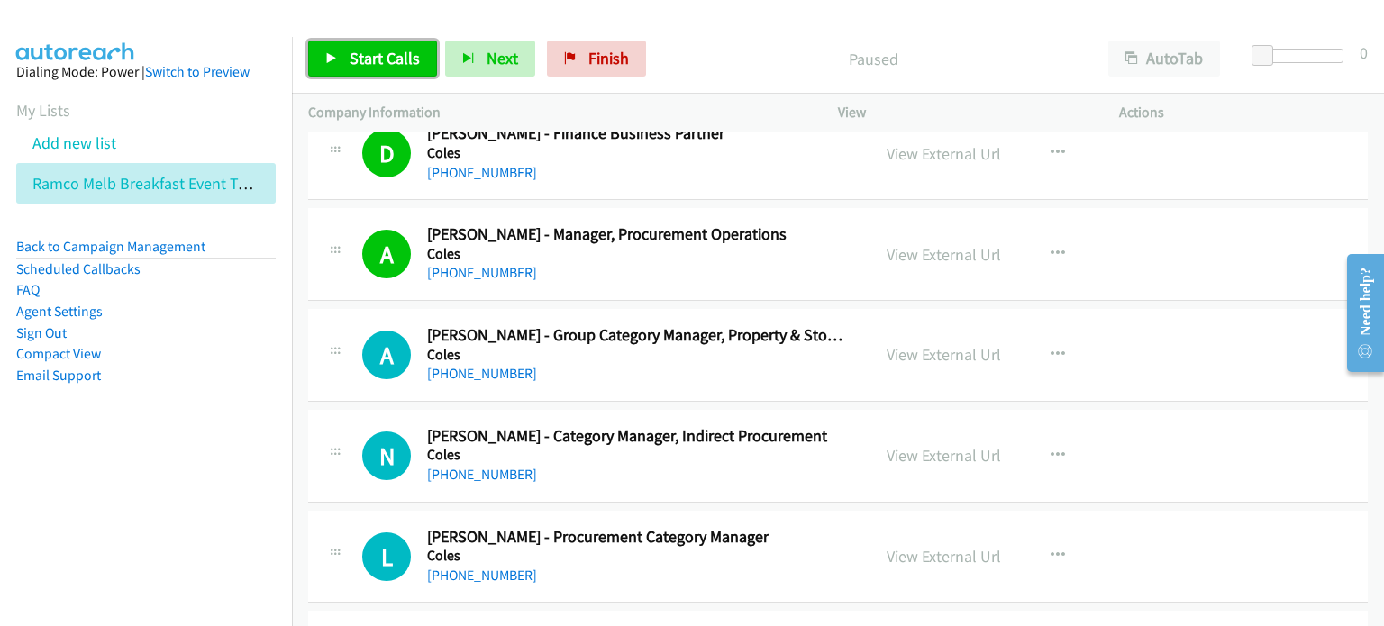
click at [367, 52] on span "Start Calls" at bounding box center [385, 58] width 70 height 21
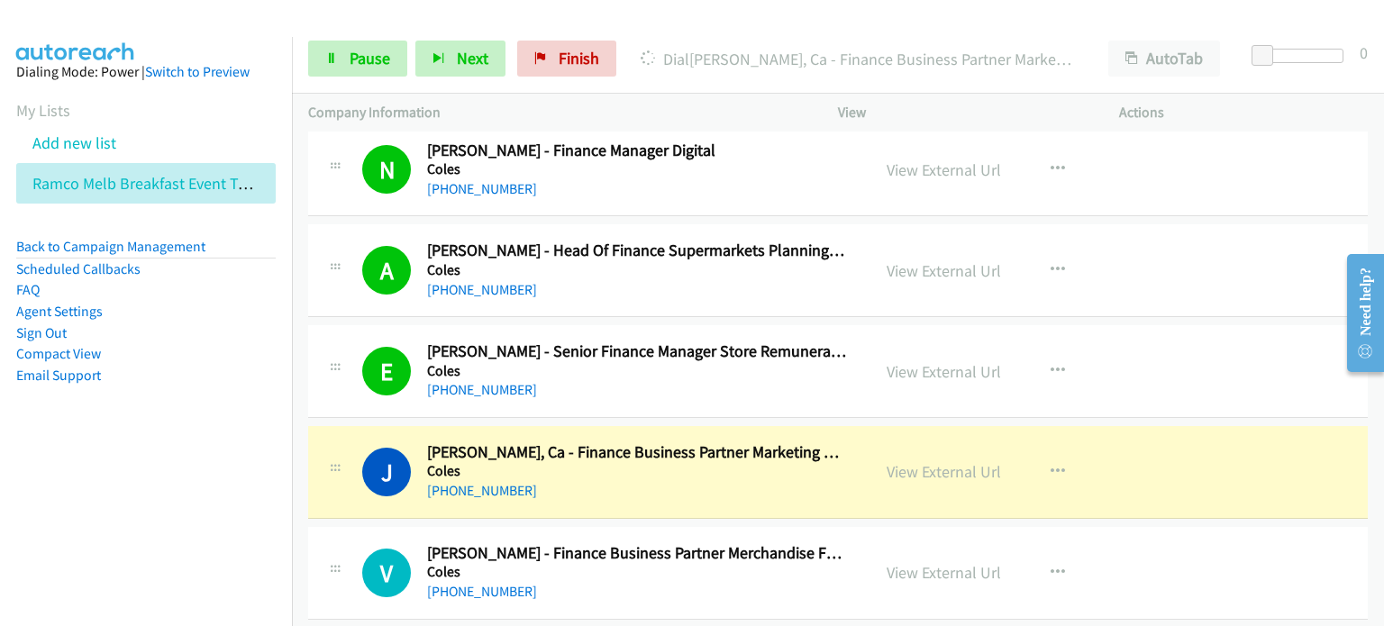
scroll to position [11534, 0]
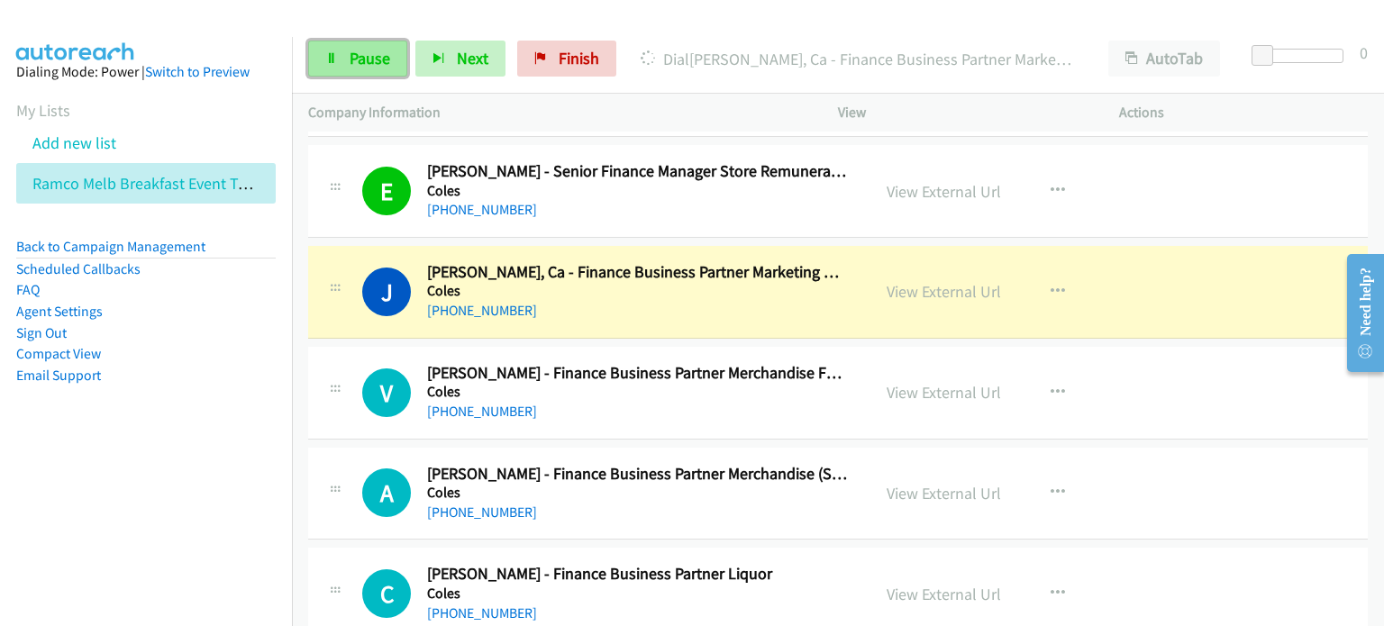
click at [353, 48] on span "Pause" at bounding box center [370, 58] width 41 height 21
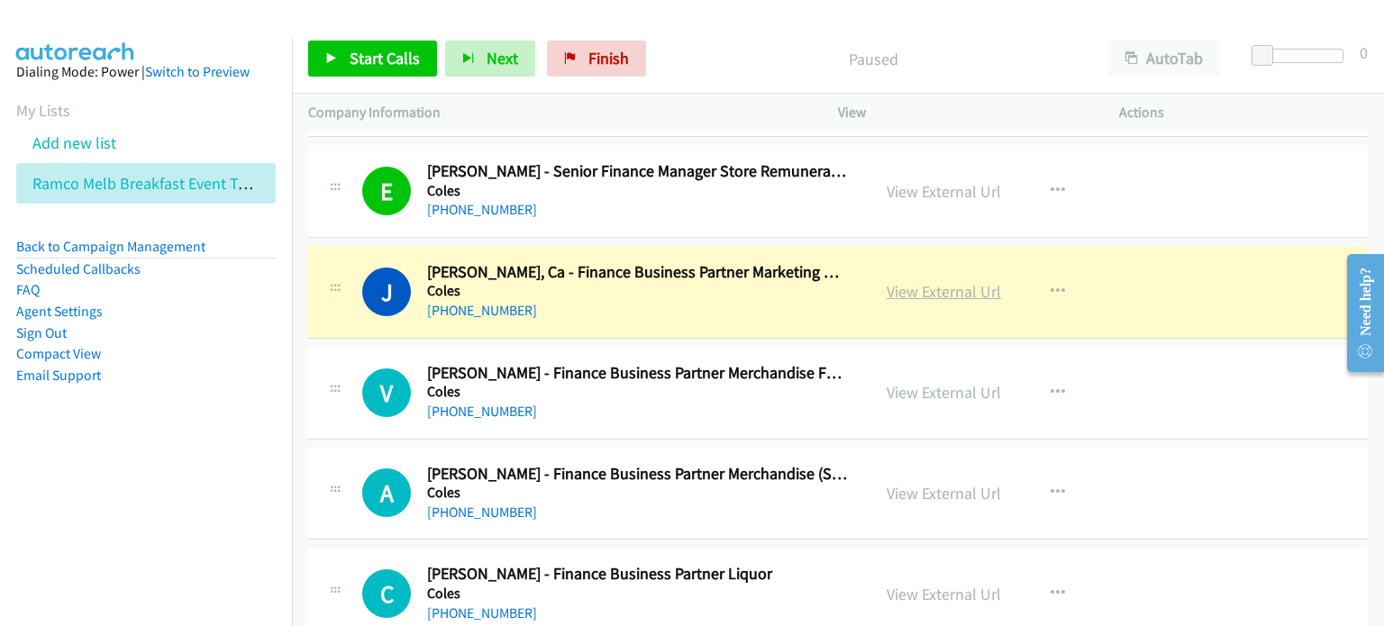
click at [910, 281] on link "View External Url" at bounding box center [944, 291] width 114 height 21
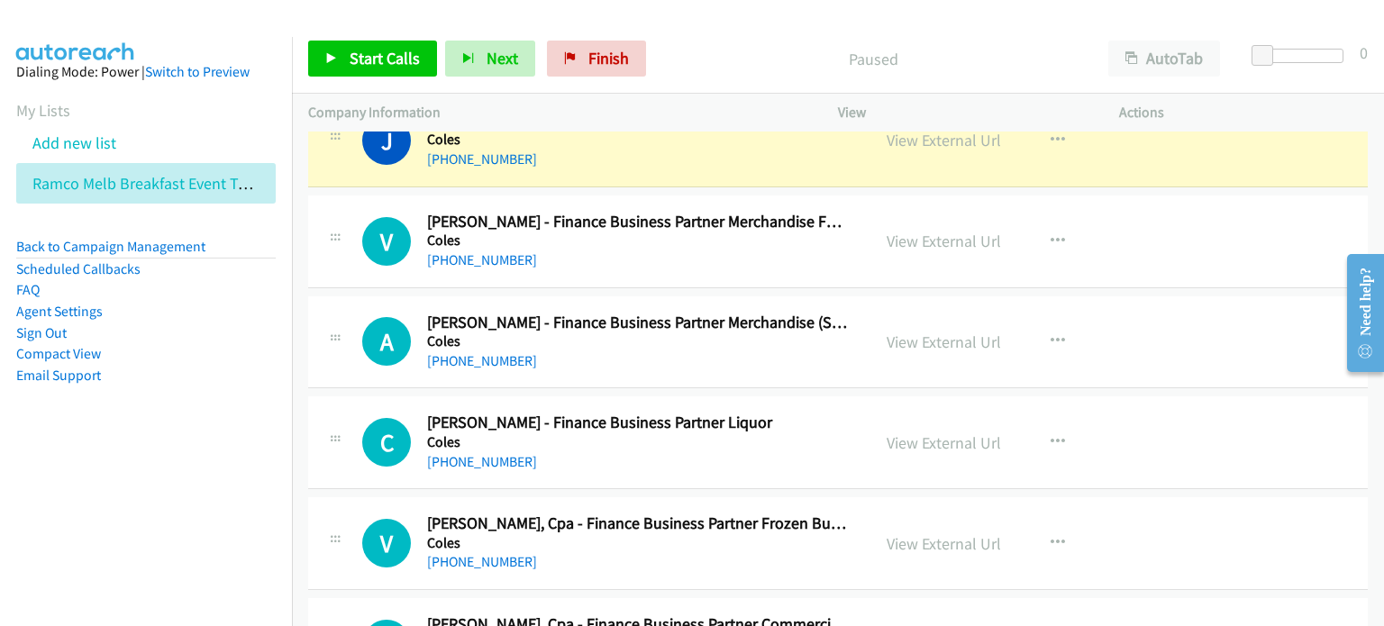
scroll to position [11714, 0]
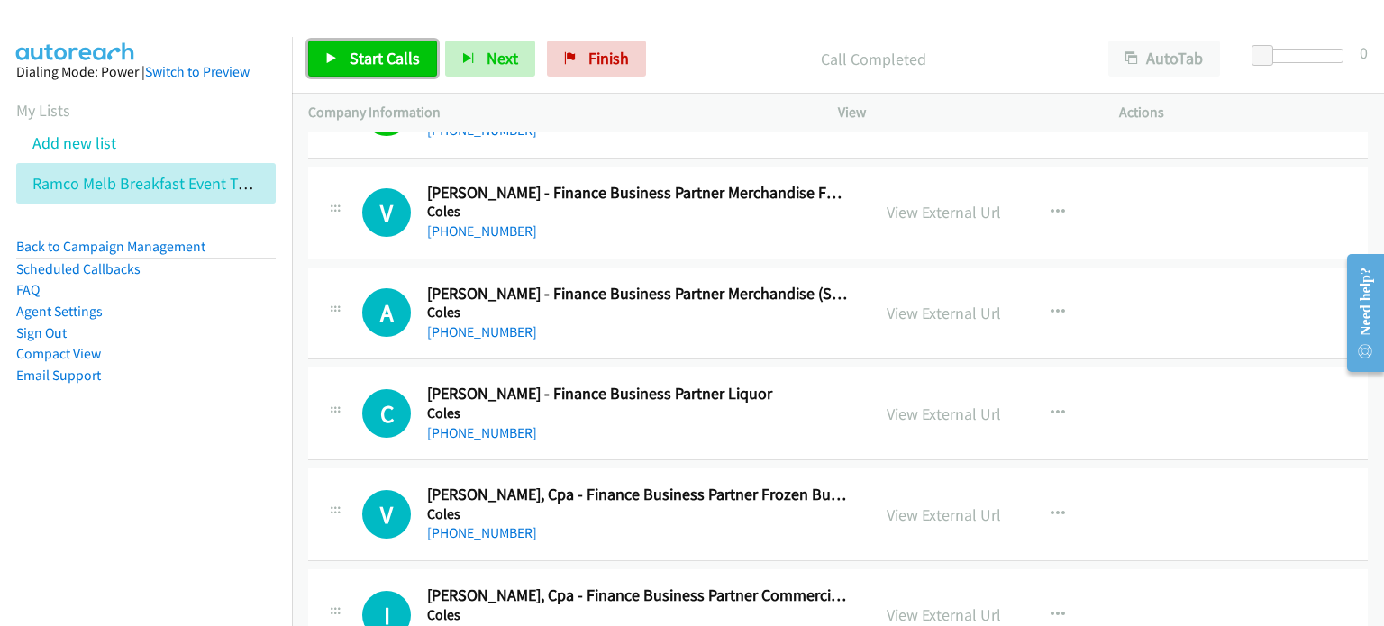
click at [369, 50] on span "Start Calls" at bounding box center [385, 58] width 70 height 21
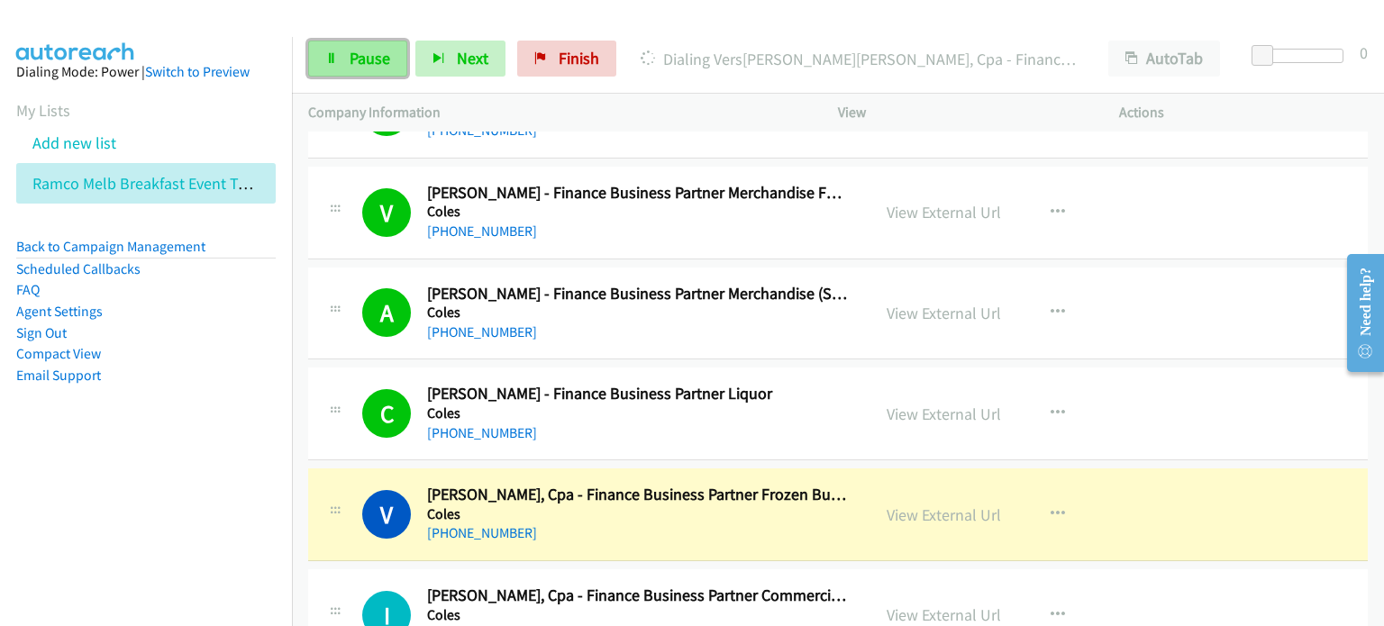
click at [365, 50] on span "Pause" at bounding box center [370, 58] width 41 height 21
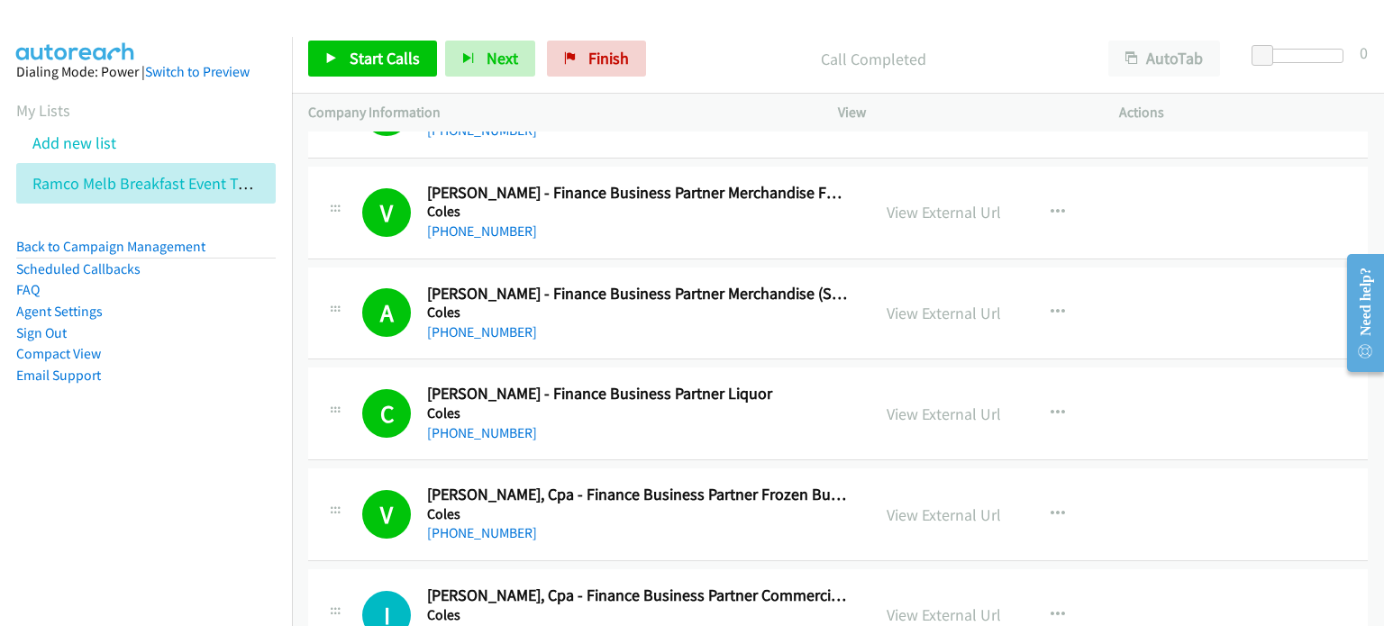
click at [671, 53] on p "Call Completed" at bounding box center [872, 59] width 405 height 24
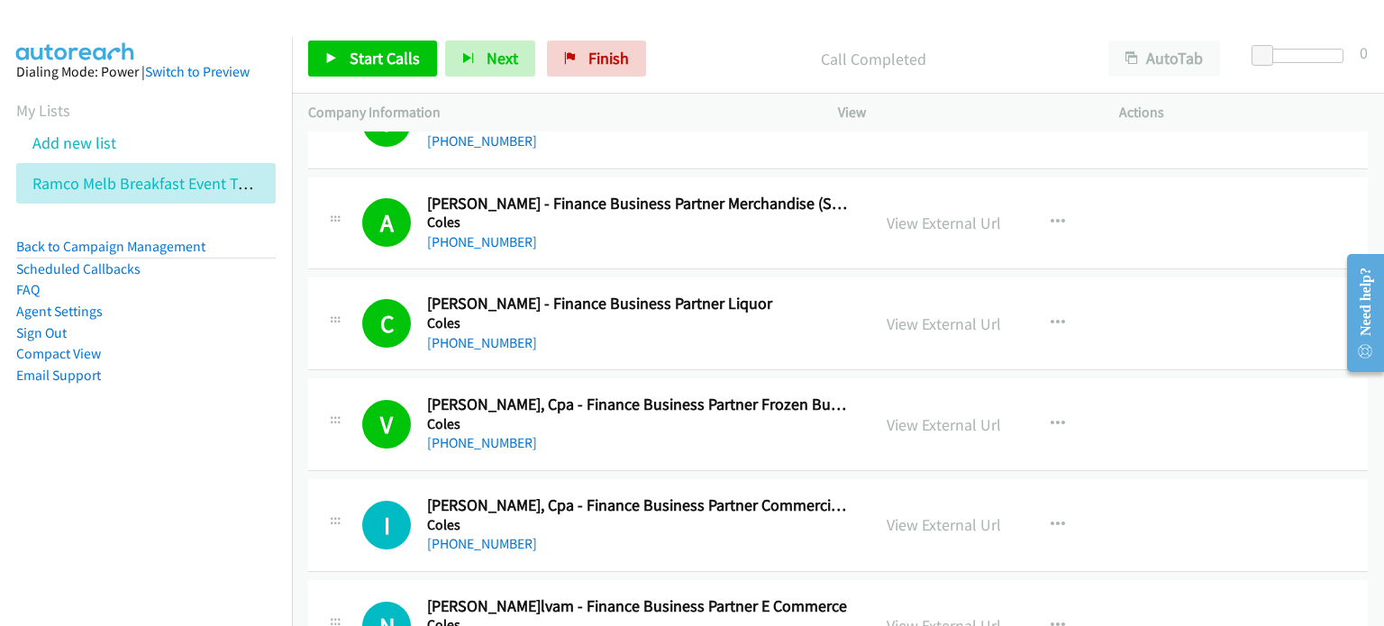
scroll to position [11894, 0]
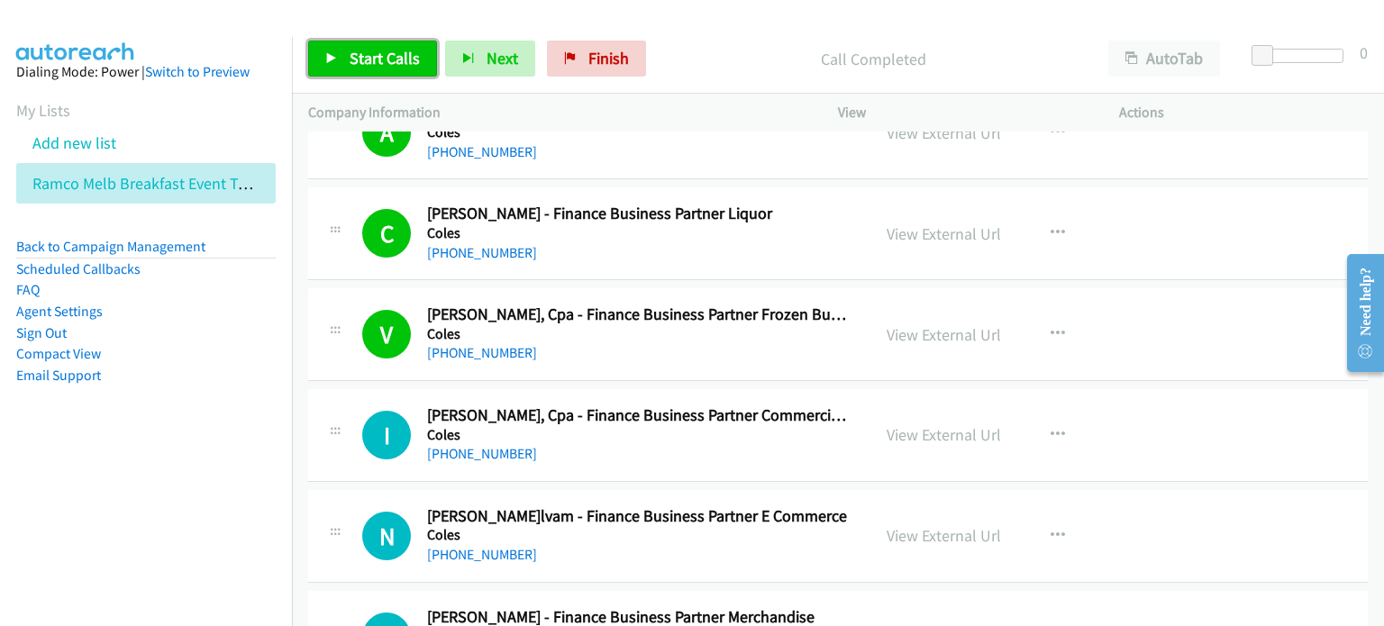
click at [365, 57] on span "Start Calls" at bounding box center [385, 58] width 70 height 21
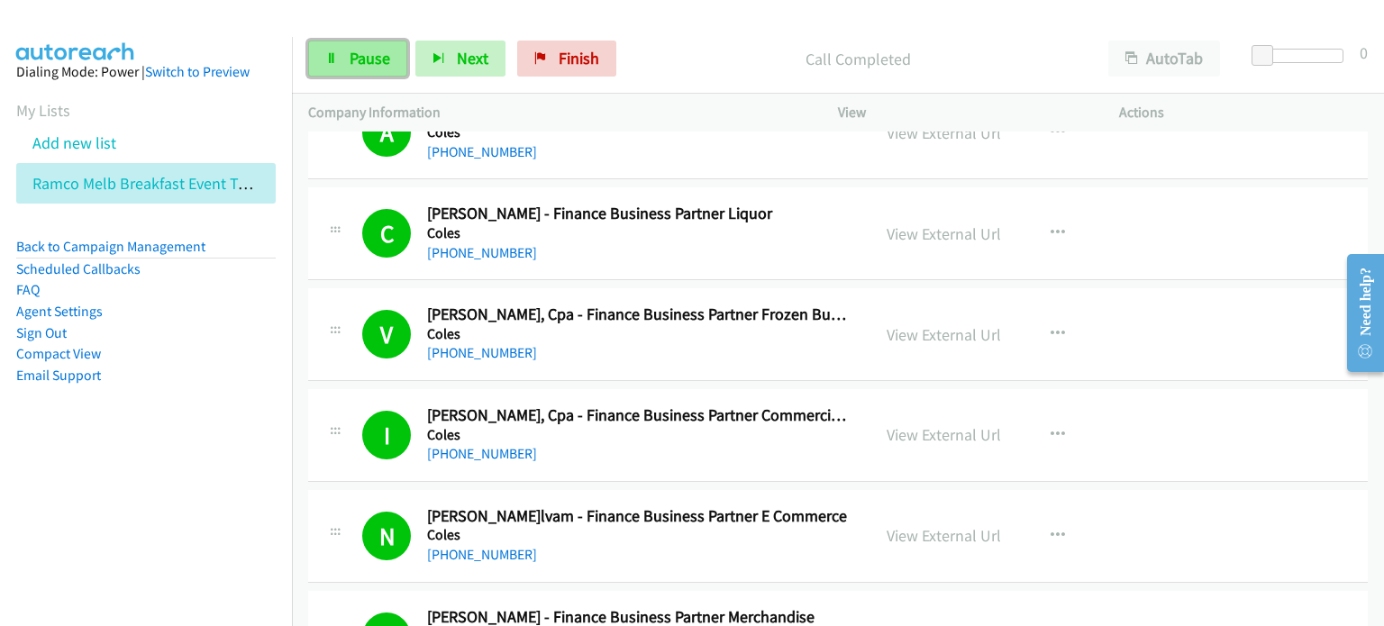
click at [368, 53] on span "Pause" at bounding box center [370, 58] width 41 height 21
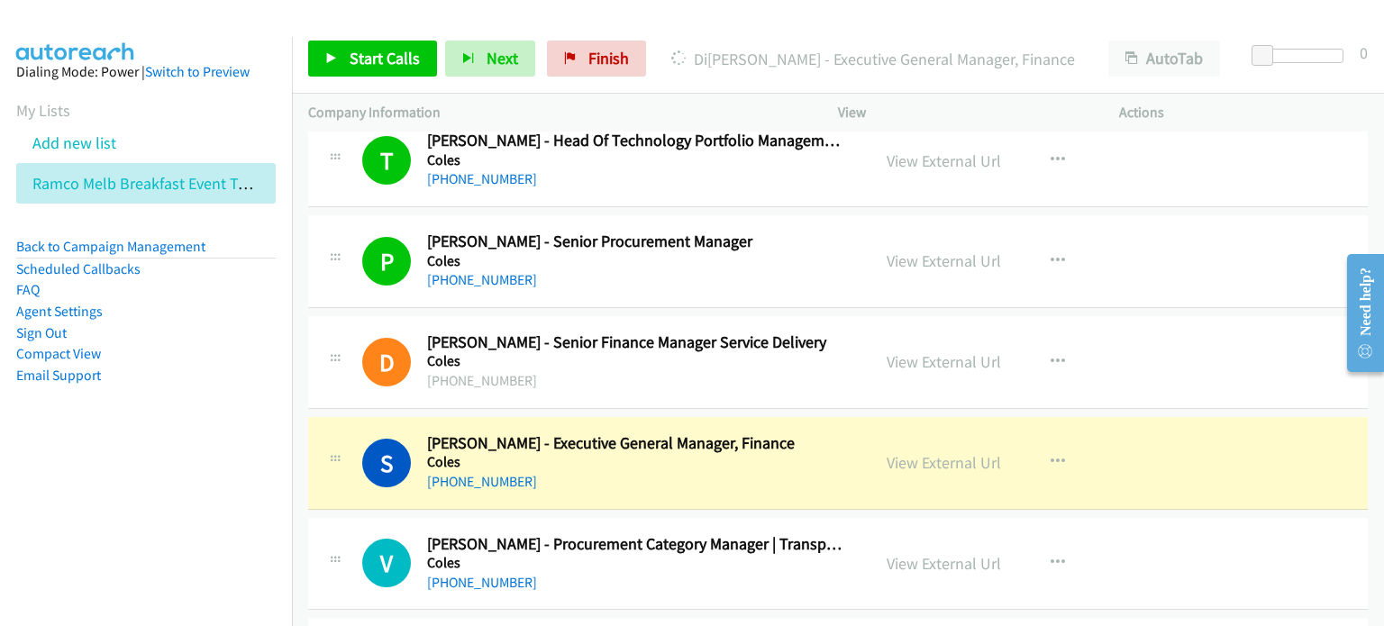
scroll to position [12615, 0]
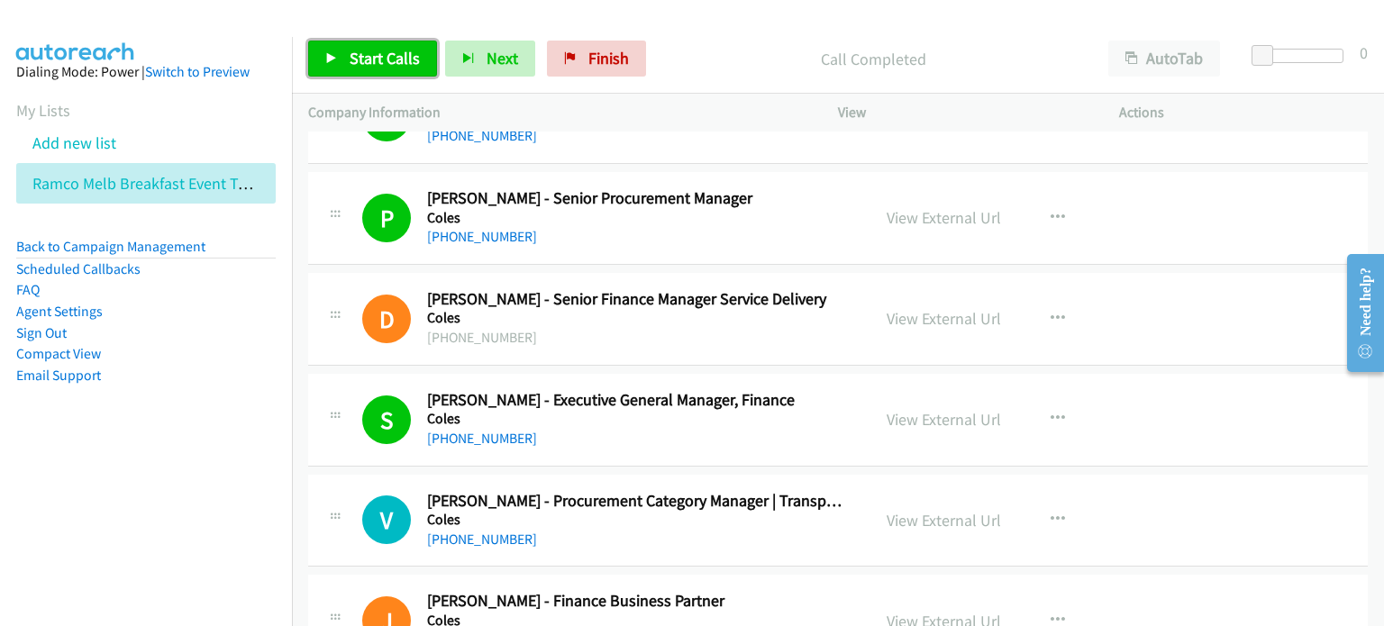
click at [376, 59] on span "Start Calls" at bounding box center [385, 58] width 70 height 21
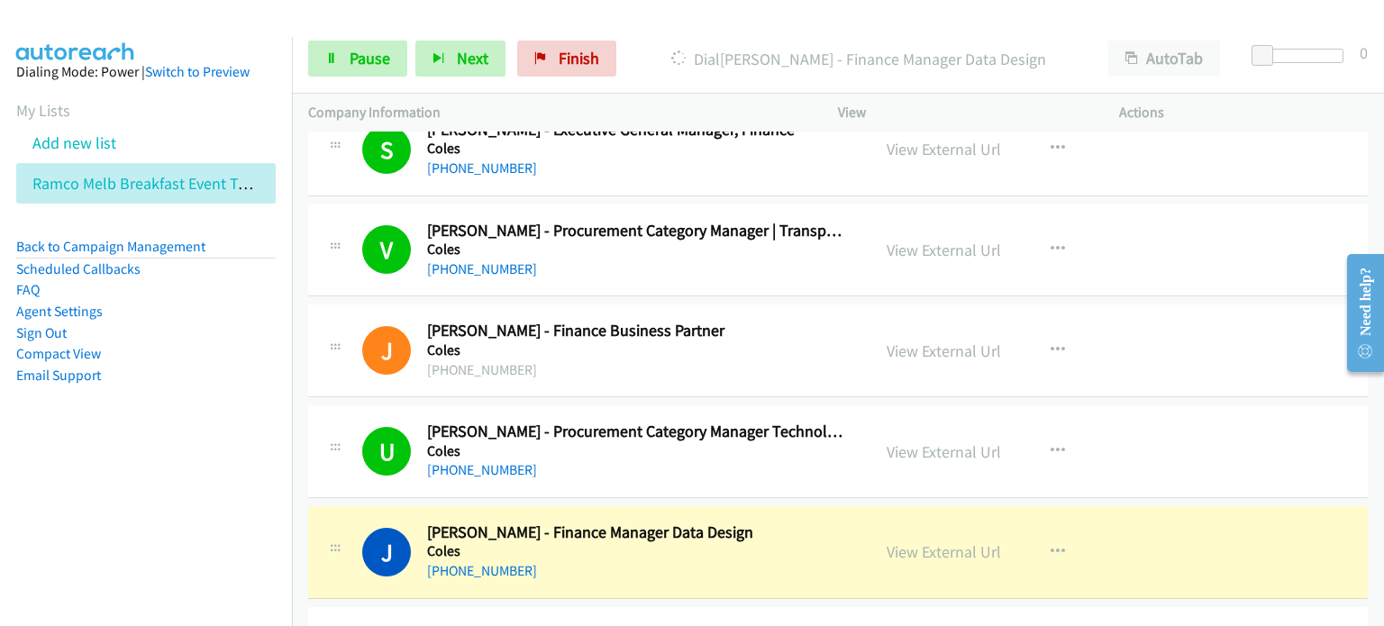
scroll to position [13156, 0]
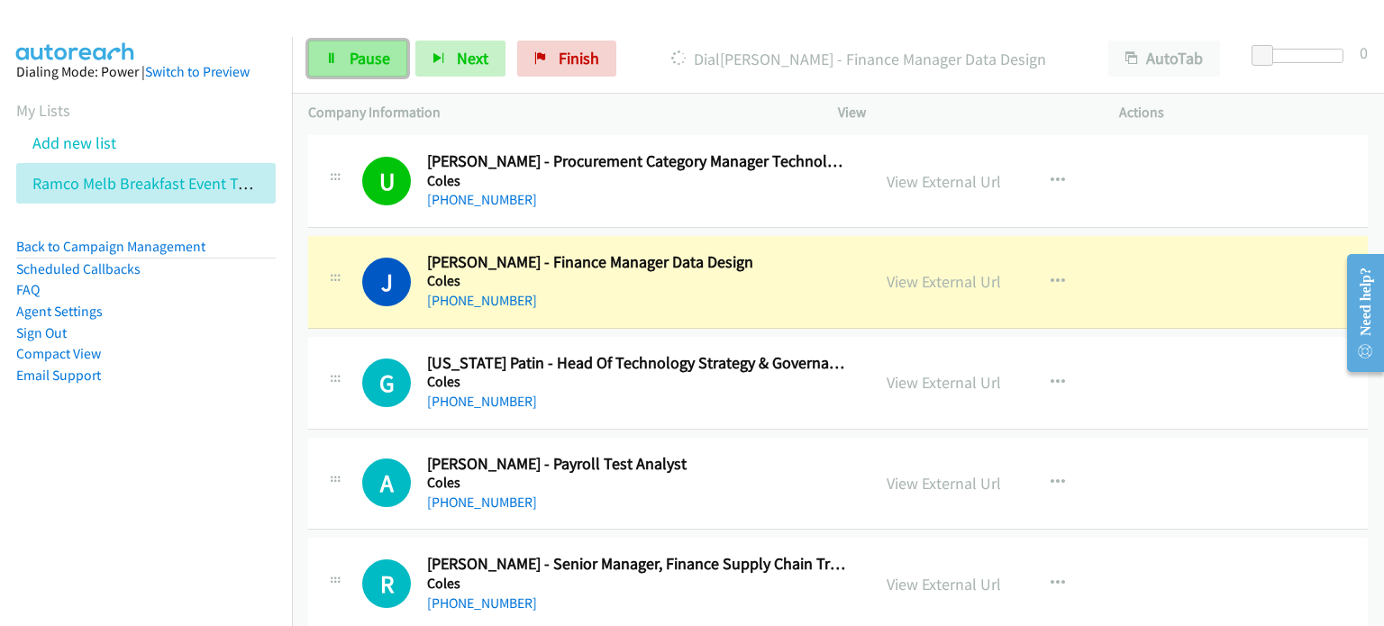
click at [356, 58] on span "Pause" at bounding box center [370, 58] width 41 height 21
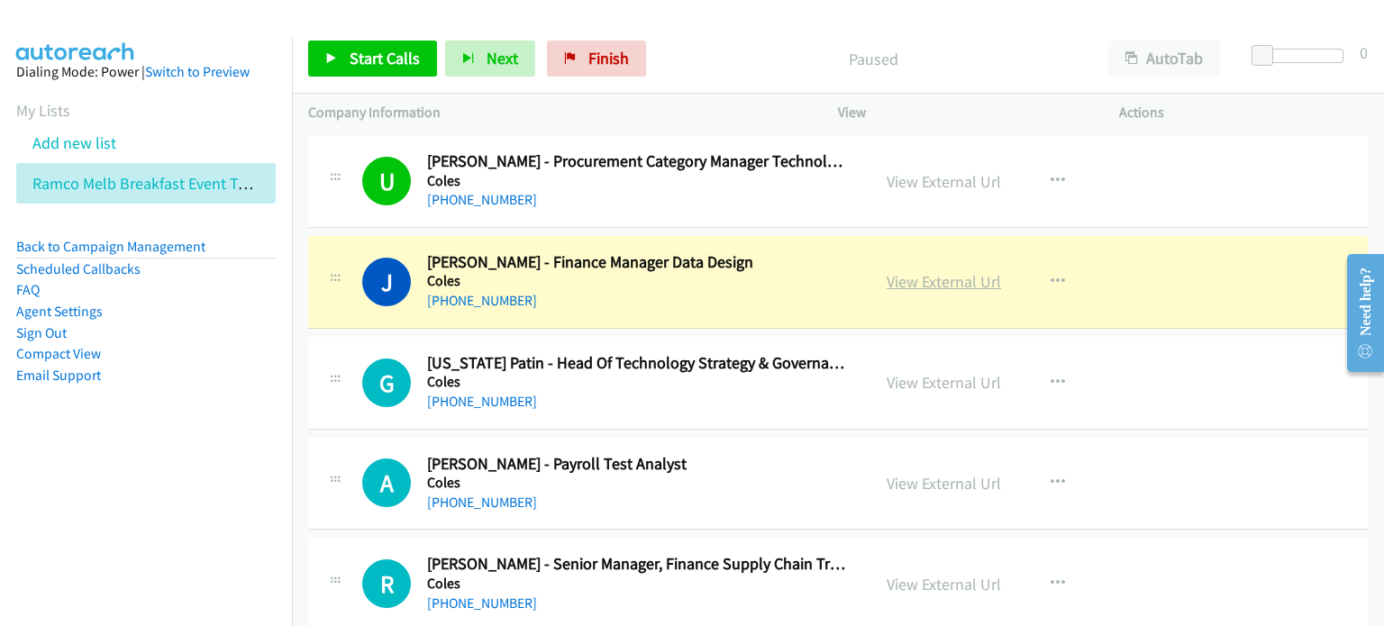
click at [913, 271] on link "View External Url" at bounding box center [944, 281] width 114 height 21
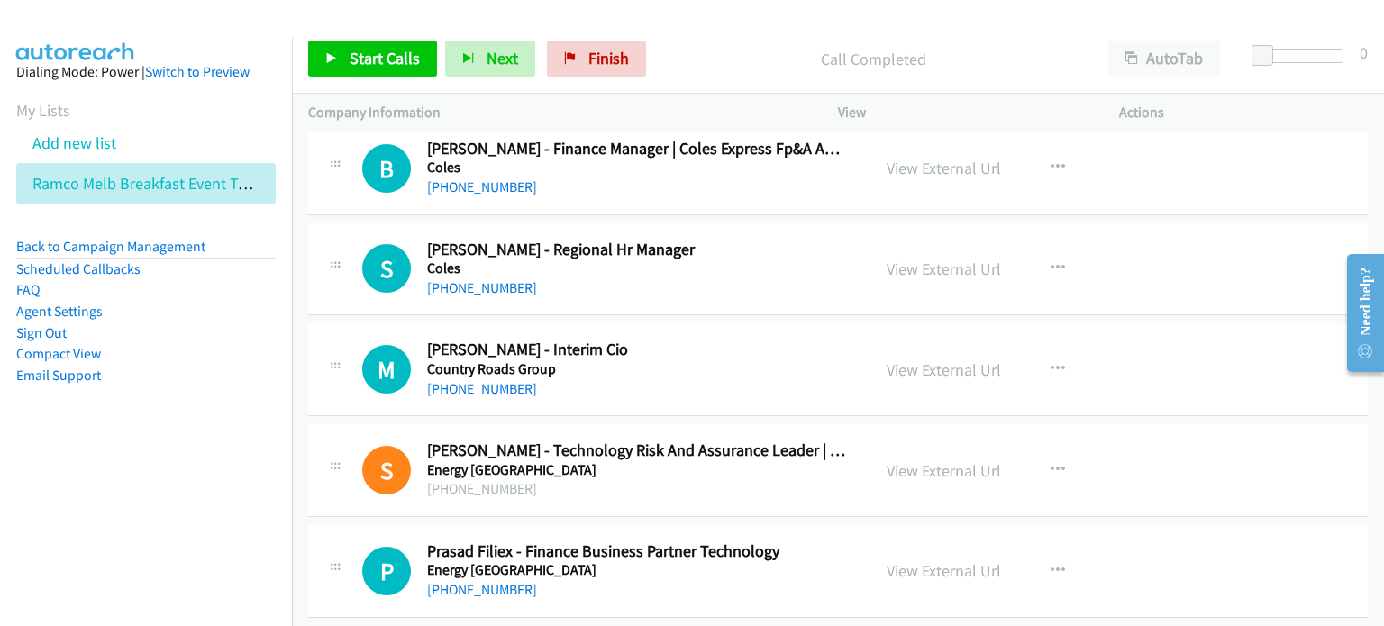
scroll to position [14507, 0]
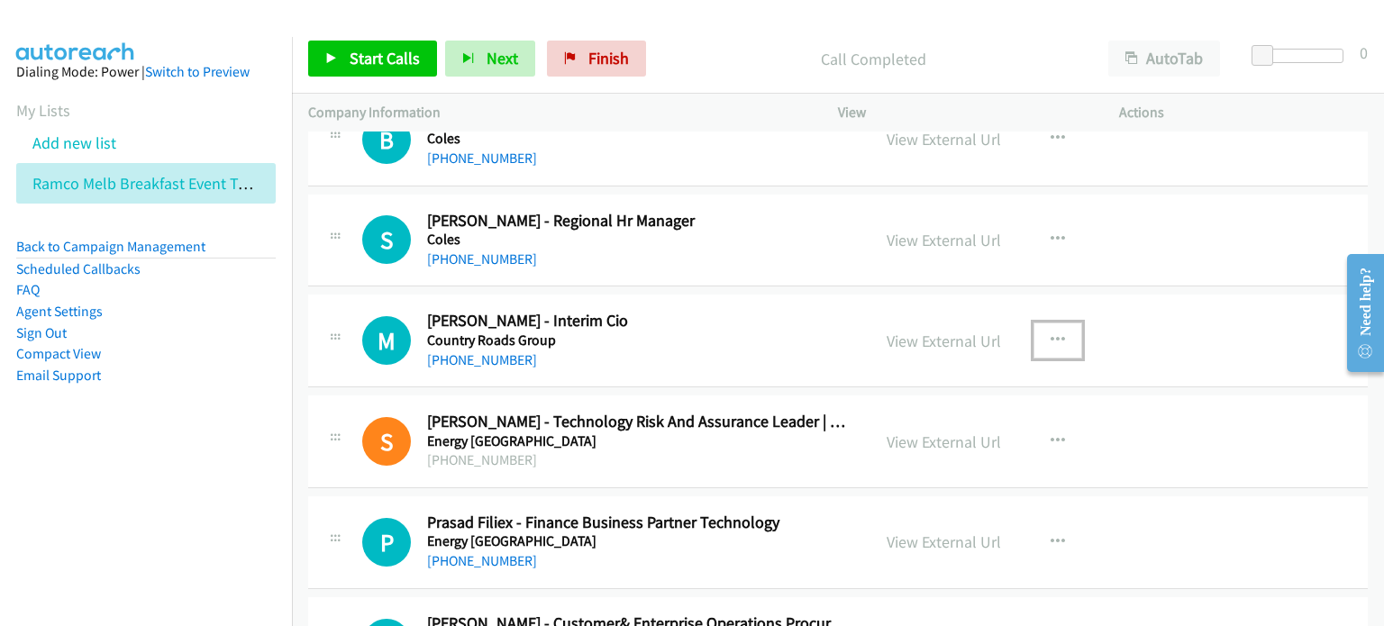
click at [1052, 333] on icon "button" at bounding box center [1058, 340] width 14 height 14
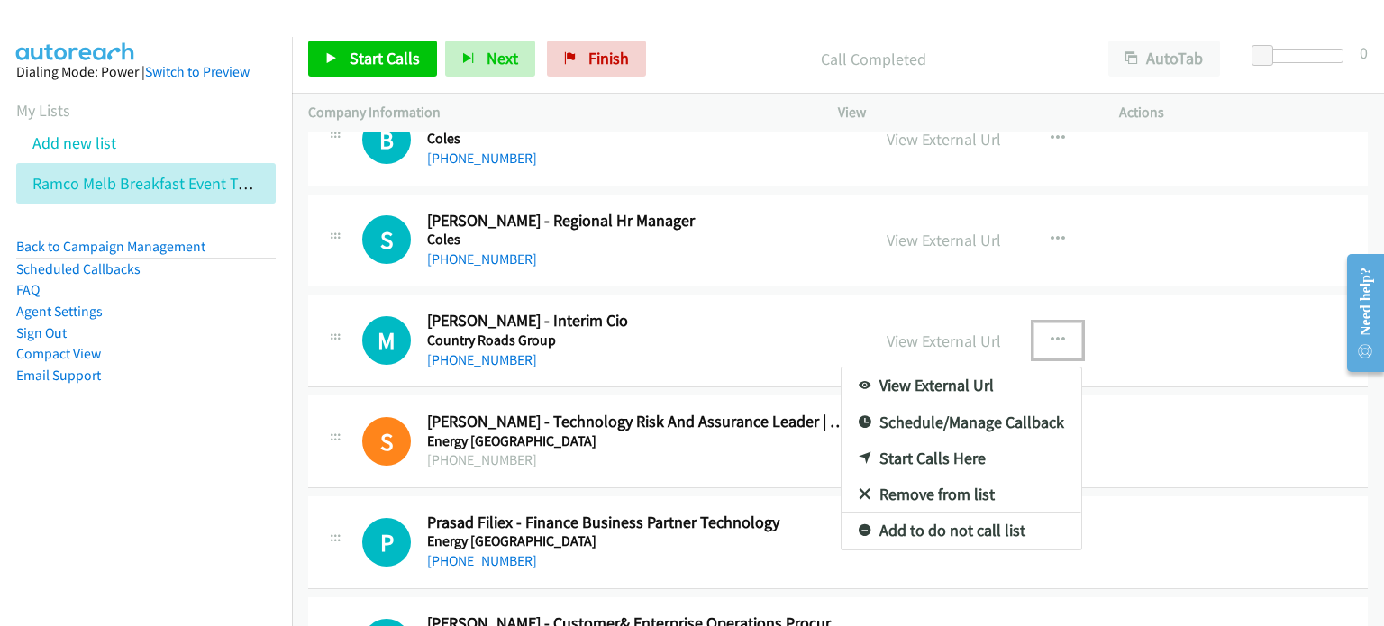
click at [914, 441] on link "Start Calls Here" at bounding box center [962, 459] width 240 height 36
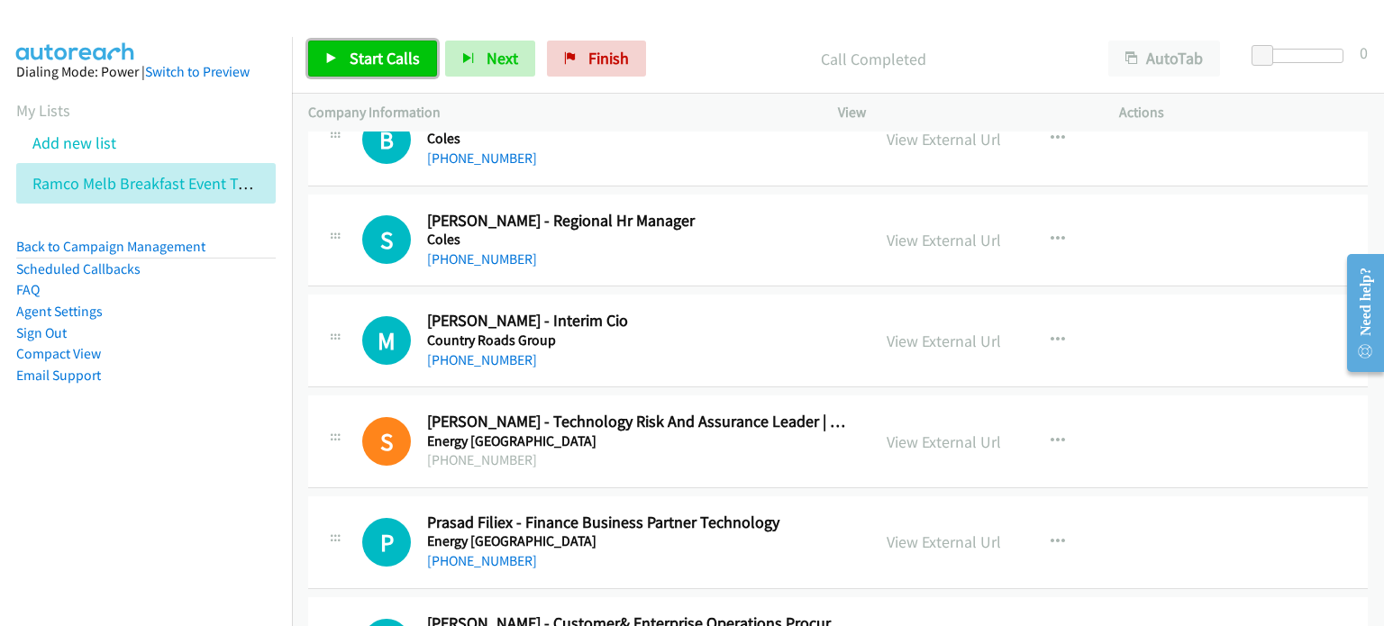
click at [382, 59] on span "Start Calls" at bounding box center [385, 58] width 70 height 21
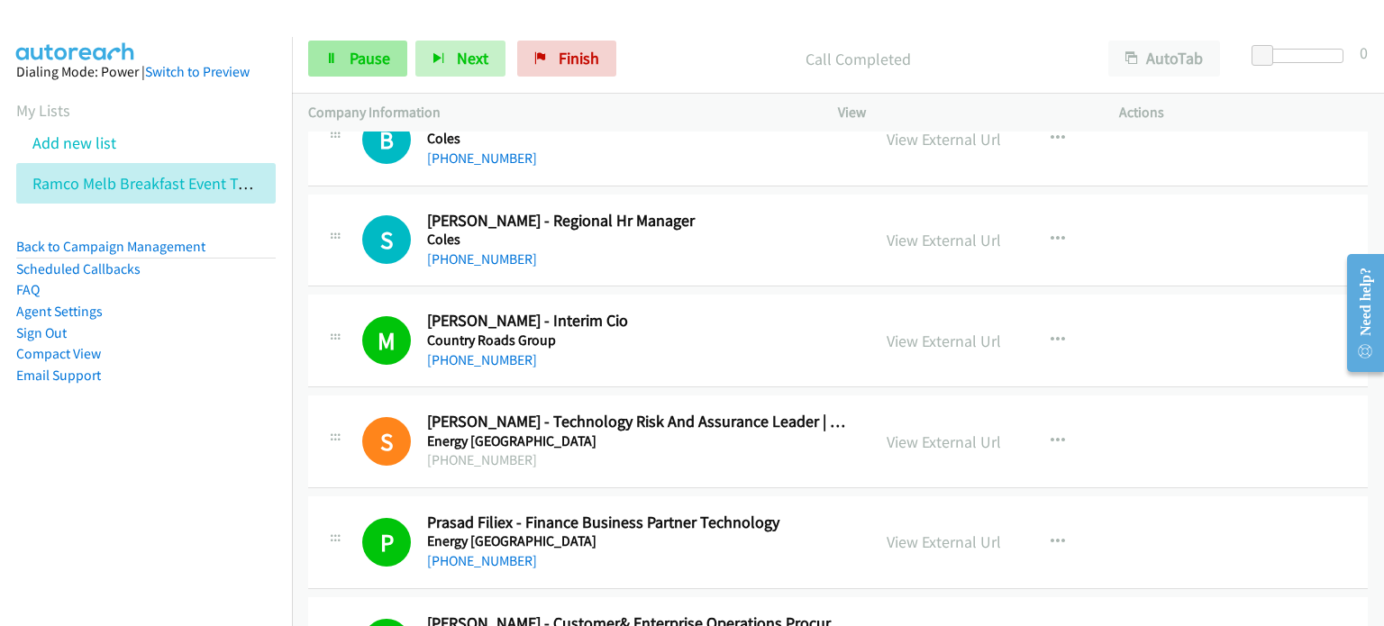
drag, startPoint x: 359, startPoint y: 52, endPoint x: 371, endPoint y: 60, distance: 15.0
click at [359, 52] on span "Pause" at bounding box center [370, 58] width 41 height 21
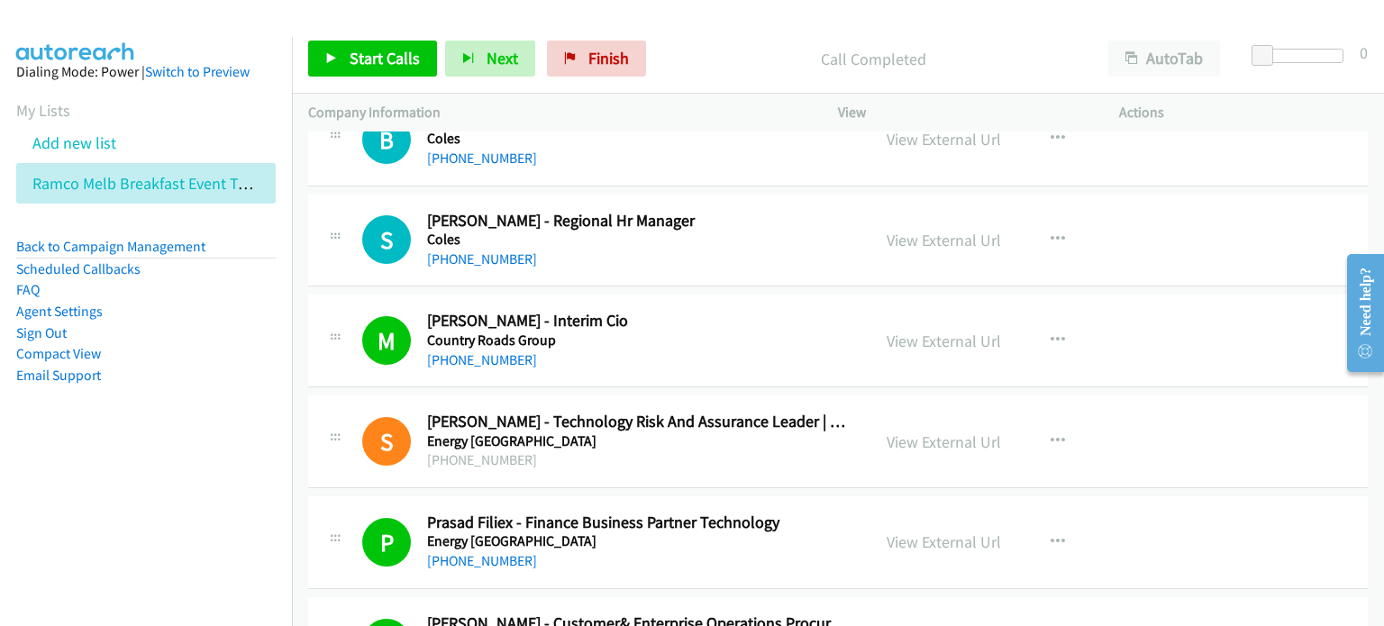
click at [177, 381] on li "Email Support" at bounding box center [146, 376] width 260 height 22
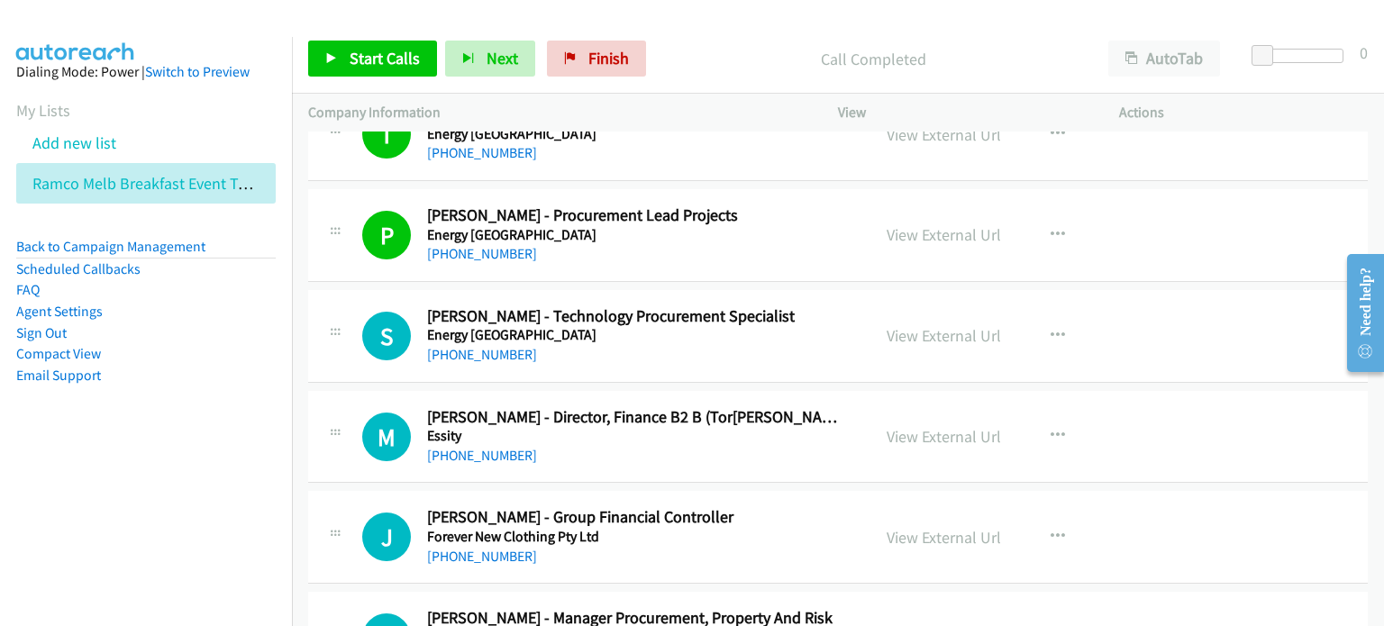
scroll to position [15138, 0]
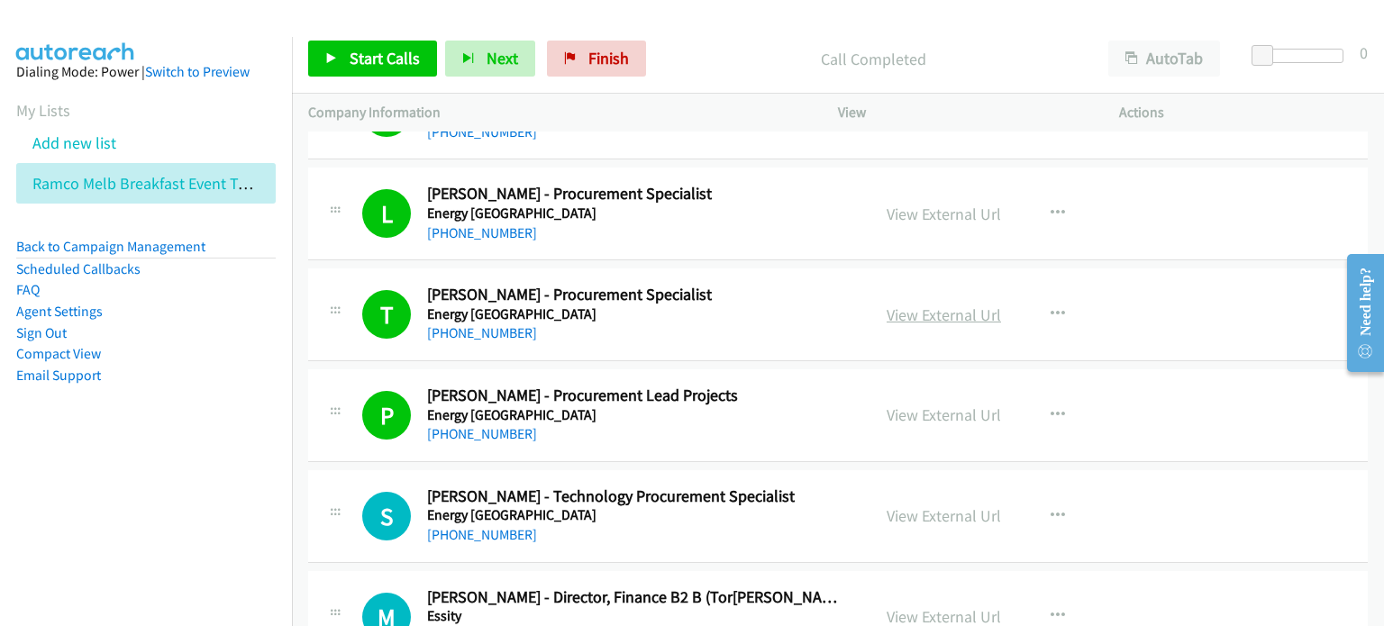
click at [919, 305] on link "View External Url" at bounding box center [944, 315] width 114 height 21
click at [733, 64] on p "Call Completed" at bounding box center [872, 59] width 405 height 24
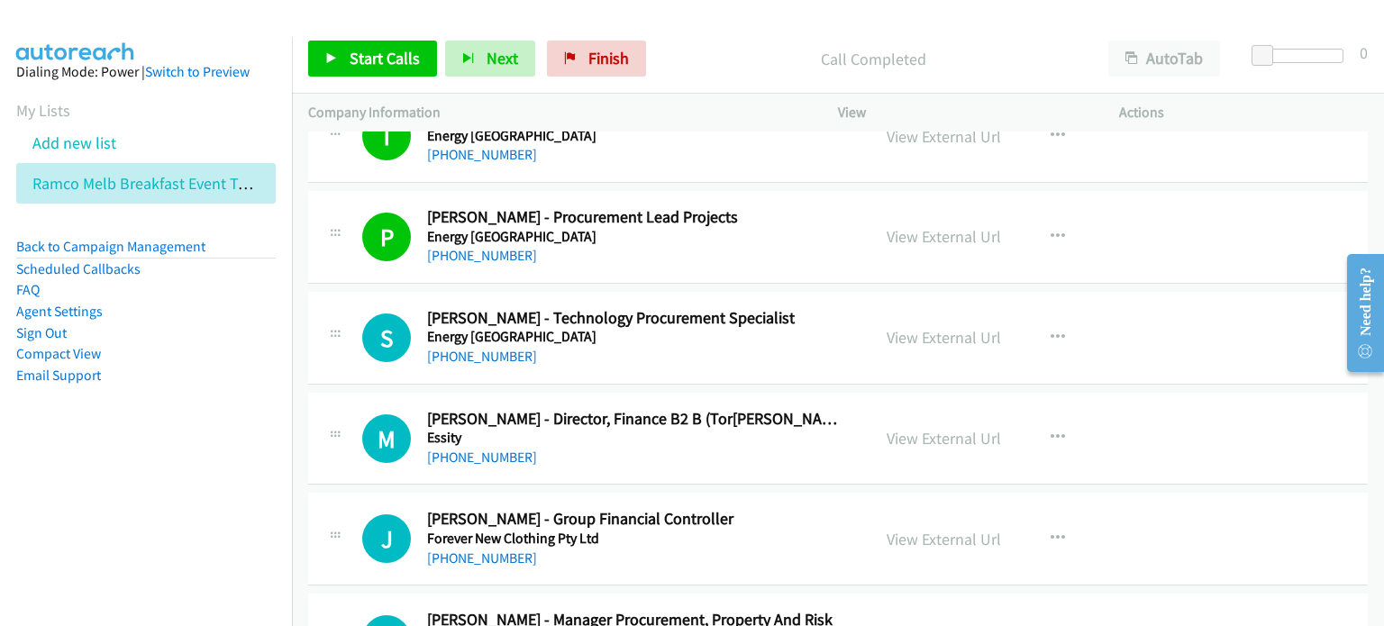
scroll to position [15318, 0]
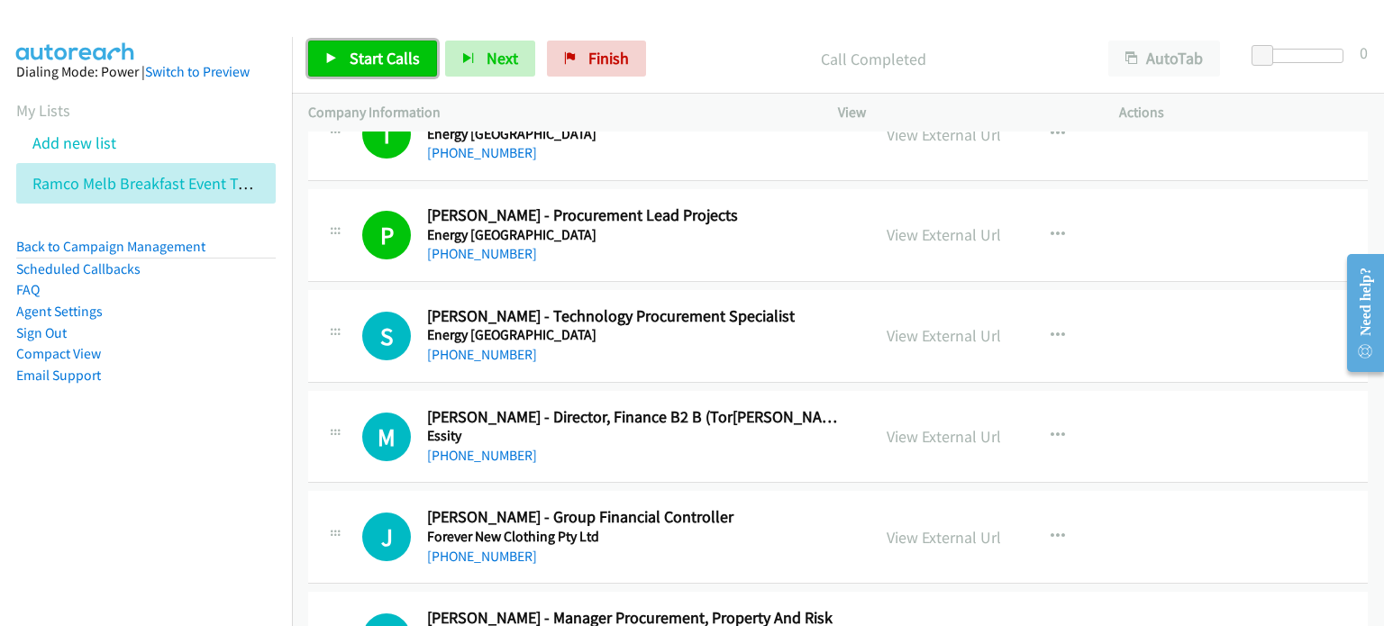
click at [363, 59] on span "Start Calls" at bounding box center [385, 58] width 70 height 21
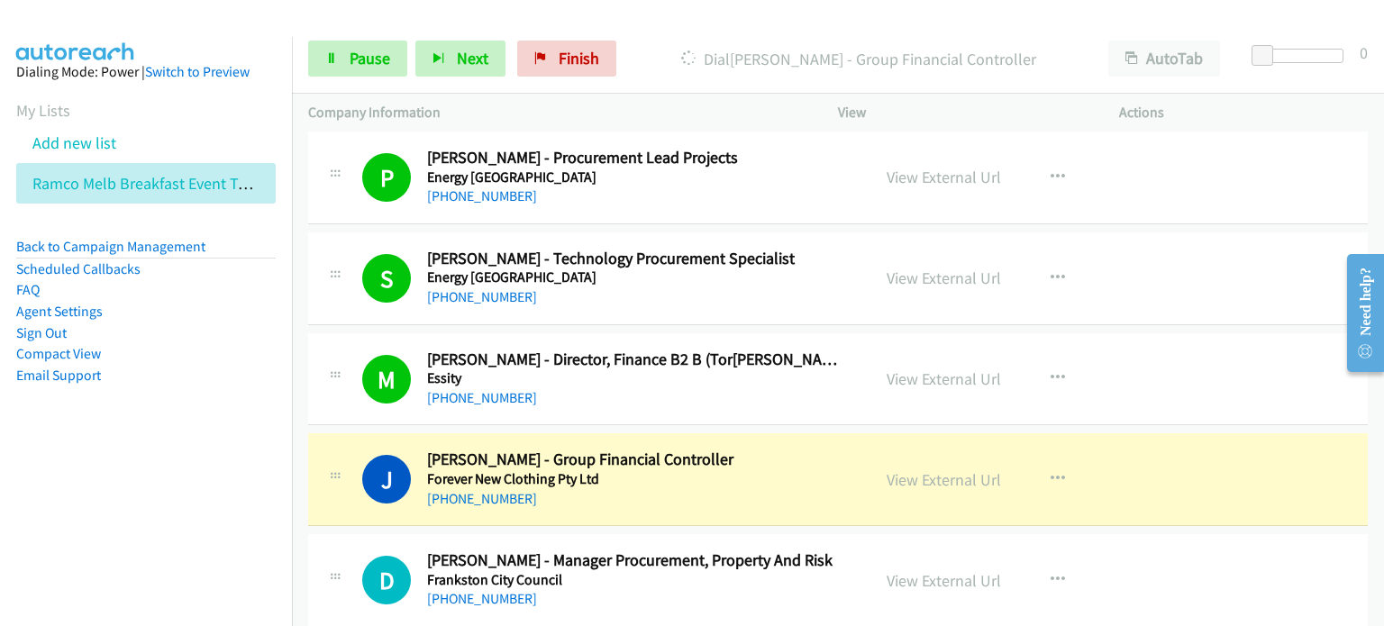
scroll to position [15409, 0]
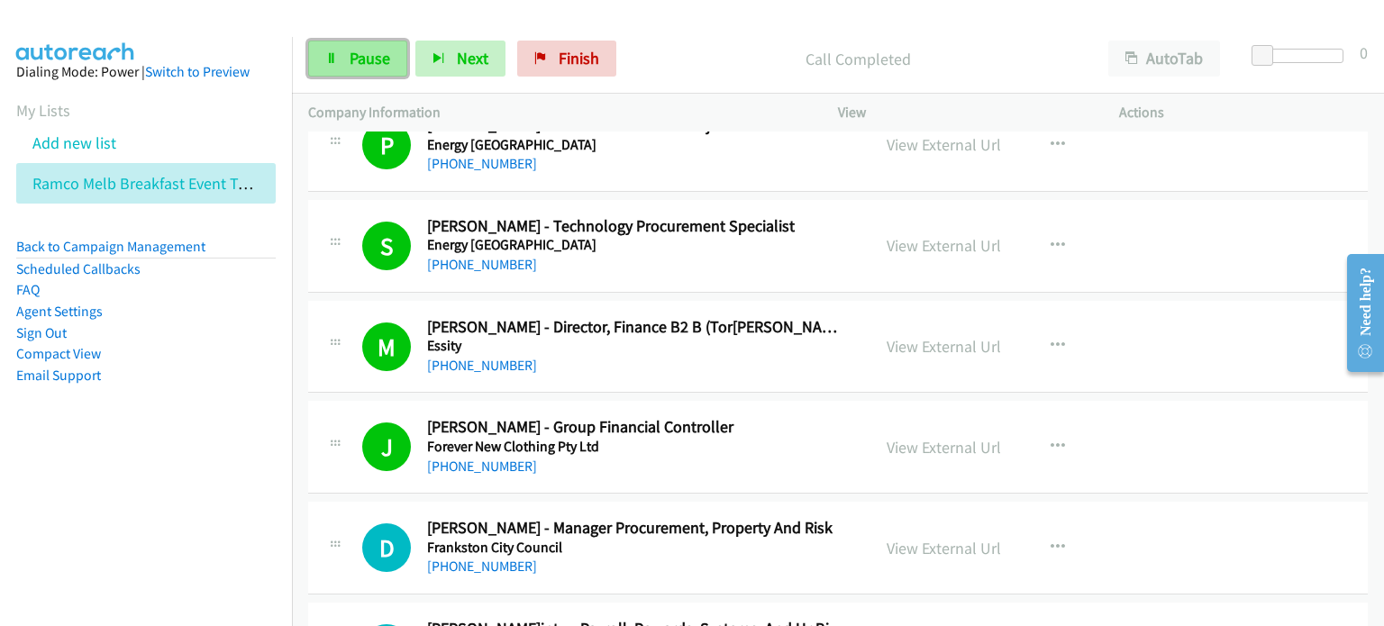
click at [346, 50] on link "Pause" at bounding box center [357, 59] width 99 height 36
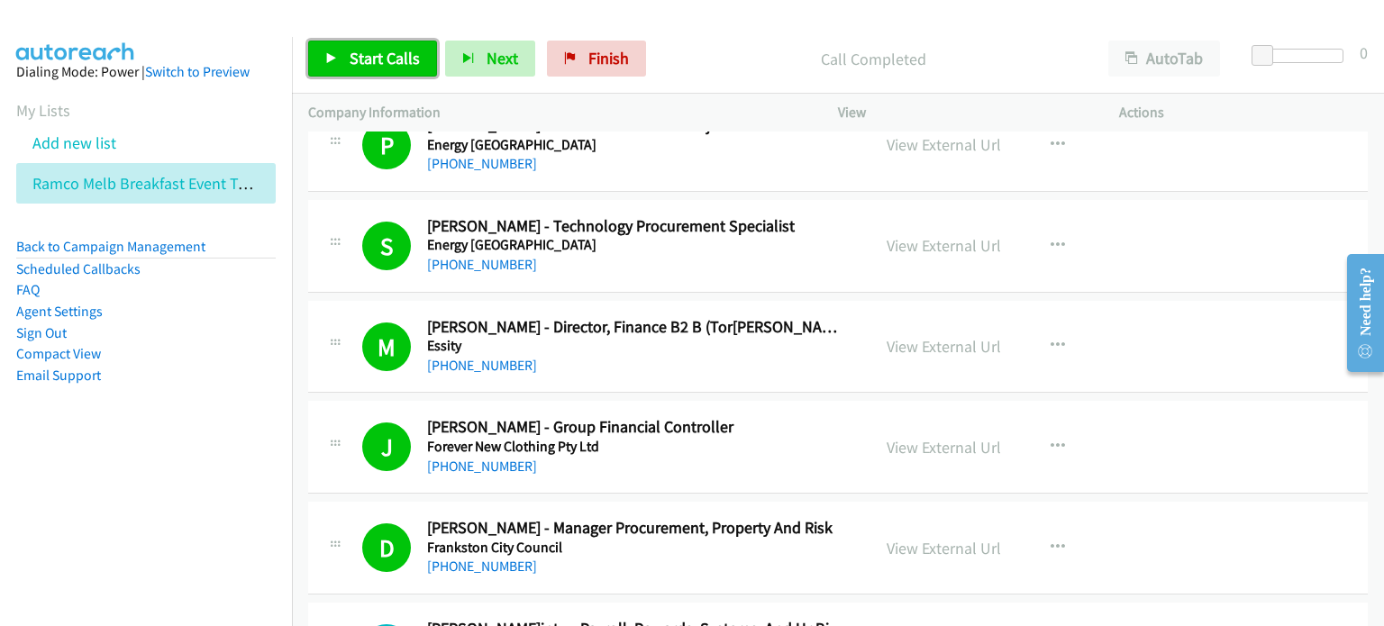
click at [350, 59] on span "Start Calls" at bounding box center [385, 58] width 70 height 21
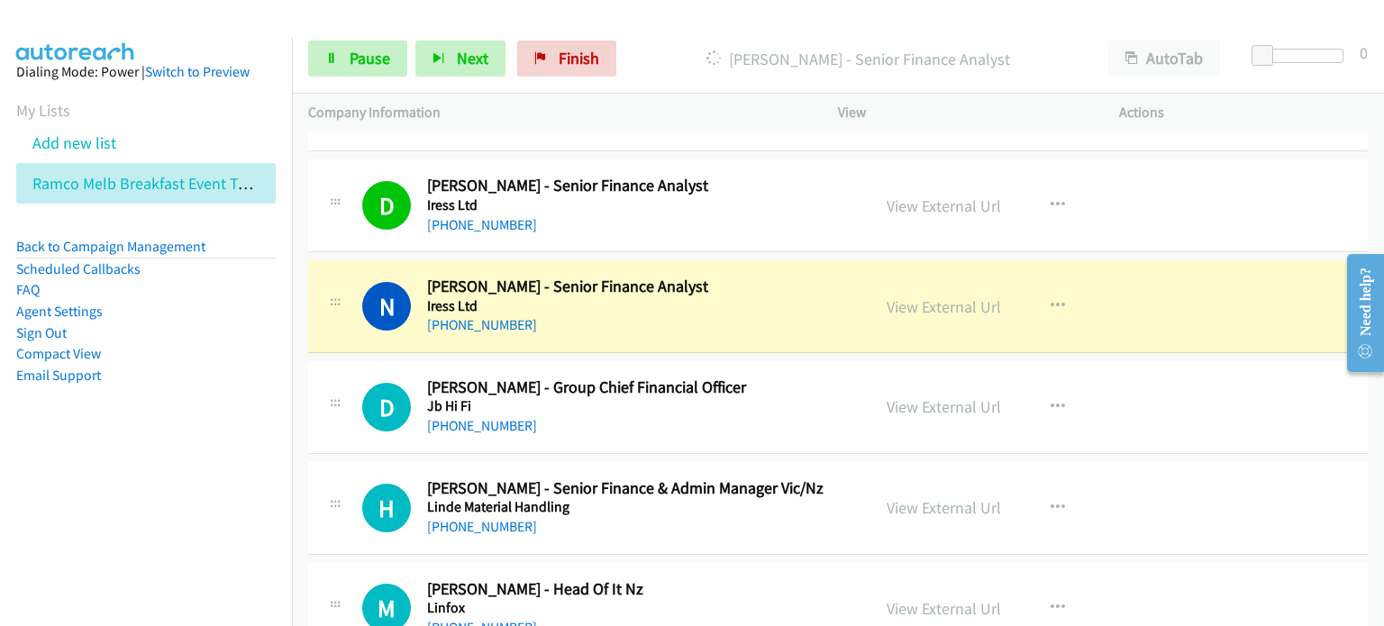
scroll to position [16310, 0]
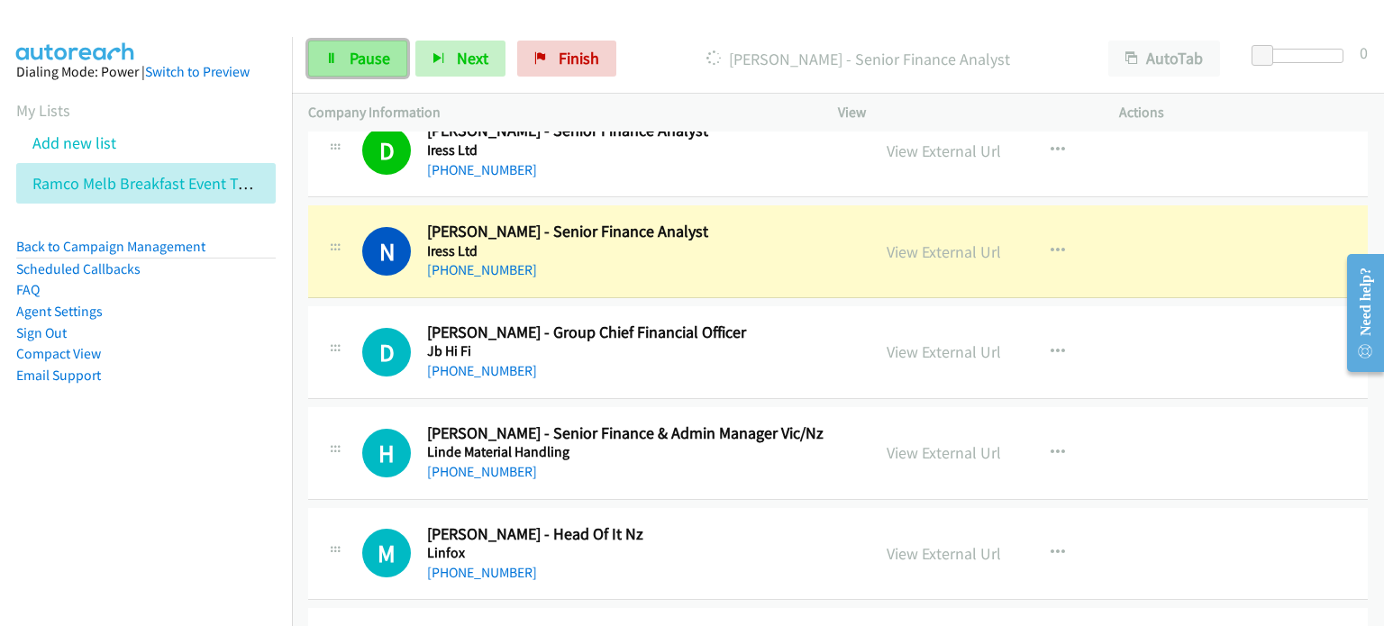
click at [364, 57] on span "Pause" at bounding box center [370, 58] width 41 height 21
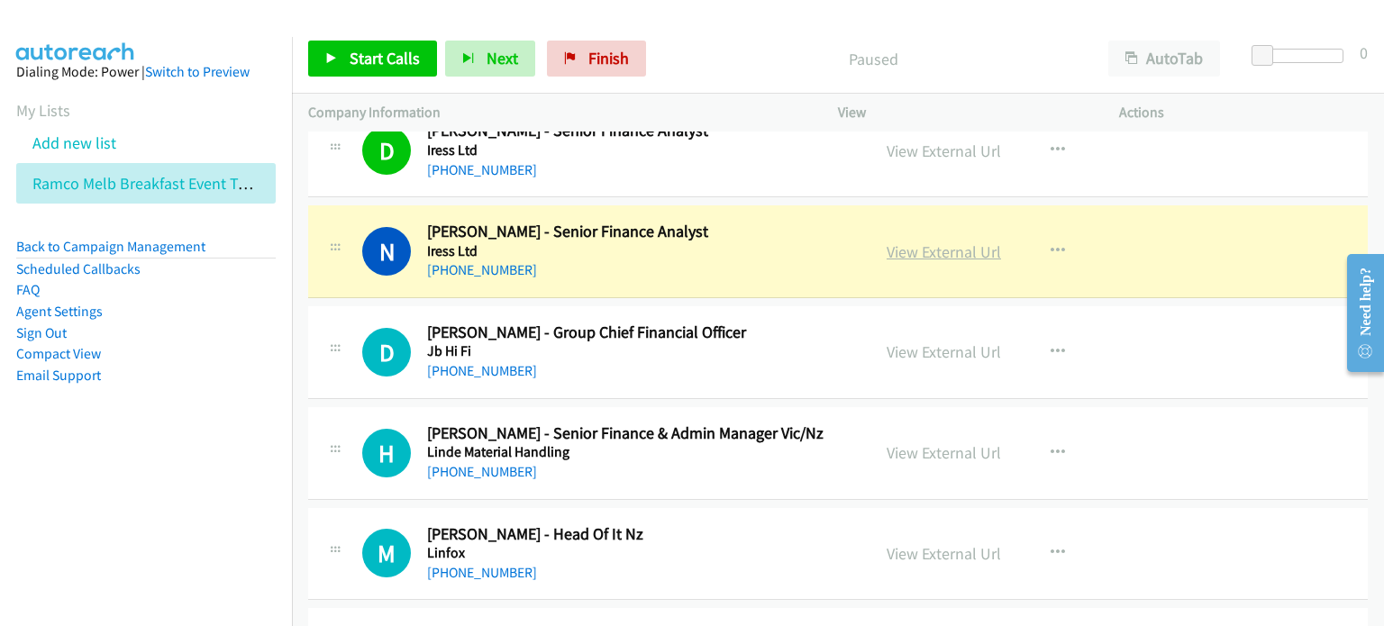
click at [925, 241] on link "View External Url" at bounding box center [944, 251] width 114 height 21
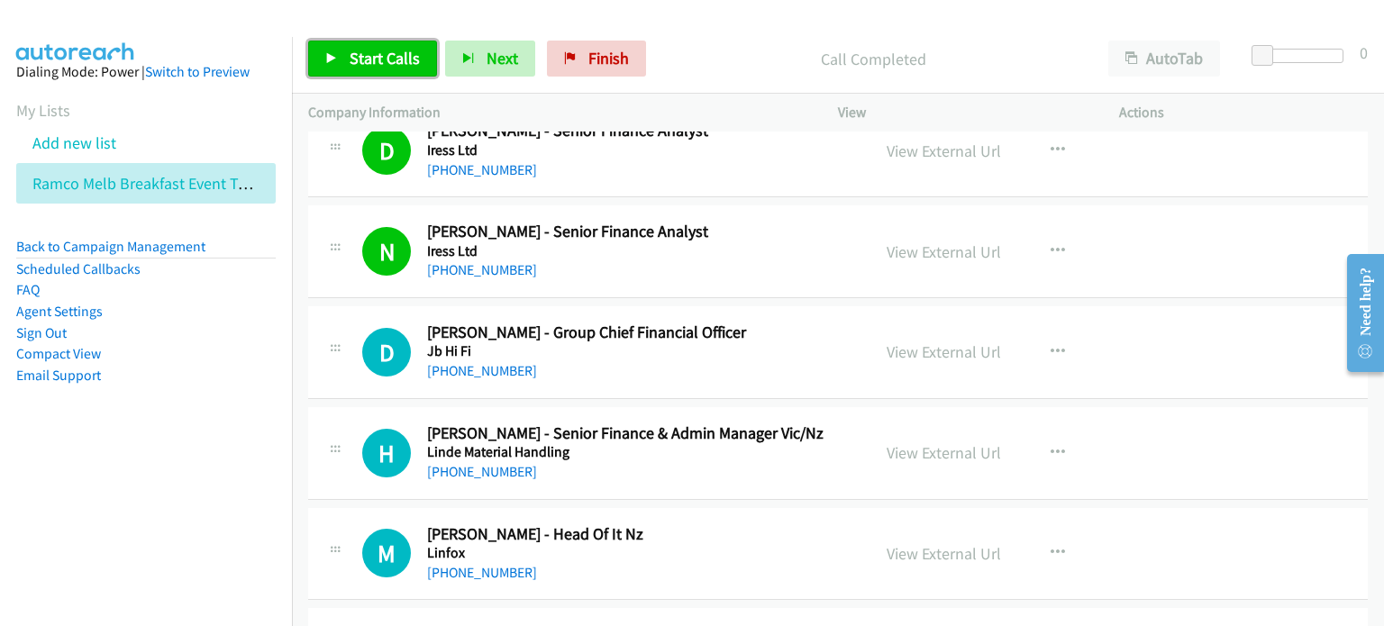
click at [358, 53] on span "Start Calls" at bounding box center [385, 58] width 70 height 21
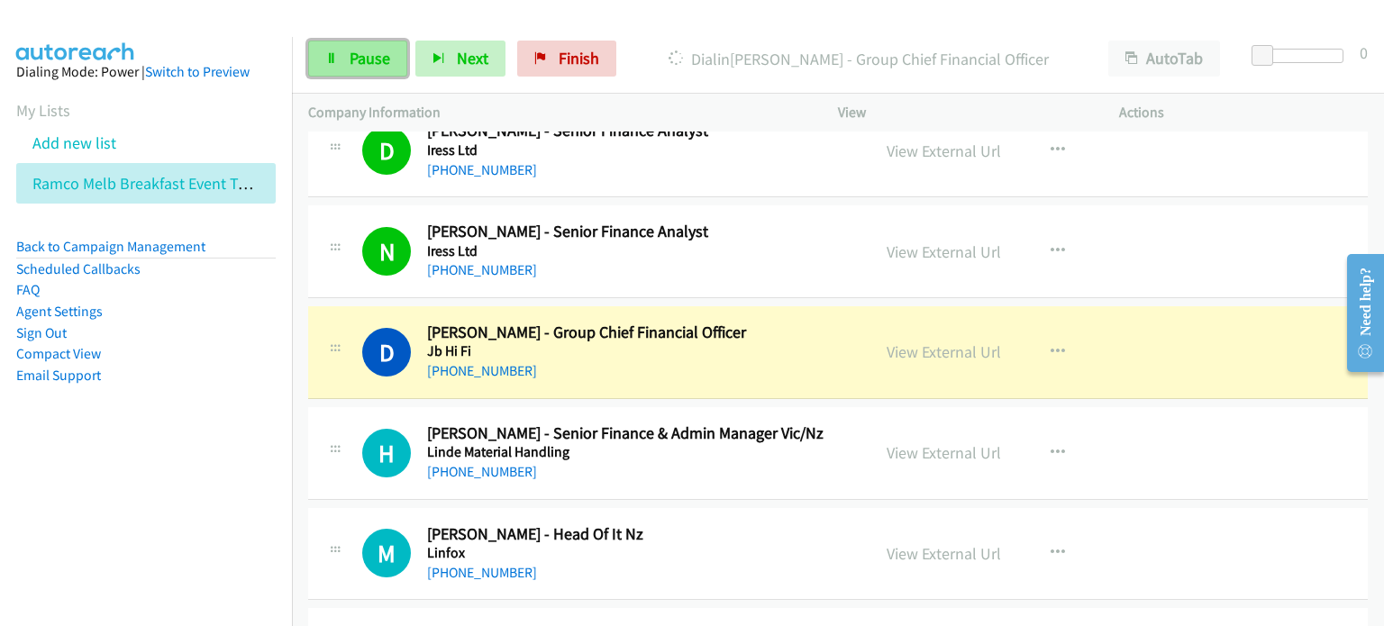
click at [369, 53] on span "Pause" at bounding box center [370, 58] width 41 height 21
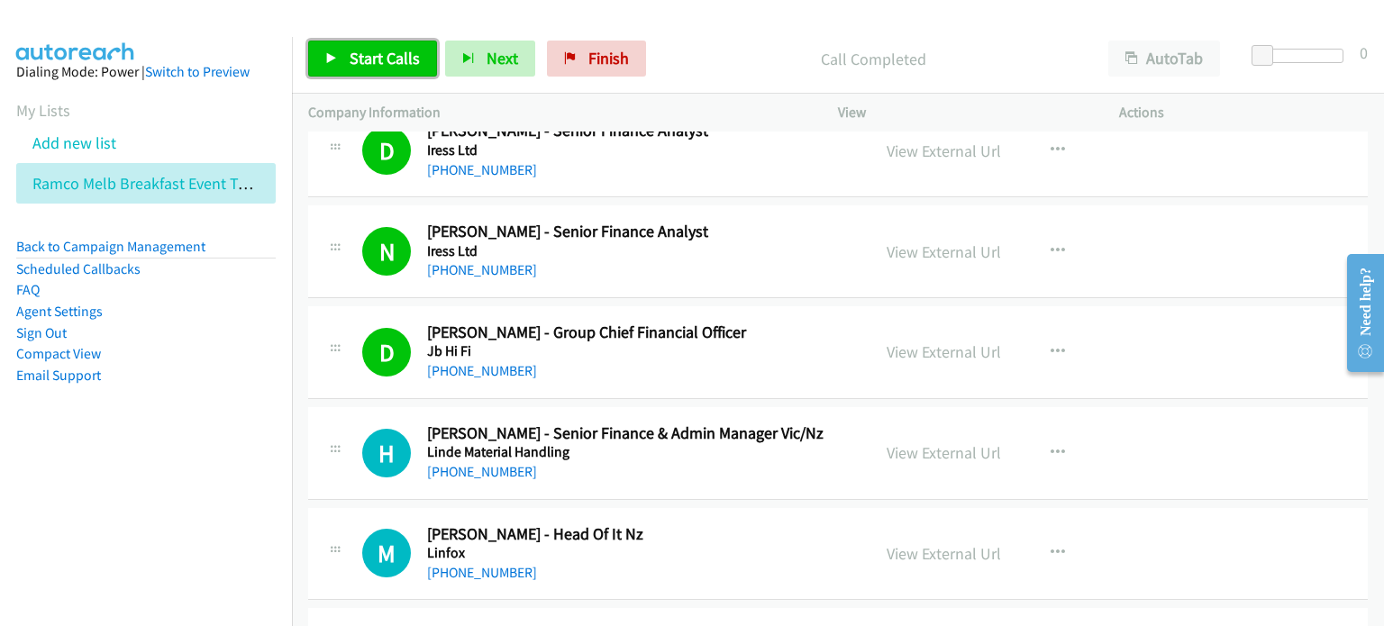
drag, startPoint x: 375, startPoint y: 50, endPoint x: 387, endPoint y: 47, distance: 12.9
click at [375, 49] on span "Start Calls" at bounding box center [385, 58] width 70 height 21
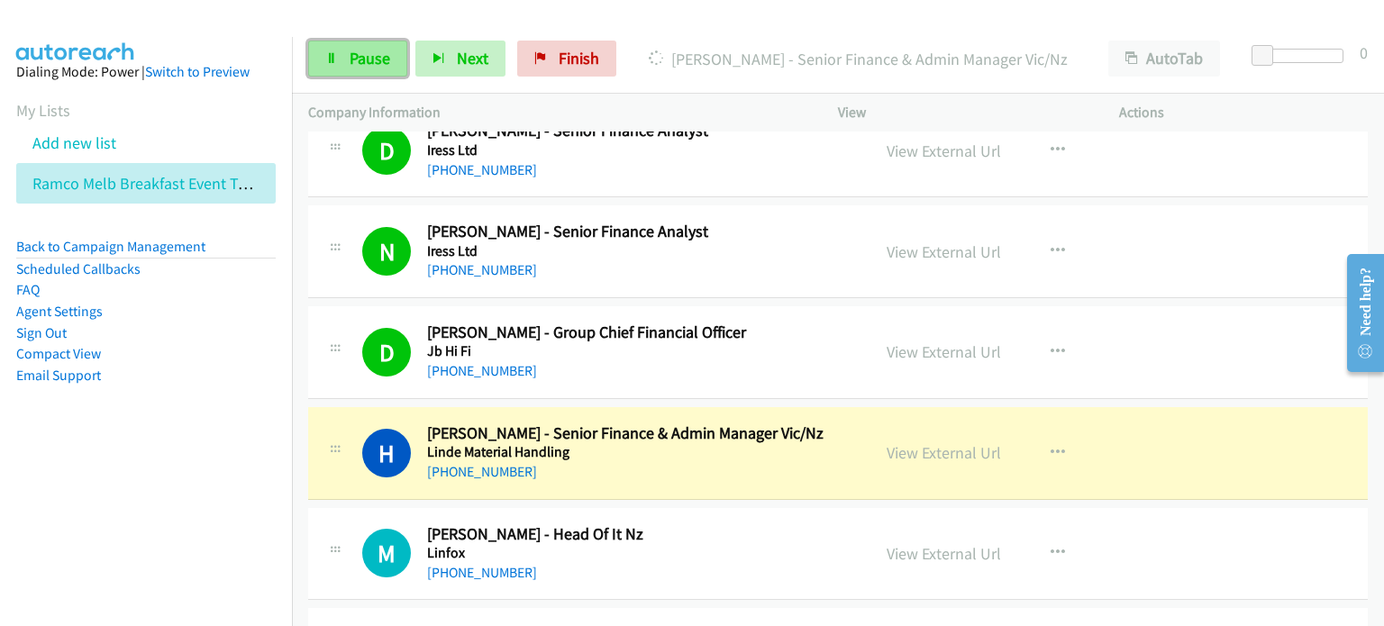
click at [355, 53] on span "Pause" at bounding box center [370, 58] width 41 height 21
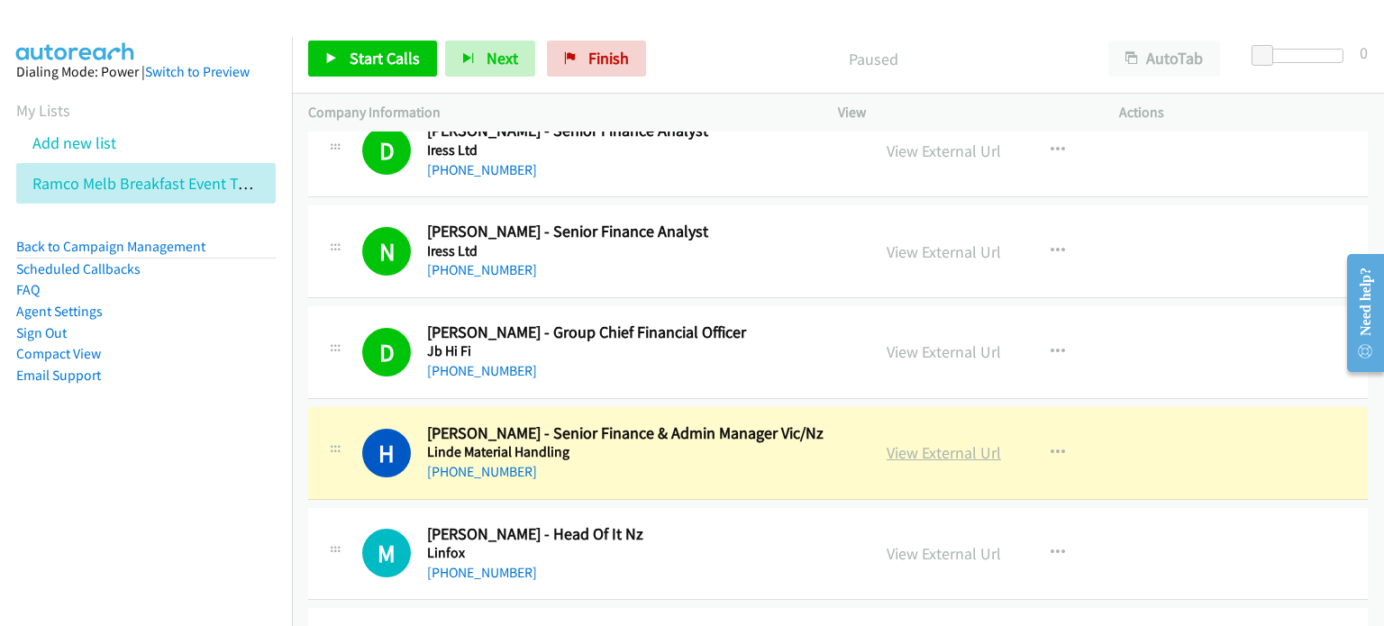
click at [909, 442] on link "View External Url" at bounding box center [944, 452] width 114 height 21
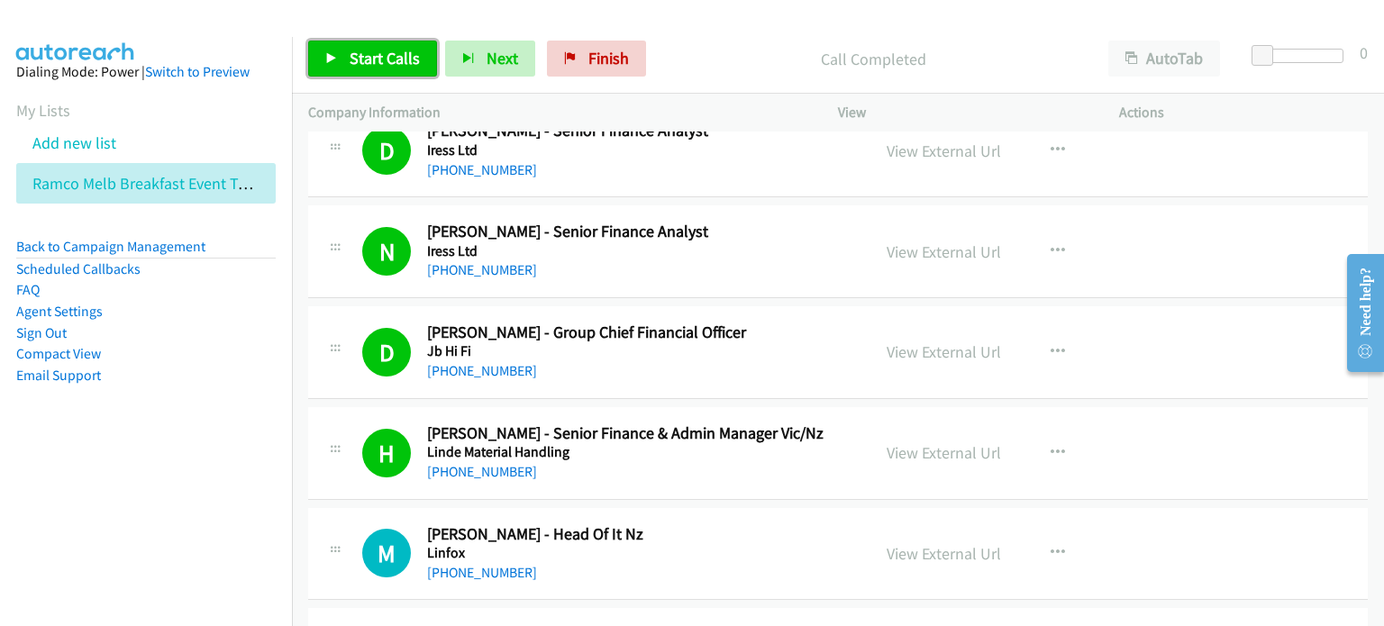
click at [360, 51] on span "Start Calls" at bounding box center [385, 58] width 70 height 21
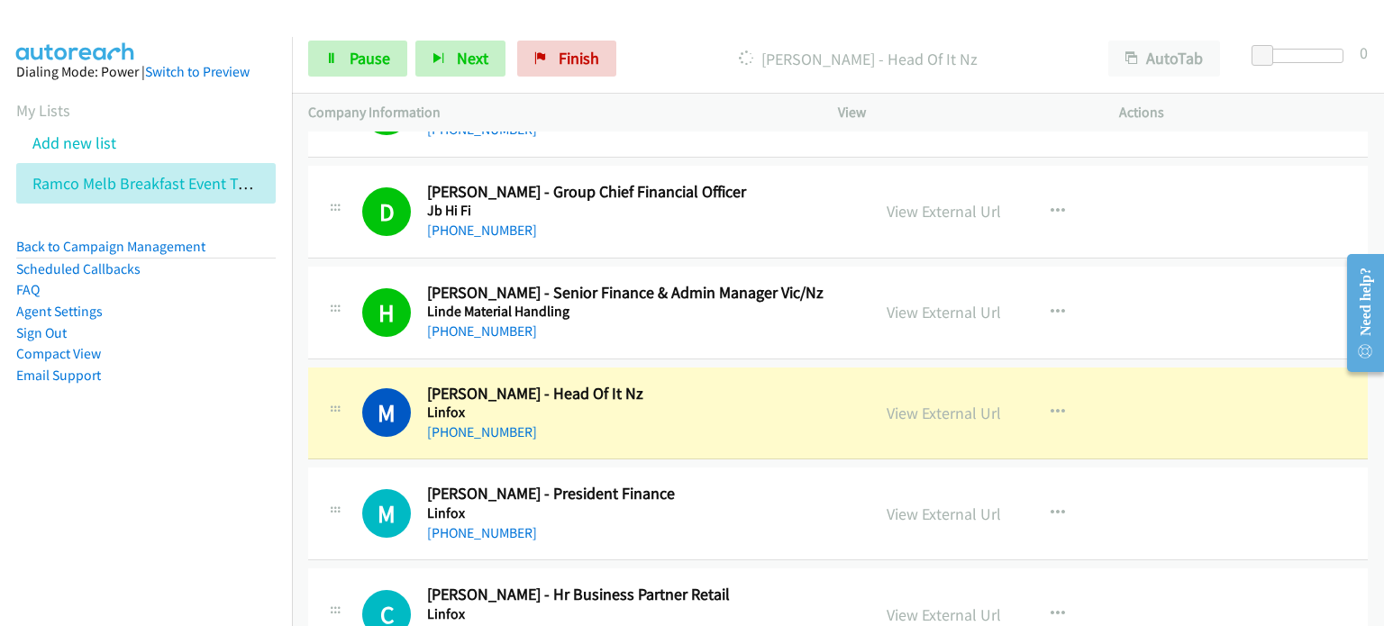
scroll to position [16490, 0]
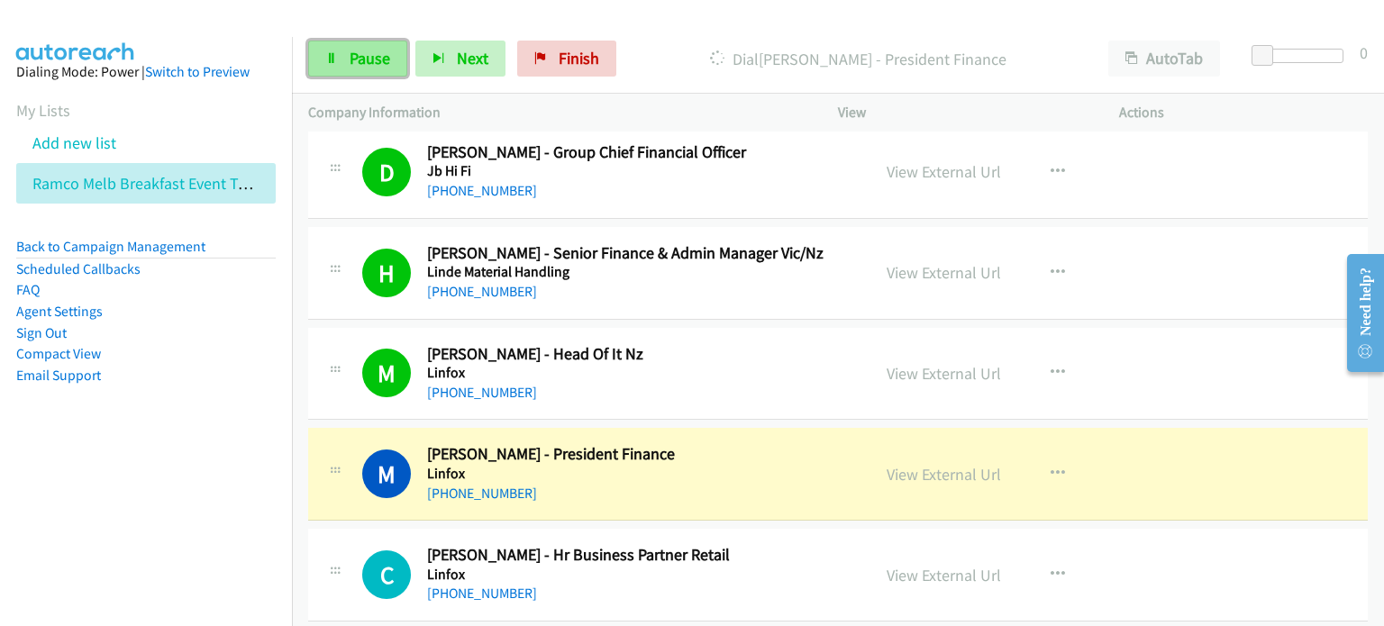
click at [355, 50] on span "Pause" at bounding box center [370, 58] width 41 height 21
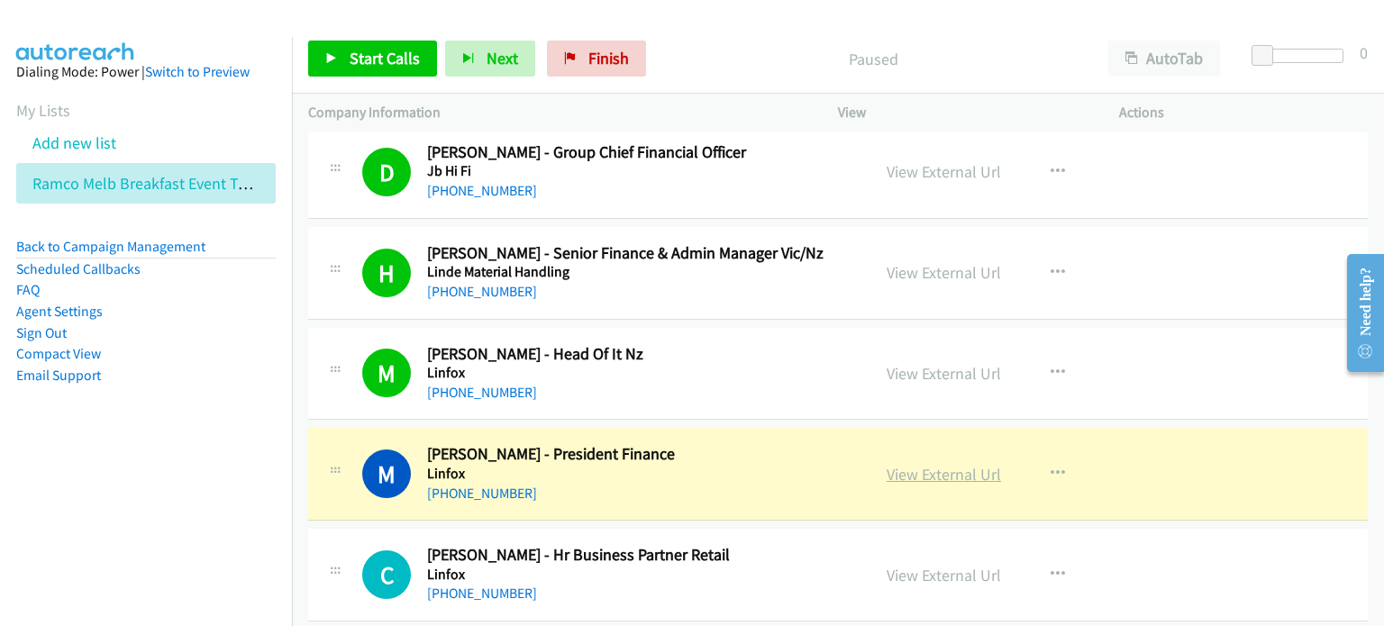
click at [936, 464] on link "View External Url" at bounding box center [944, 474] width 114 height 21
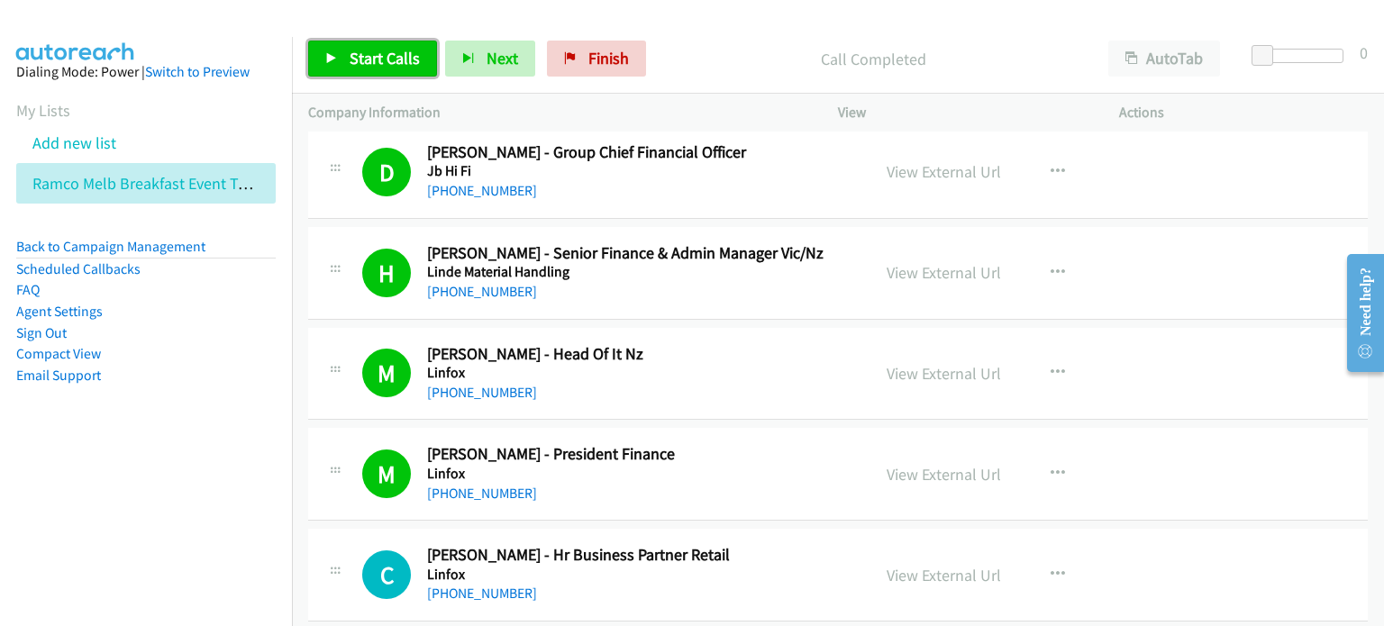
click at [351, 53] on span "Start Calls" at bounding box center [385, 58] width 70 height 21
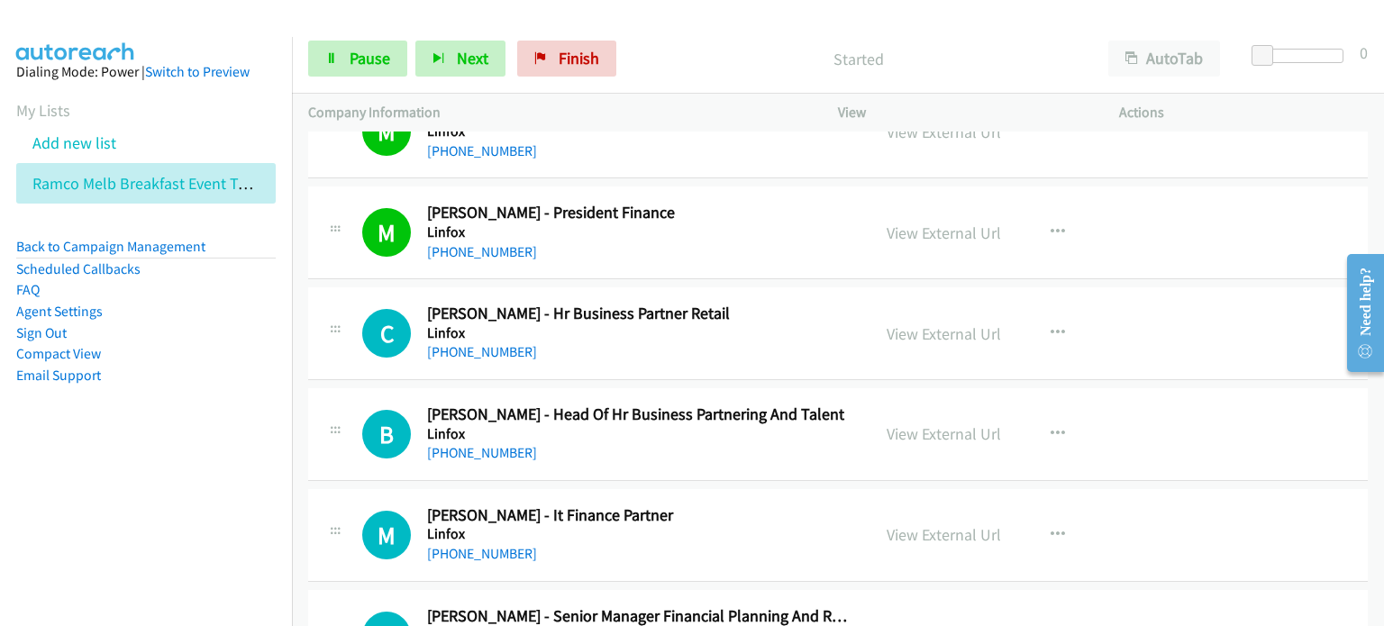
scroll to position [16760, 0]
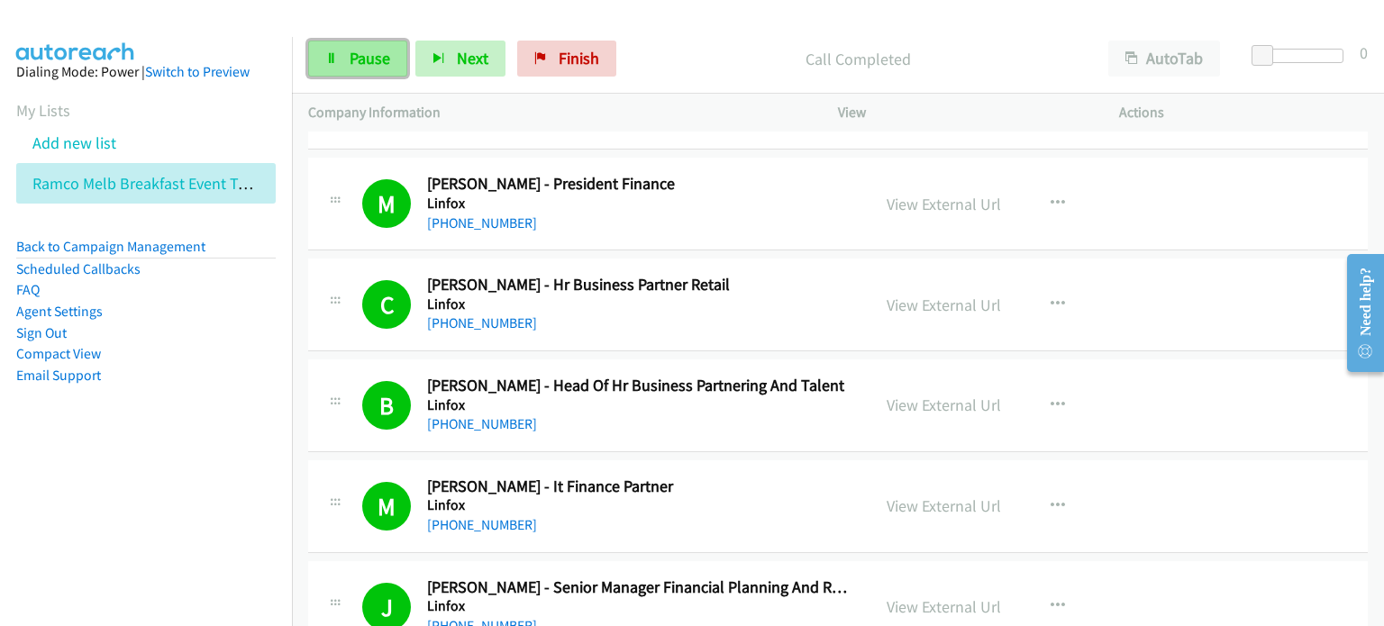
click at [367, 58] on span "Pause" at bounding box center [370, 58] width 41 height 21
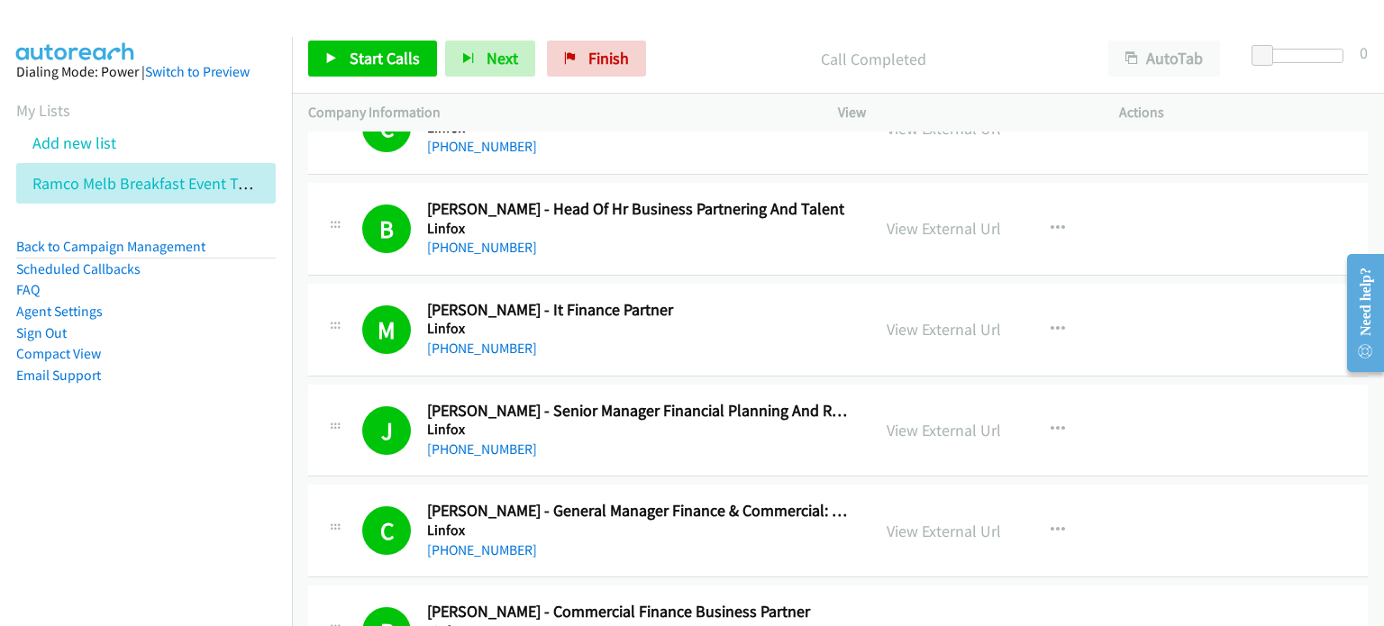
scroll to position [16940, 0]
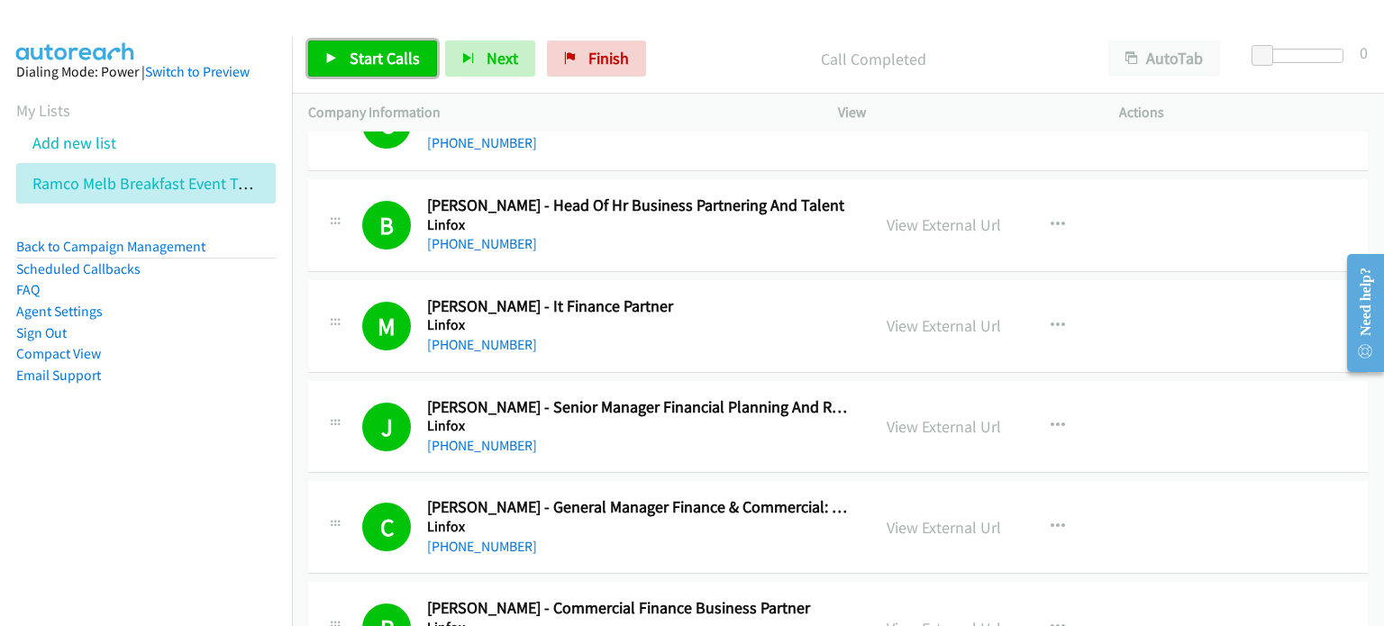
click at [382, 50] on span "Start Calls" at bounding box center [385, 58] width 70 height 21
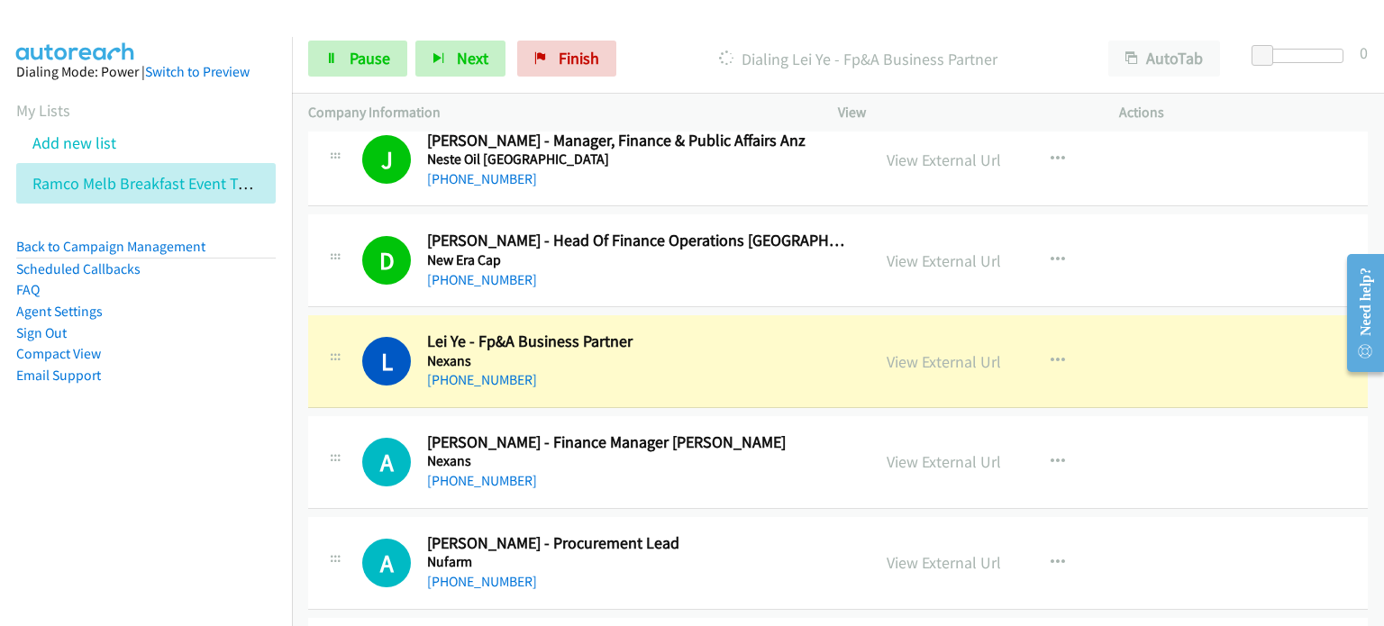
scroll to position [19283, 0]
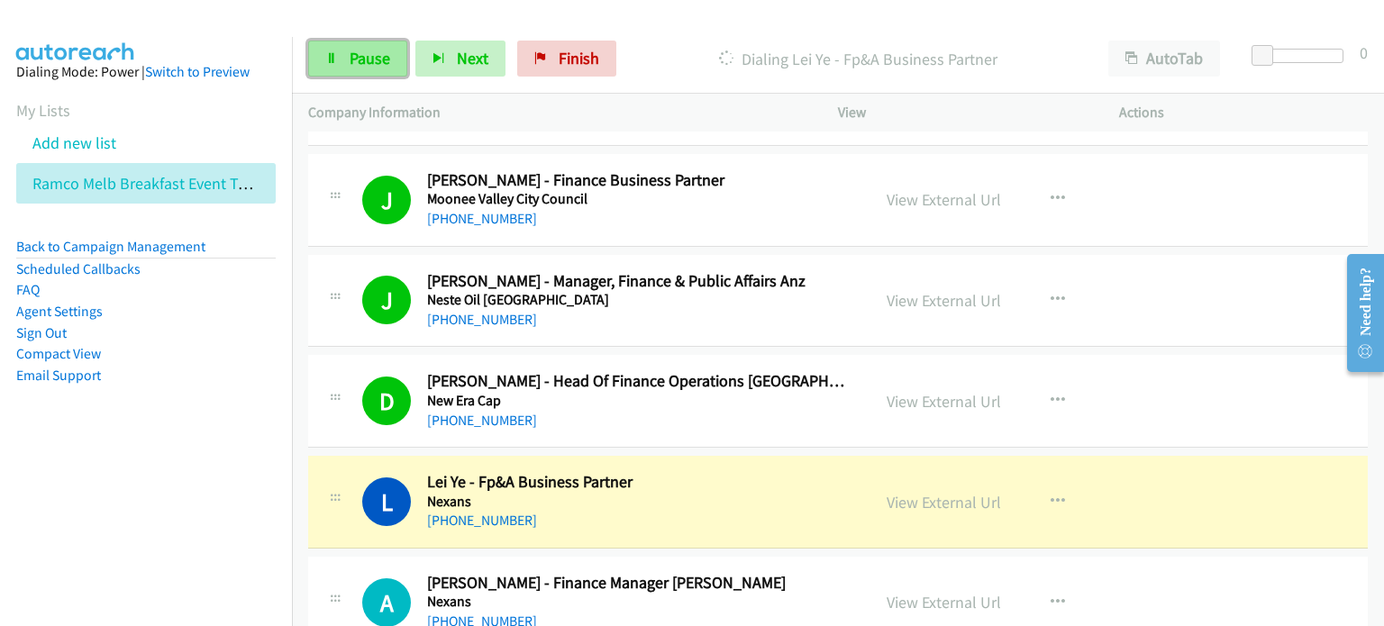
click at [372, 50] on span "Pause" at bounding box center [370, 58] width 41 height 21
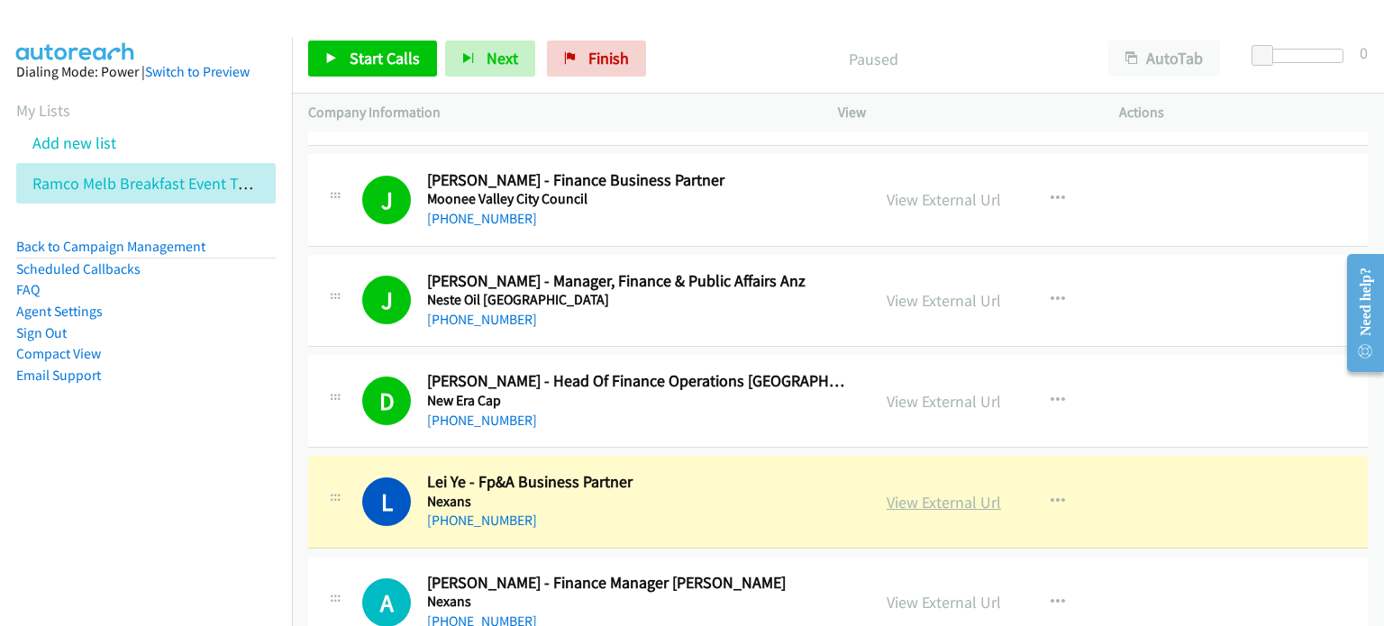
click at [897, 492] on link "View External Url" at bounding box center [944, 502] width 114 height 21
